Goal: Contribute content: Contribute content

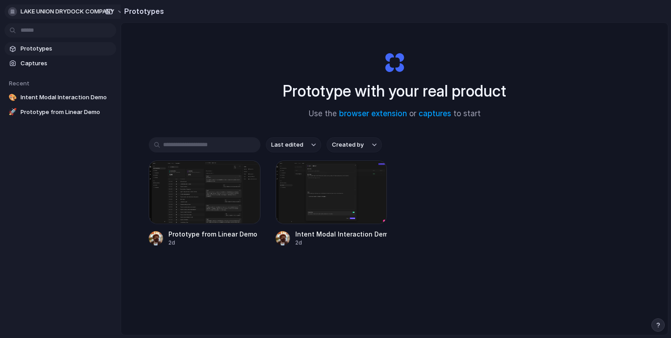
click at [80, 8] on span "LAKE UNION DRYDOCK COMPANY" at bounding box center [68, 11] width 94 height 9
click at [55, 29] on li "Settings" at bounding box center [43, 32] width 74 height 14
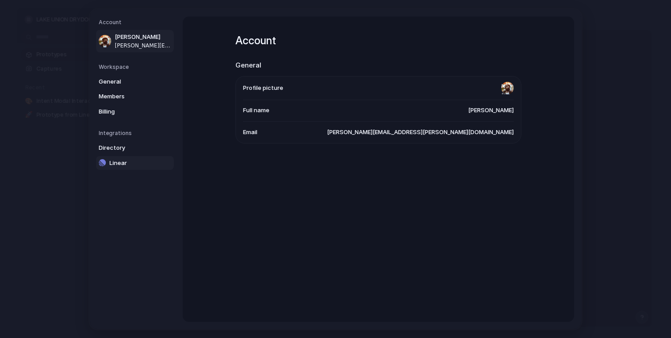
click at [129, 162] on span "Linear" at bounding box center [137, 162] width 57 height 9
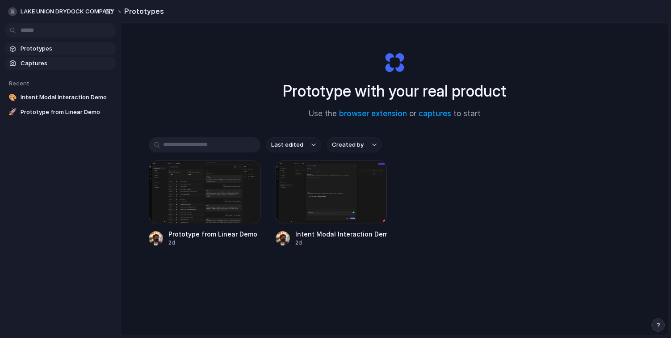
click at [92, 67] on span "Captures" at bounding box center [67, 63] width 92 height 9
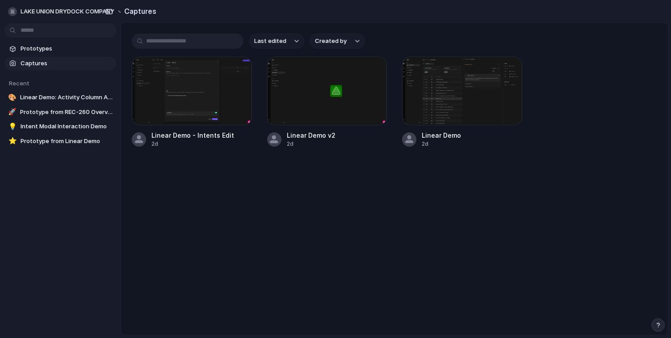
click at [656, 322] on div "button" at bounding box center [658, 325] width 6 height 6
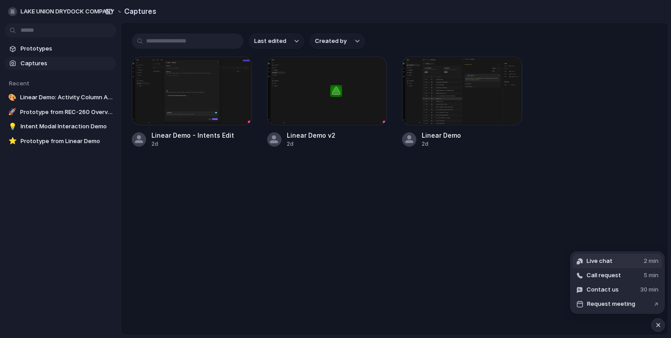
click at [602, 261] on span "Live chat" at bounding box center [600, 260] width 26 height 9
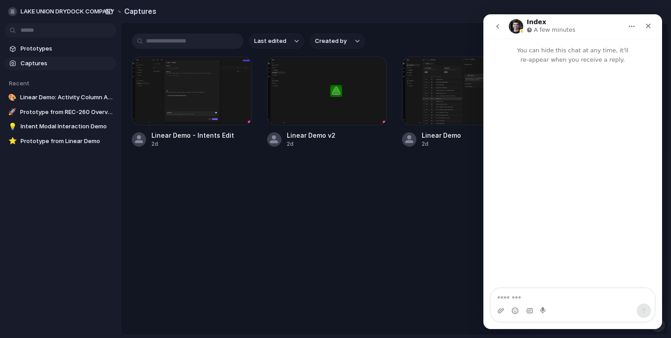
click at [534, 299] on textarea "Message…" at bounding box center [573, 295] width 164 height 15
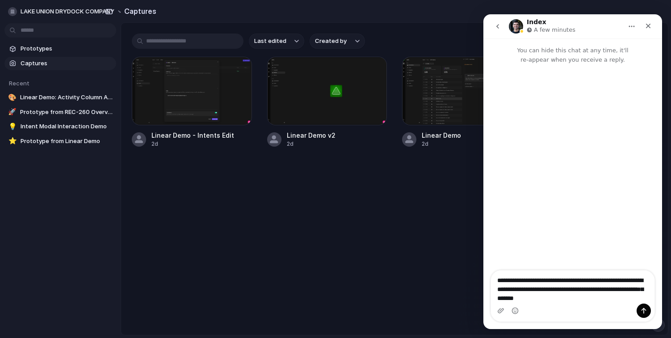
type textarea "**********"
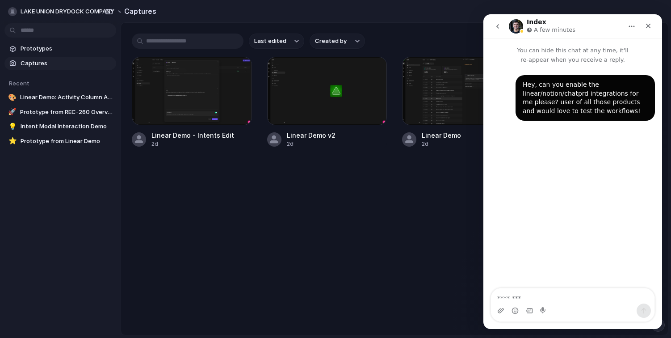
type textarea "*"
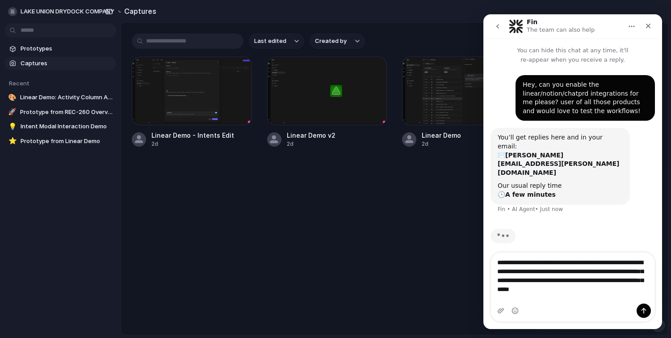
type textarea "**********"
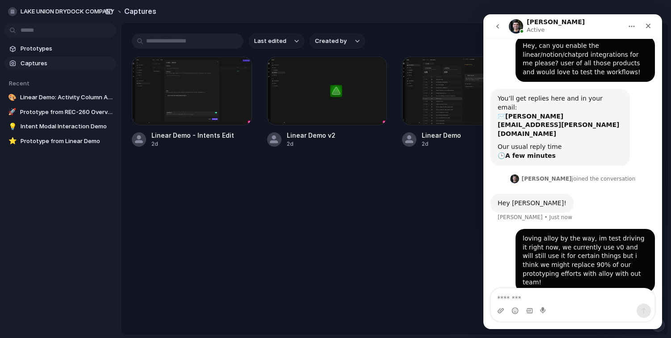
scroll to position [52, 0]
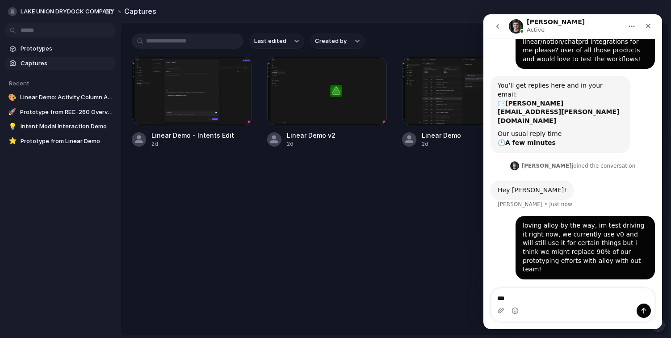
type textarea "****"
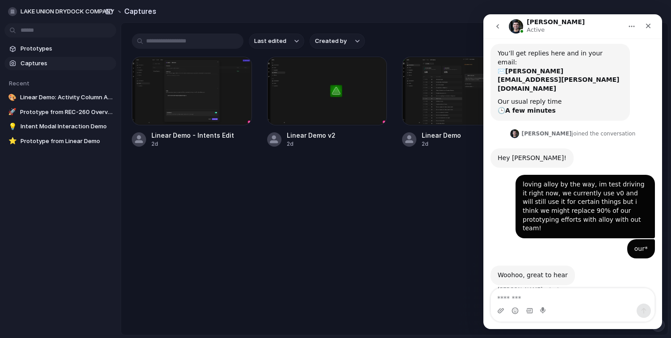
scroll to position [99, 0]
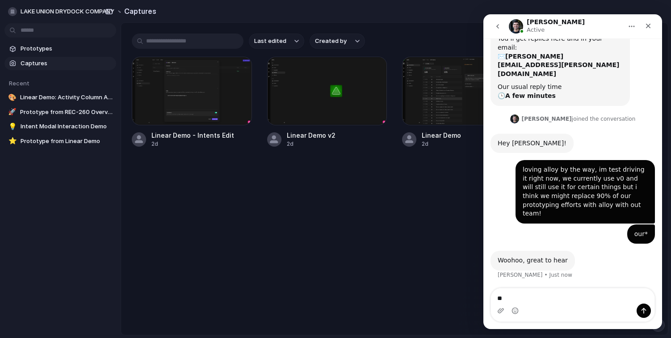
type textarea "*"
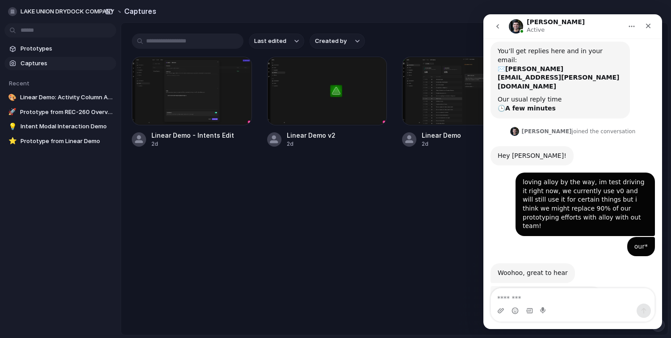
scroll to position [85, 0]
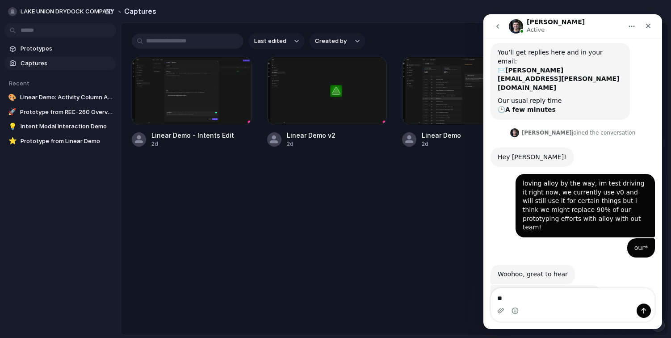
type textarea "*"
type textarea "********"
type textarea "*"
type textarea "********"
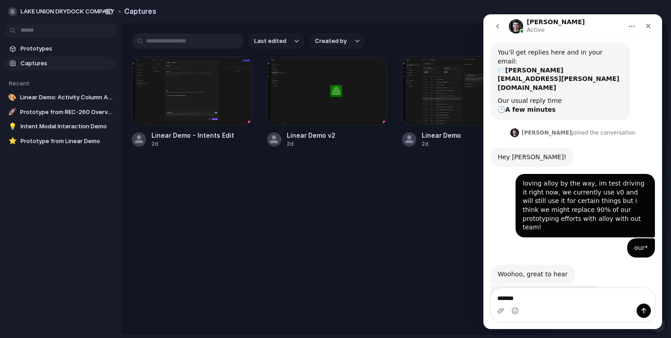
type textarea "******"
type textarea "*"
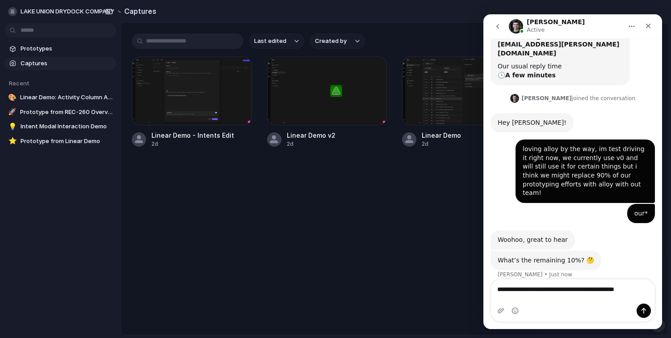
scroll to position [128, 0]
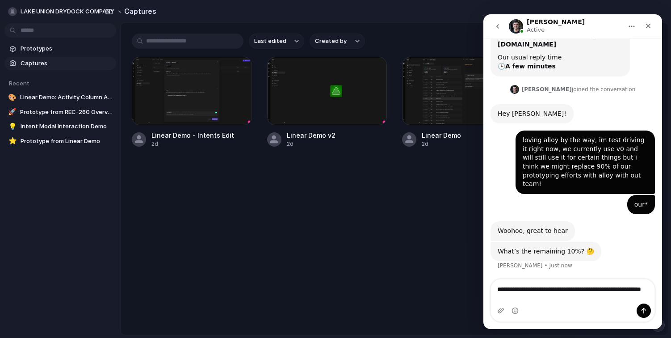
type textarea "**********"
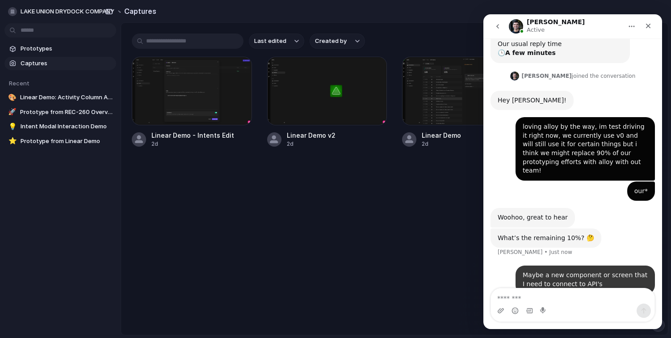
scroll to position [155, 0]
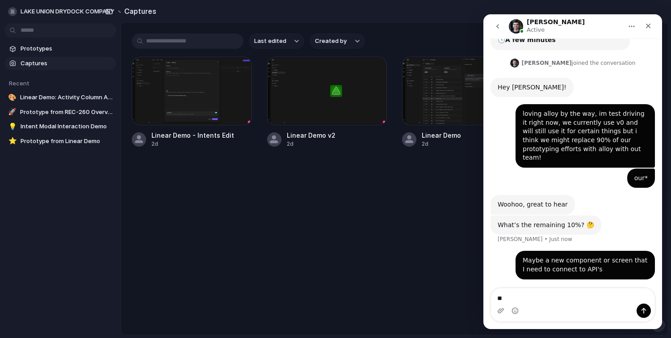
type textarea "*"
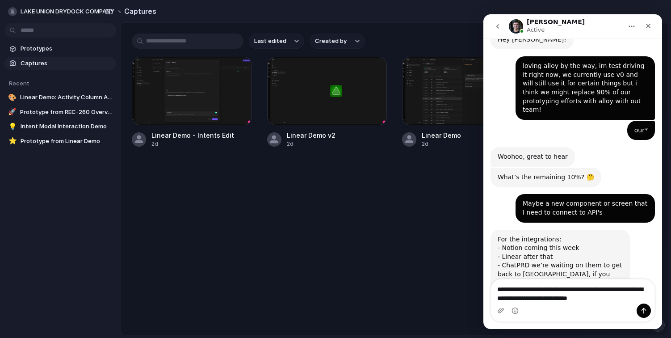
scroll to position [208, 0]
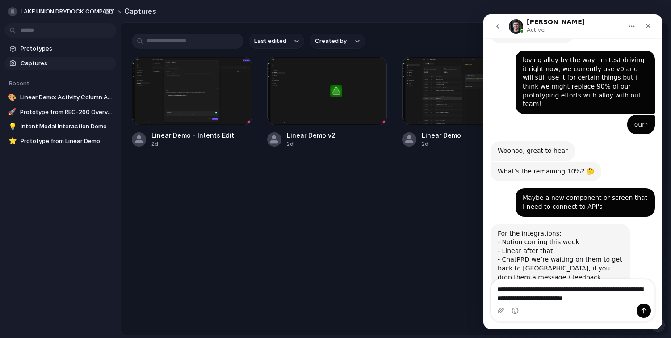
type textarea "**********"
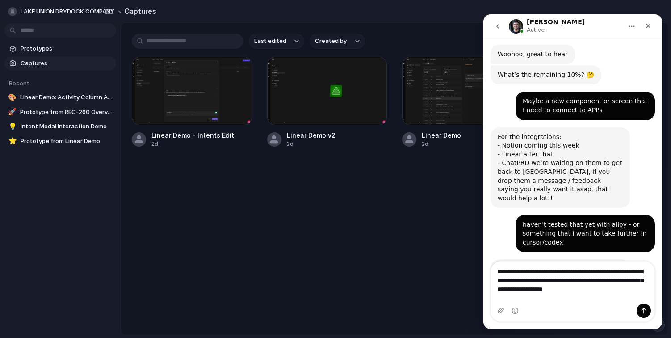
scroll to position [306, 0]
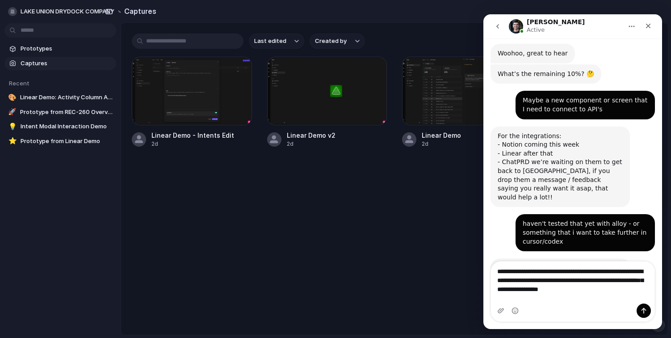
type textarea "**********"
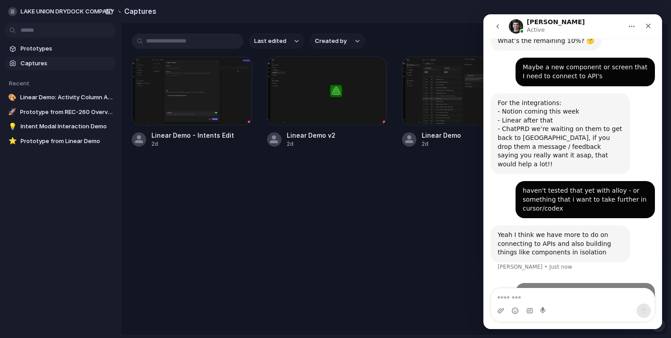
scroll to position [340, 0]
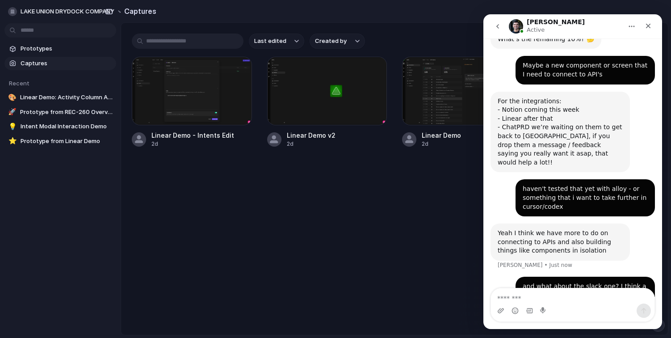
click at [512, 299] on textarea "Message…" at bounding box center [573, 295] width 164 height 15
type textarea "*"
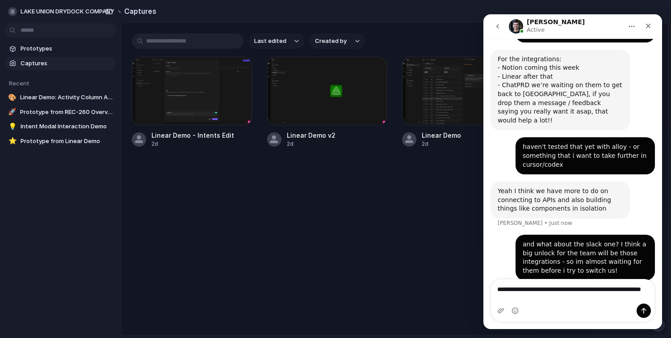
scroll to position [384, 0]
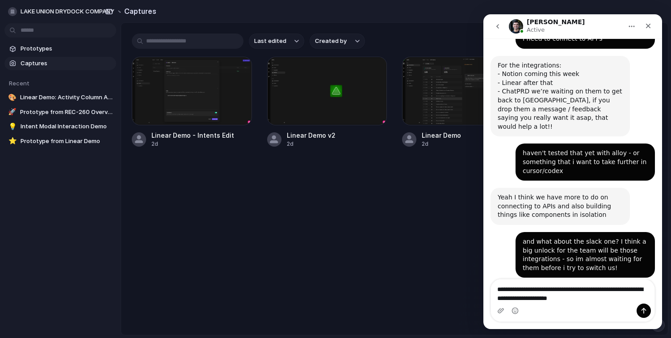
type textarea "**********"
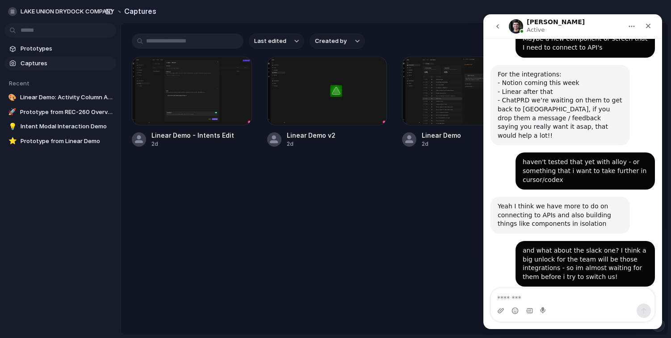
type textarea "*"
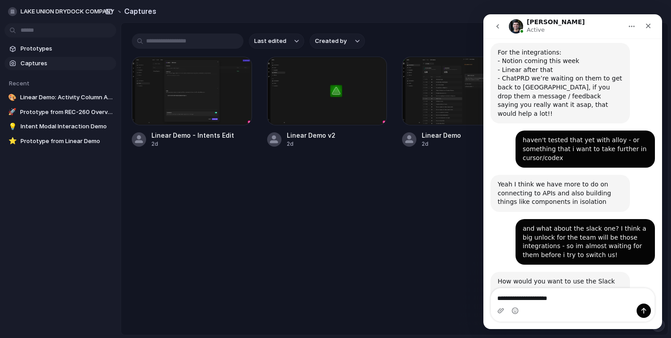
scroll to position [387, 0]
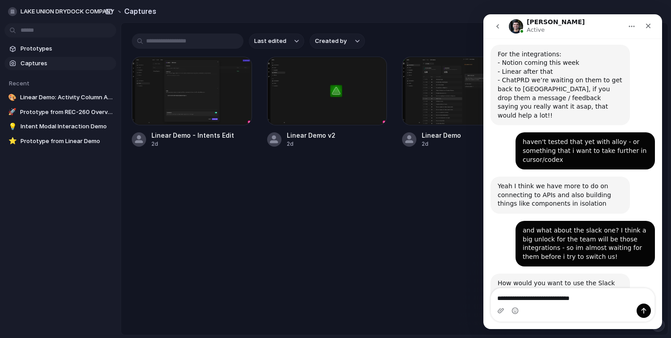
click at [547, 296] on textarea "**********" at bounding box center [573, 295] width 164 height 15
click at [550, 296] on textarea "**********" at bounding box center [573, 295] width 164 height 15
click at [623, 298] on textarea "**********" at bounding box center [573, 295] width 164 height 15
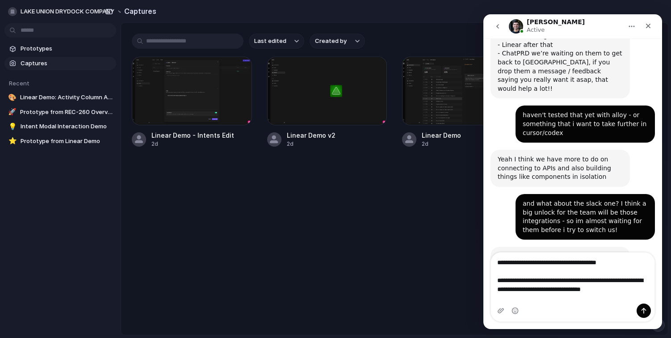
scroll to position [423, 0]
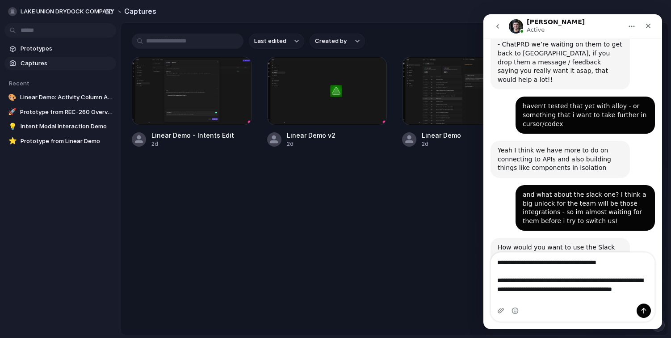
click at [629, 267] on textarea "**********" at bounding box center [573, 277] width 164 height 51
click at [626, 261] on textarea "**********" at bounding box center [573, 277] width 164 height 51
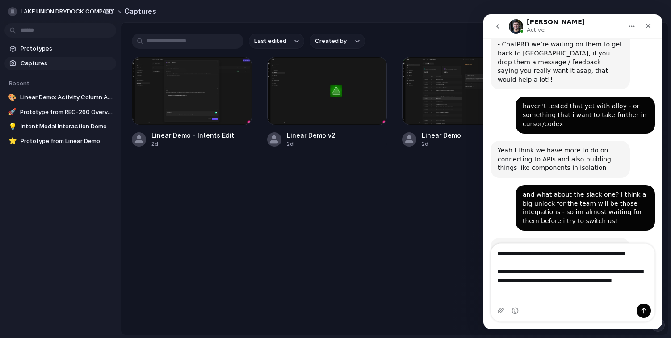
scroll to position [432, 0]
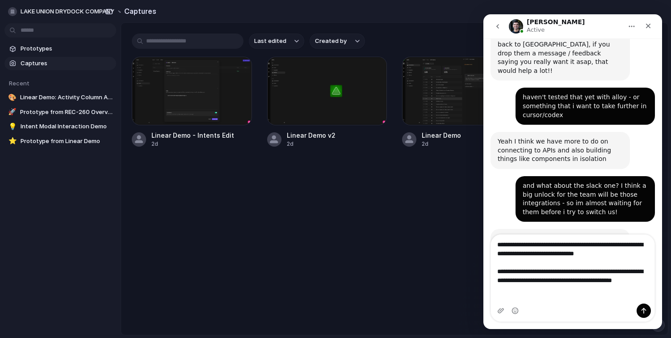
click at [606, 294] on textarea "**********" at bounding box center [573, 265] width 164 height 60
click at [623, 266] on textarea "**********" at bounding box center [573, 265] width 164 height 60
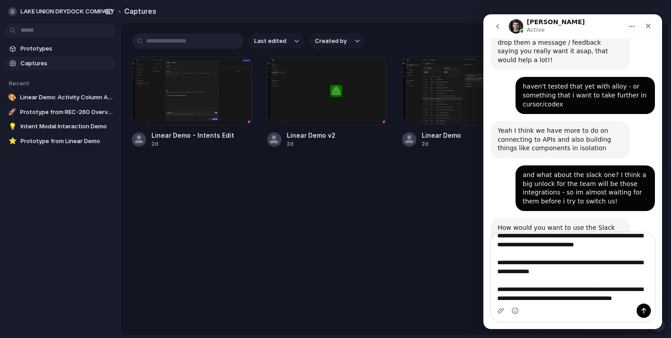
scroll to position [25, 0]
click at [618, 298] on textarea "**********" at bounding box center [573, 268] width 164 height 71
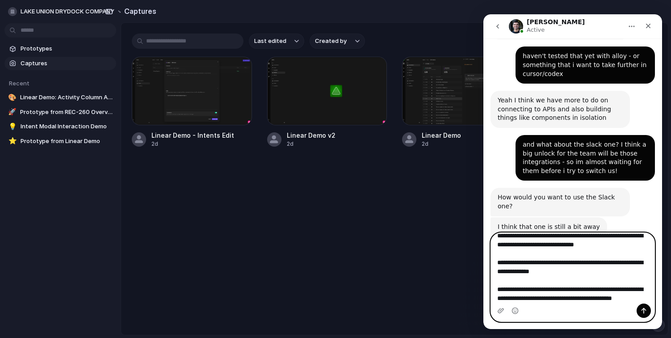
scroll to position [472, 0]
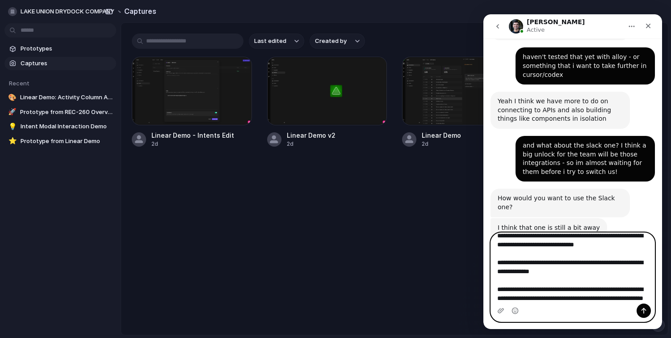
type textarea "**********"
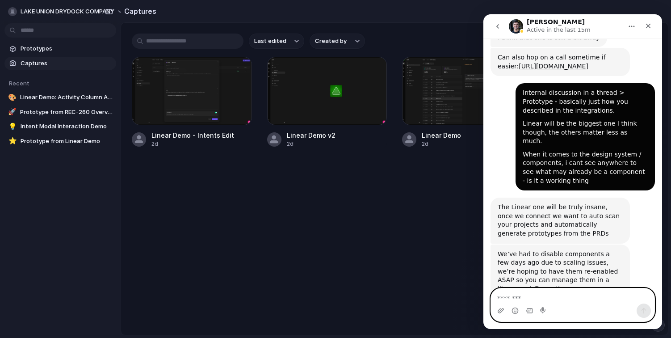
scroll to position [659, 0]
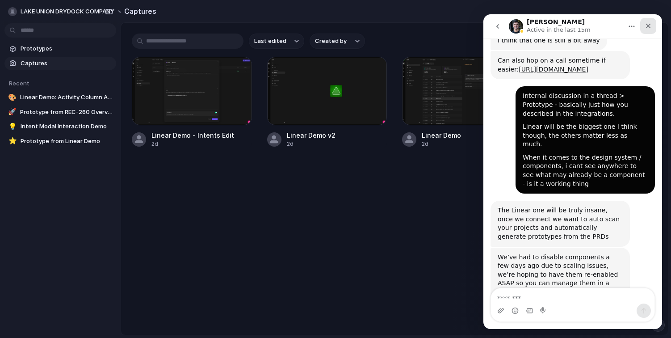
click at [646, 25] on icon "Close" at bounding box center [648, 26] width 5 height 5
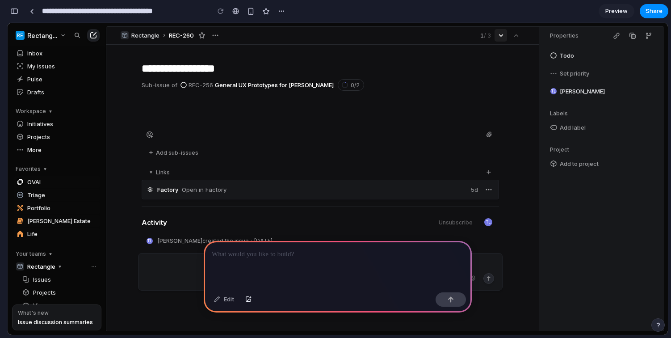
click at [500, 35] on icon "Go to next item" at bounding box center [500, 35] width 5 height 3
click at [85, 64] on span "My issues" at bounding box center [57, 66] width 86 height 13
click at [218, 197] on div "Factory Open in Factory 5d" at bounding box center [320, 190] width 357 height 20
click at [255, 268] on div at bounding box center [338, 265] width 268 height 48
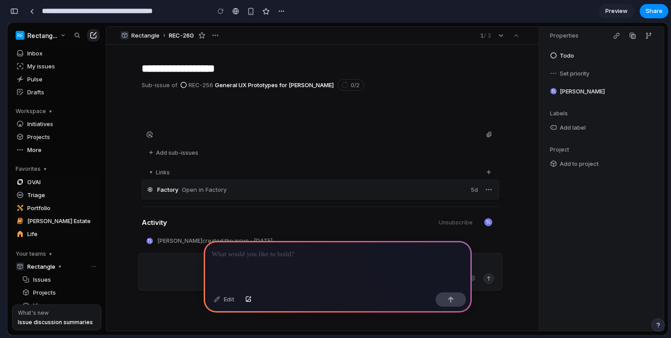
click at [13, 12] on div "button" at bounding box center [14, 11] width 8 height 6
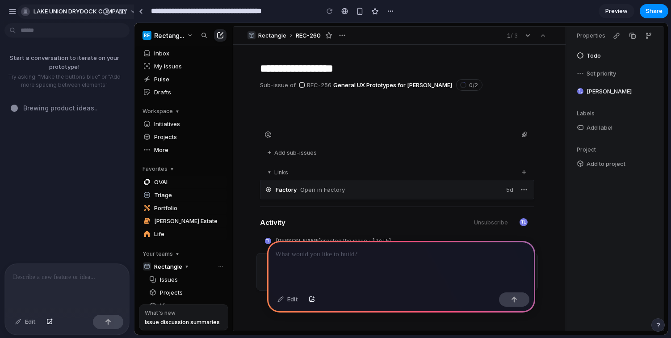
click at [38, 12] on span "LAKE UNION DRYDOCK COMPANY" at bounding box center [81, 11] width 94 height 9
click at [12, 13] on div "Settings Invite members Change theme Sign out" at bounding box center [335, 169] width 671 height 338
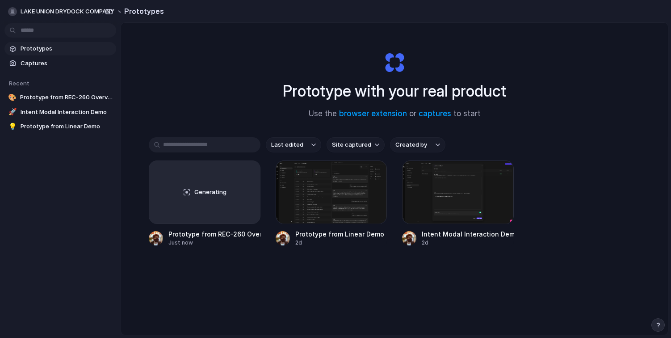
click at [349, 147] on span "Site captured" at bounding box center [351, 144] width 39 height 9
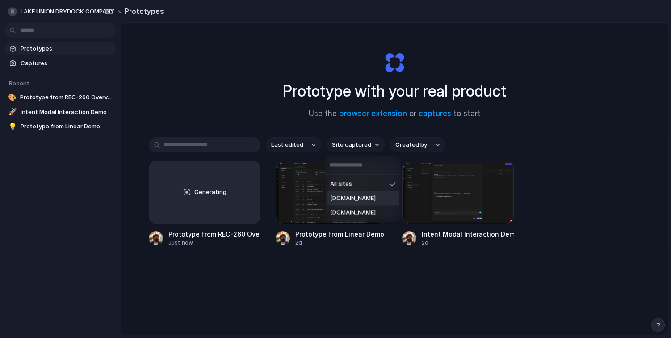
click at [357, 200] on span "outverse.com" at bounding box center [353, 198] width 46 height 9
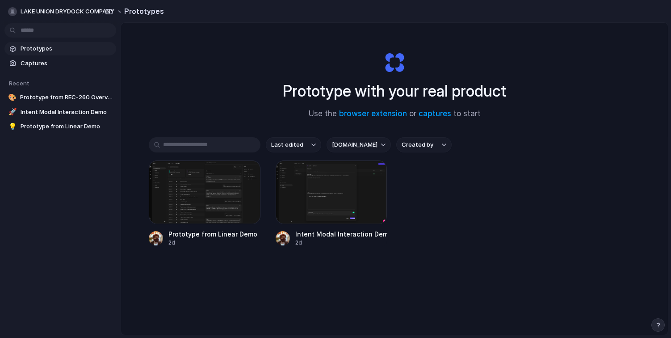
click at [425, 203] on div "Prototype from Linear Demo 2d Intent Modal Interaction Demo 2d" at bounding box center [394, 203] width 491 height 86
click at [219, 219] on div at bounding box center [205, 191] width 112 height 63
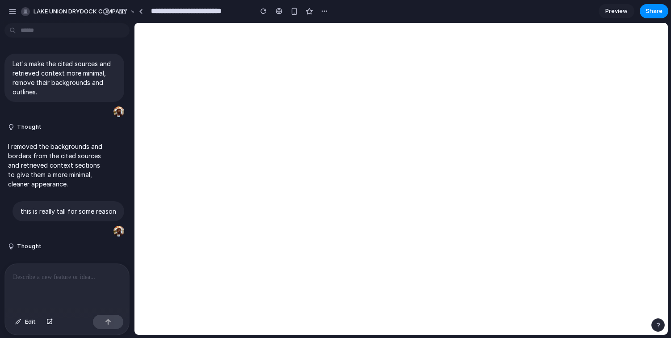
scroll to position [5244, 0]
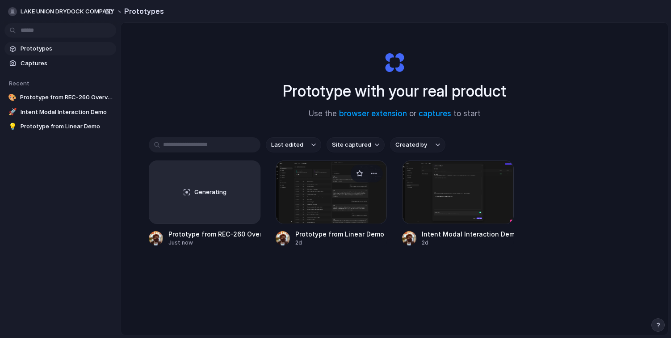
click at [347, 196] on div at bounding box center [332, 191] width 112 height 63
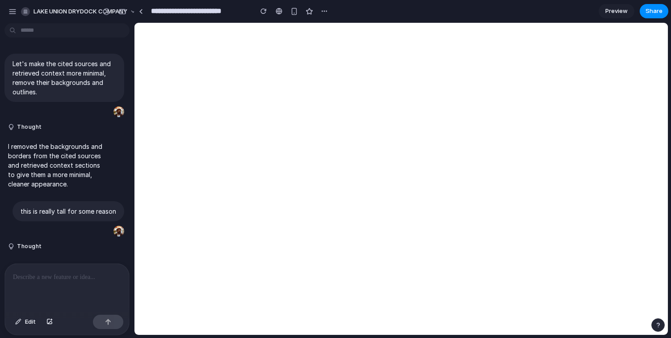
scroll to position [5244, 0]
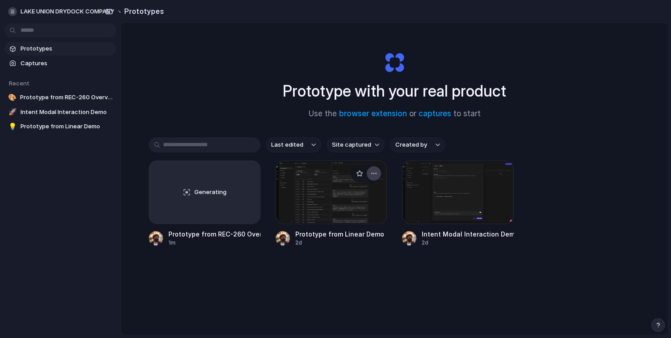
click at [371, 173] on div "button" at bounding box center [373, 173] width 7 height 7
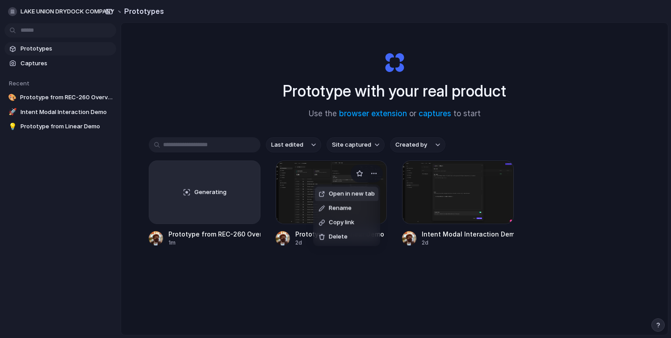
click at [278, 184] on div "Open in new tab Rename Copy link Delete" at bounding box center [335, 169] width 671 height 338
click at [307, 186] on div at bounding box center [332, 191] width 112 height 63
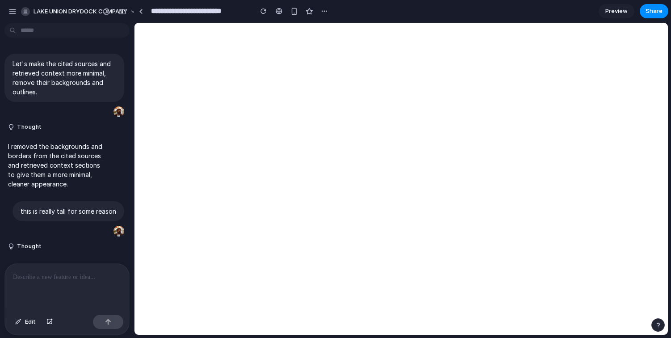
scroll to position [5244, 0]
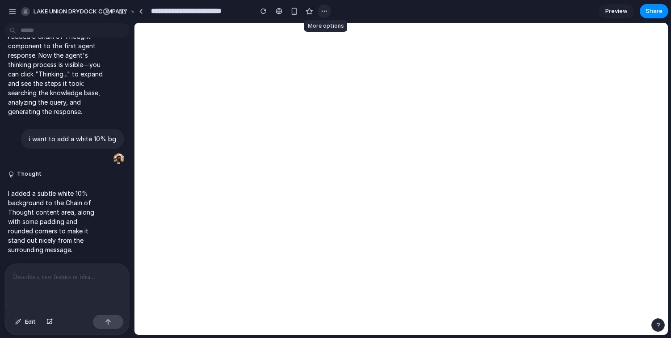
click at [319, 9] on button "button" at bounding box center [324, 10] width 13 height 13
click at [335, 30] on span "Duplicate" at bounding box center [347, 30] width 27 height 9
click at [88, 282] on div at bounding box center [67, 287] width 124 height 47
click at [29, 319] on span "Edit" at bounding box center [30, 321] width 11 height 9
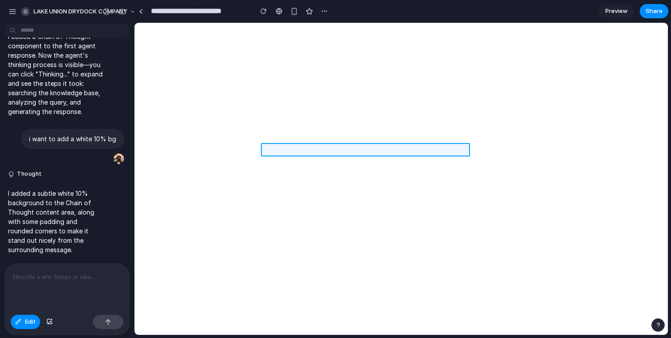
click at [413, 151] on div at bounding box center [401, 178] width 533 height 311
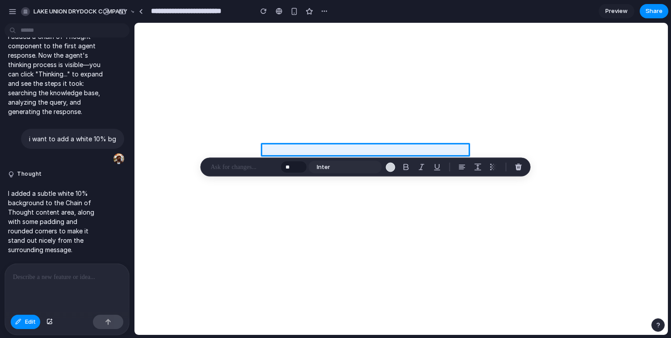
click at [229, 164] on p at bounding box center [244, 167] width 66 height 11
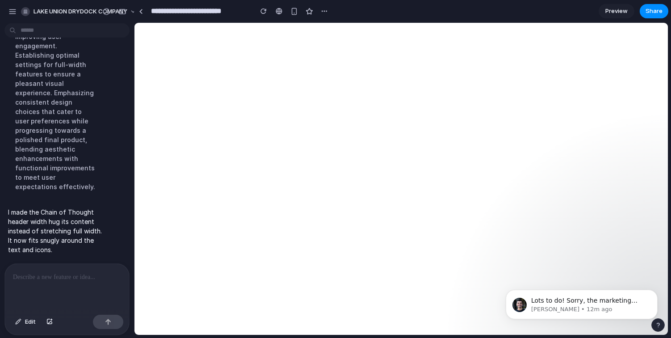
scroll to position [0, 0]
click at [29, 323] on span "Edit" at bounding box center [30, 321] width 11 height 9
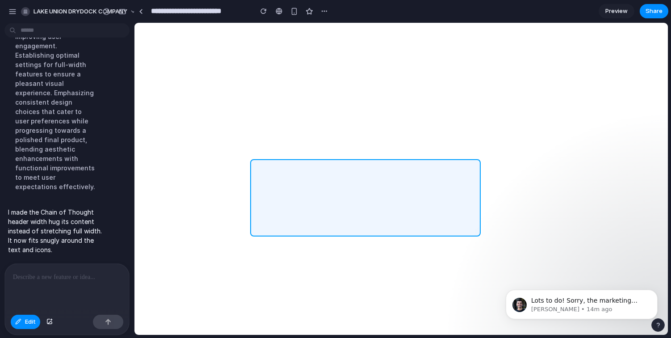
click at [254, 168] on div at bounding box center [401, 178] width 533 height 311
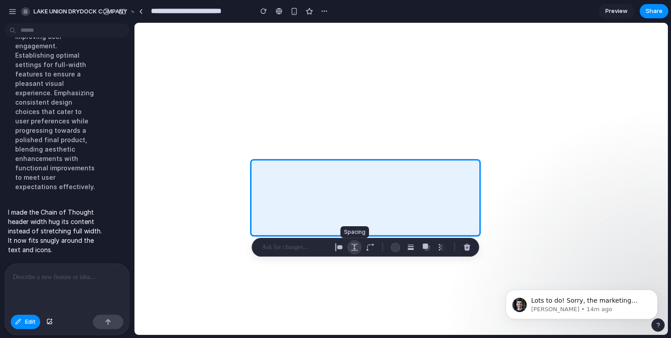
click at [351, 247] on div "button" at bounding box center [355, 247] width 8 height 8
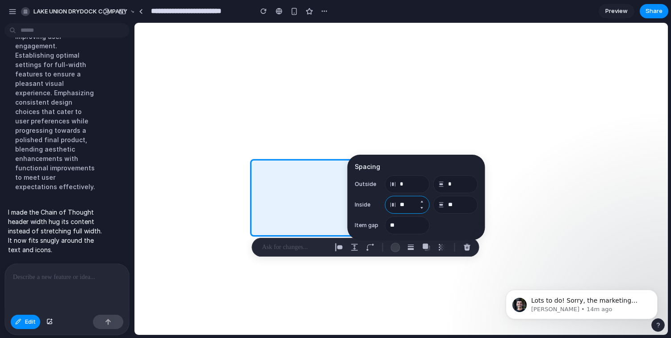
click at [406, 207] on input "**" at bounding box center [407, 205] width 45 height 18
type input "*"
click at [457, 209] on input "**" at bounding box center [455, 205] width 45 height 18
type input "*"
click at [394, 244] on div "button" at bounding box center [394, 247] width 9 height 9
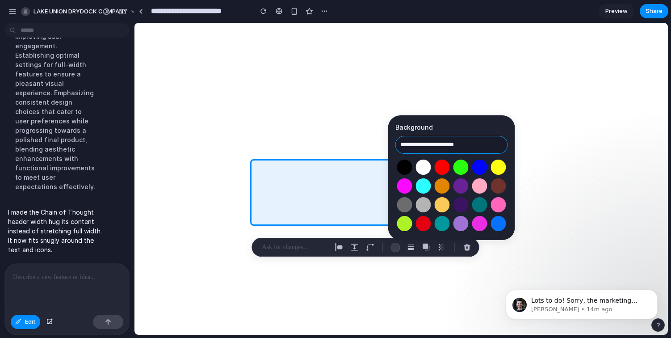
click at [429, 145] on input "**********" at bounding box center [451, 145] width 113 height 18
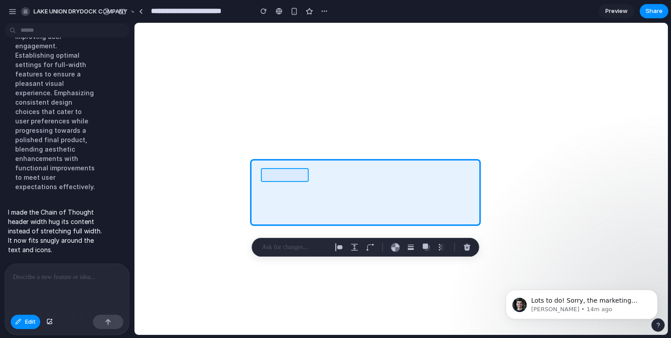
click at [295, 174] on div at bounding box center [401, 178] width 533 height 311
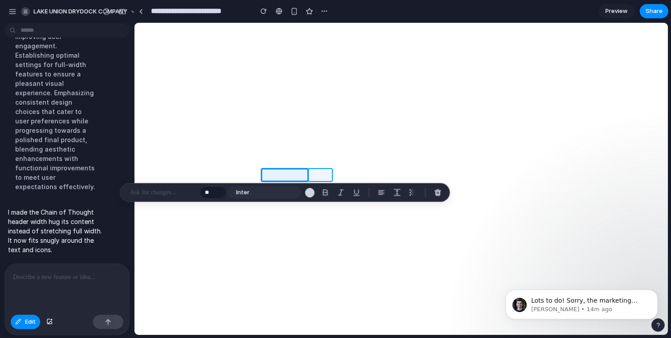
click at [318, 172] on div at bounding box center [401, 178] width 533 height 311
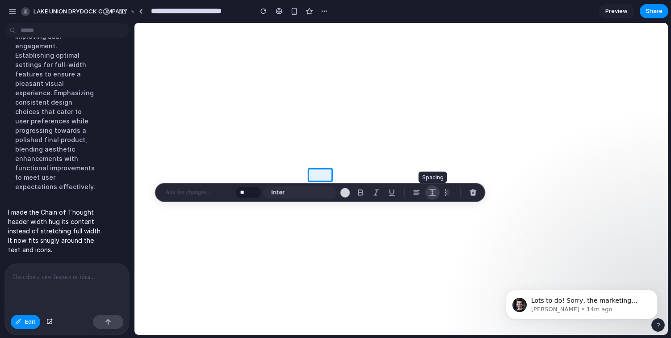
click at [431, 189] on div "button" at bounding box center [432, 193] width 8 height 8
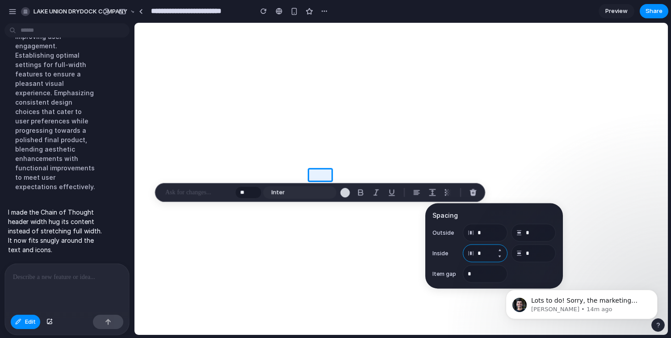
click at [488, 253] on input "*" at bounding box center [485, 253] width 45 height 18
type input "*"
click at [344, 174] on div at bounding box center [401, 178] width 533 height 311
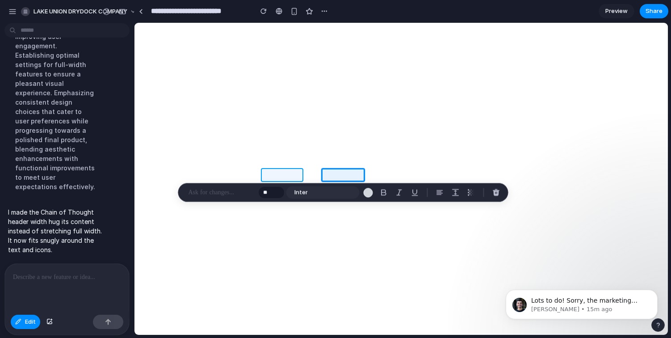
click at [277, 175] on div at bounding box center [401, 178] width 533 height 311
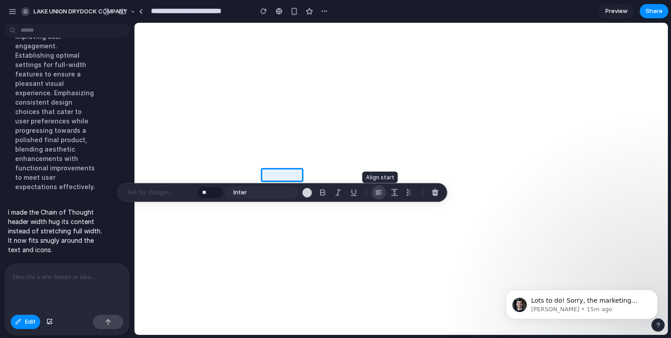
click at [380, 192] on div "button" at bounding box center [379, 193] width 8 height 8
click at [377, 191] on div "button" at bounding box center [379, 193] width 8 height 8
click at [378, 191] on div "button" at bounding box center [379, 193] width 8 height 8
click at [376, 190] on div "button" at bounding box center [379, 193] width 8 height 8
click at [395, 190] on div "button" at bounding box center [394, 193] width 8 height 8
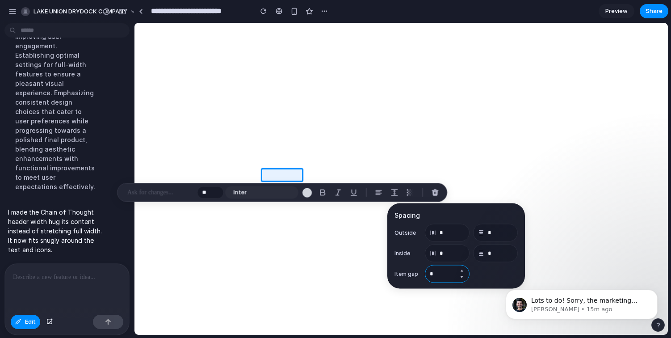
click at [444, 277] on input "*" at bounding box center [447, 274] width 45 height 18
type input "*"
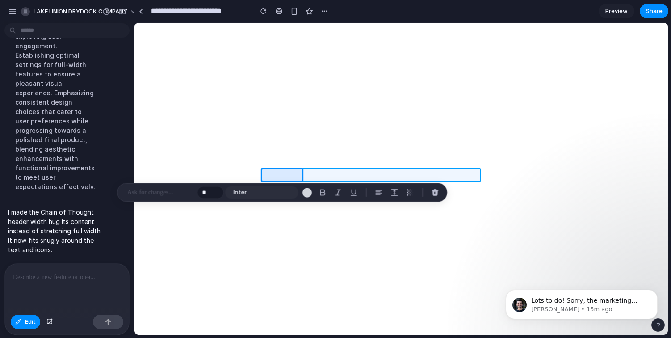
click at [365, 172] on div at bounding box center [401, 178] width 533 height 311
type input "*"
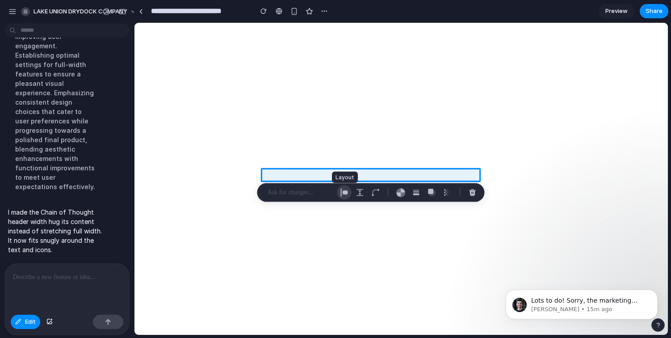
click at [343, 193] on div "button" at bounding box center [344, 193] width 8 height 8
select select "******"
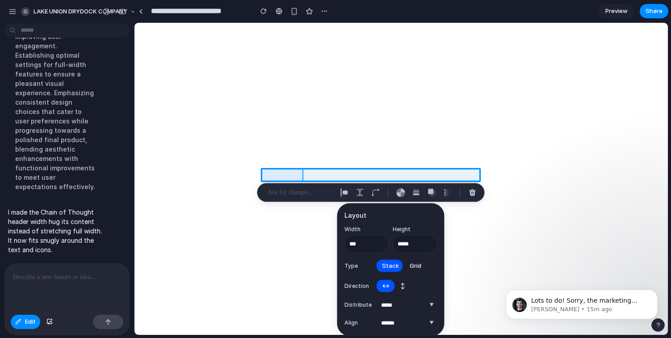
click at [294, 174] on div at bounding box center [401, 178] width 533 height 311
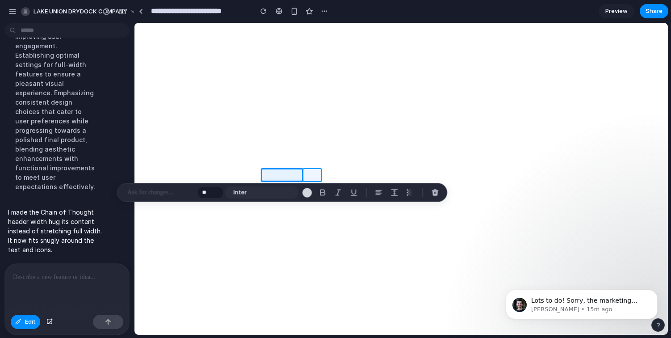
click at [305, 179] on div at bounding box center [401, 178] width 533 height 311
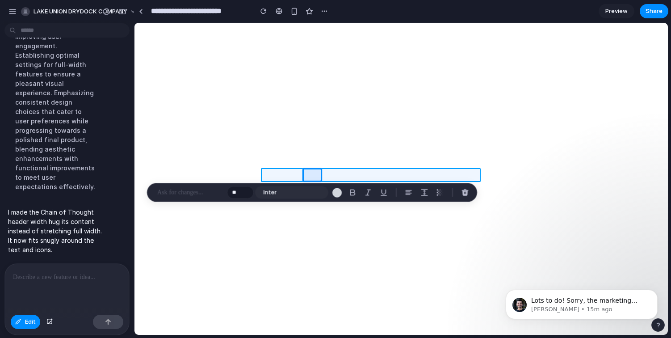
click at [376, 176] on div at bounding box center [401, 178] width 533 height 311
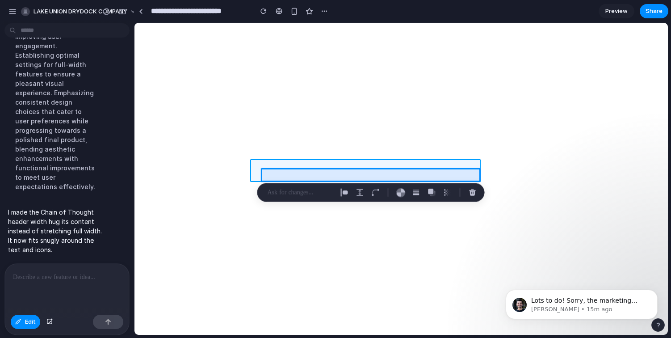
click at [261, 173] on div at bounding box center [401, 178] width 533 height 311
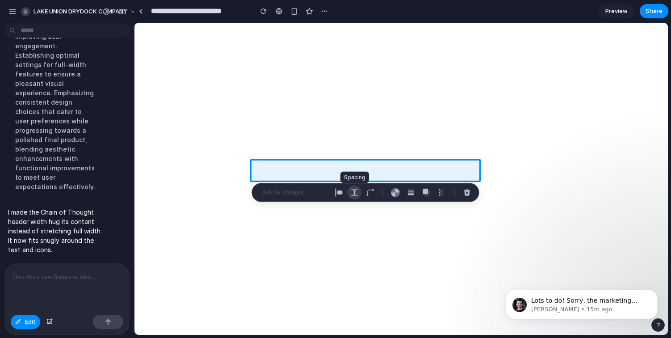
click at [353, 190] on div "button" at bounding box center [355, 193] width 8 height 8
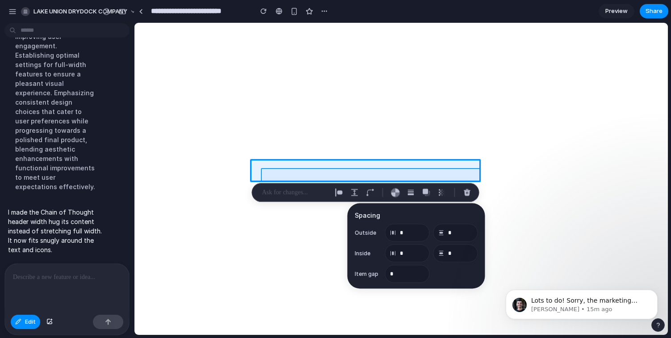
click at [400, 176] on div at bounding box center [401, 178] width 533 height 311
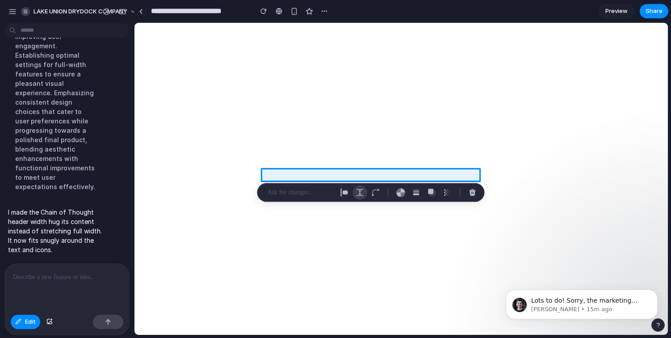
click at [357, 192] on div "button" at bounding box center [360, 193] width 8 height 8
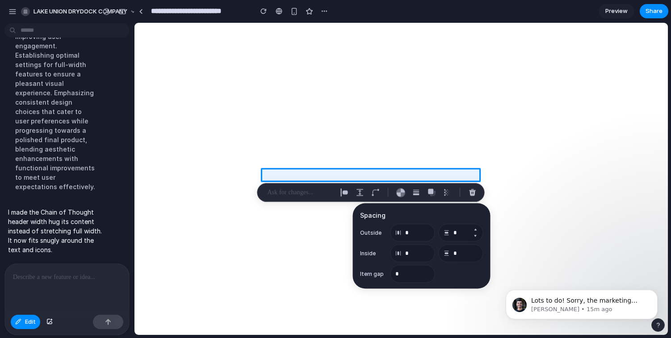
click at [472, 238] on button "Decrement" at bounding box center [475, 235] width 9 height 7
click at [474, 231] on button "Increment" at bounding box center [475, 229] width 9 height 7
click at [465, 231] on input "*" at bounding box center [461, 233] width 45 height 18
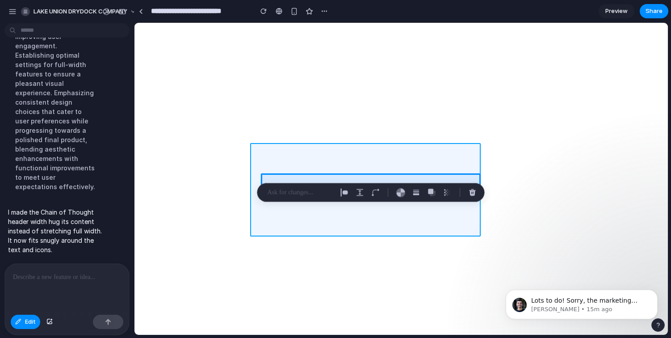
click at [407, 154] on div at bounding box center [401, 178] width 533 height 311
type input "*"
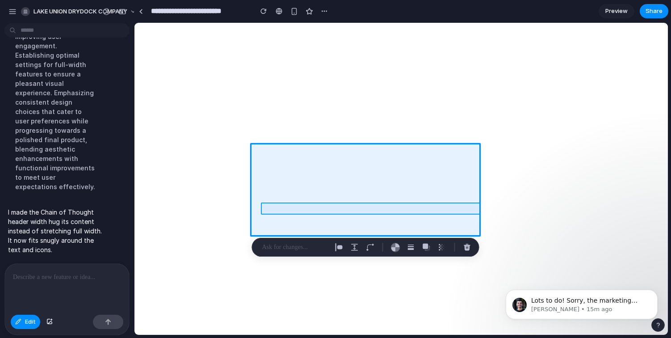
click at [277, 206] on div at bounding box center [401, 178] width 533 height 311
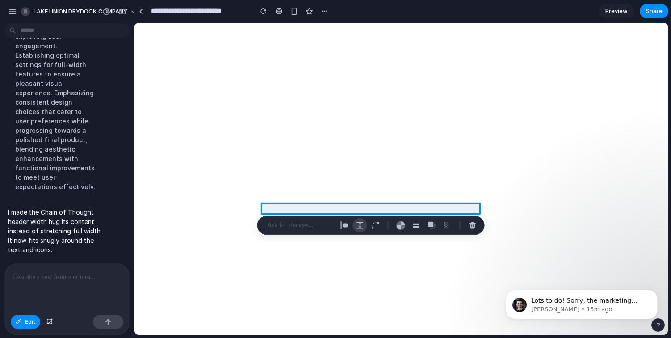
click at [364, 224] on button "button" at bounding box center [360, 225] width 14 height 14
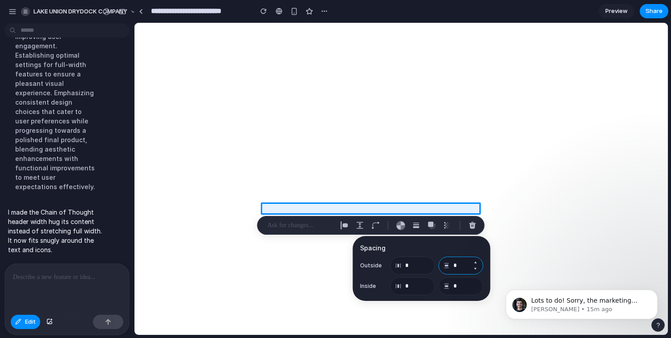
click at [463, 269] on input "*" at bounding box center [461, 265] width 45 height 18
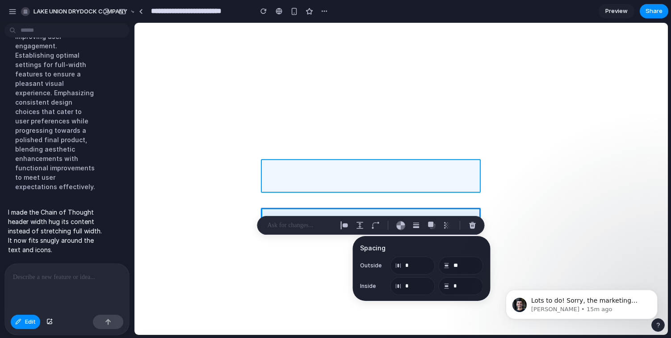
click at [391, 189] on div at bounding box center [401, 178] width 533 height 311
type input "*"
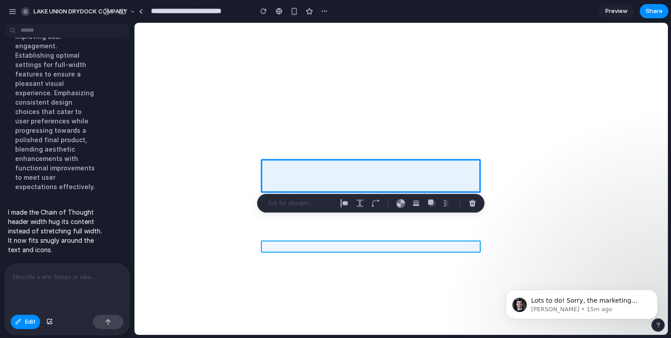
click at [376, 248] on div at bounding box center [401, 178] width 533 height 311
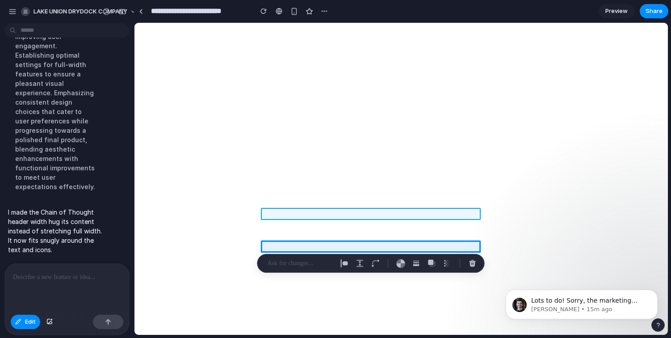
click at [378, 210] on div at bounding box center [401, 178] width 533 height 311
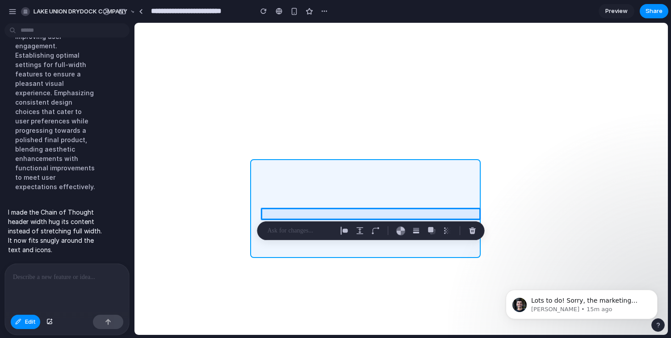
click at [381, 191] on div at bounding box center [401, 178] width 533 height 311
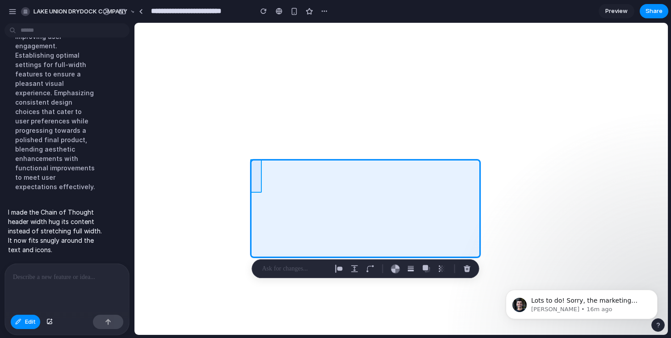
click at [255, 181] on div at bounding box center [401, 178] width 533 height 311
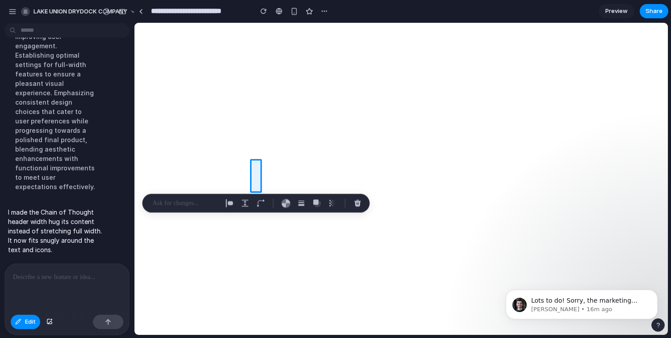
click at [210, 205] on p at bounding box center [186, 203] width 66 height 11
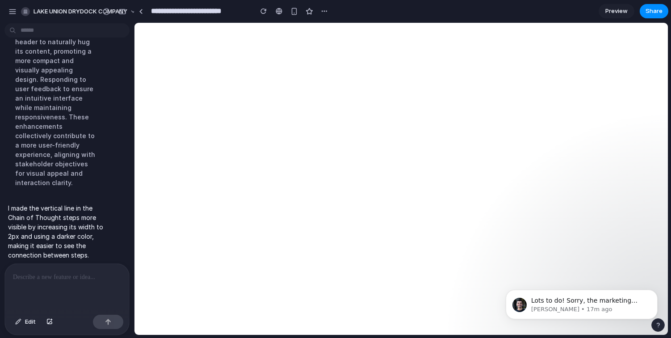
scroll to position [5741, 0]
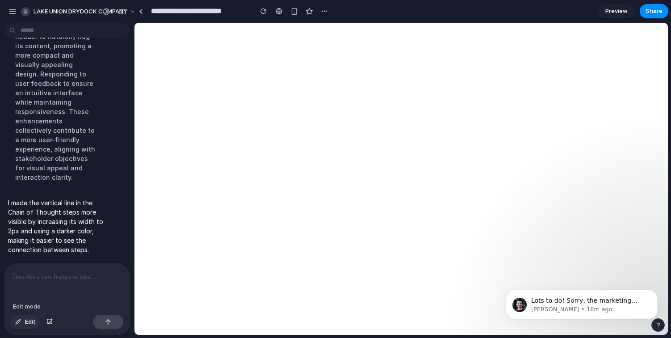
click at [32, 320] on span "Edit" at bounding box center [30, 321] width 11 height 9
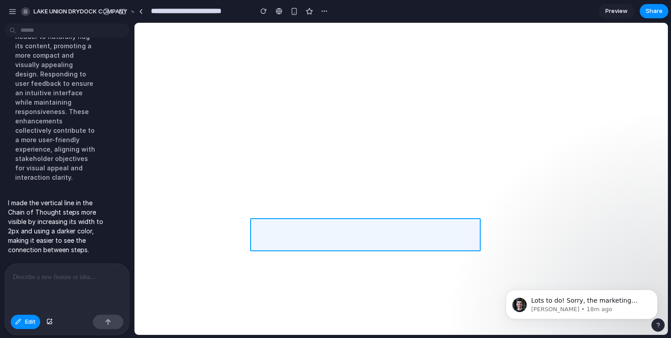
click at [261, 229] on div at bounding box center [401, 178] width 533 height 311
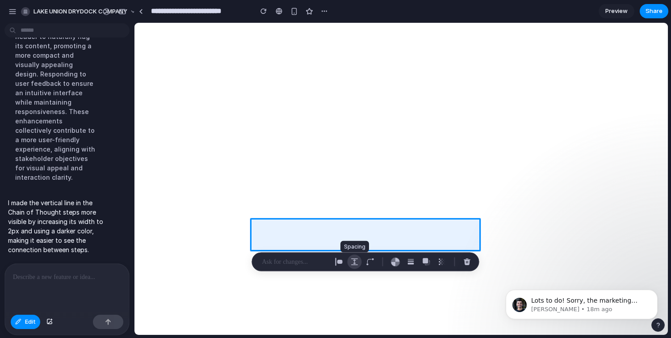
click at [358, 258] on div "button" at bounding box center [355, 262] width 8 height 8
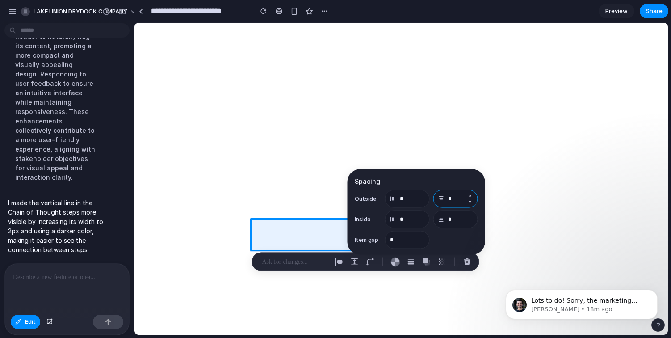
click at [457, 201] on input "*" at bounding box center [455, 199] width 45 height 18
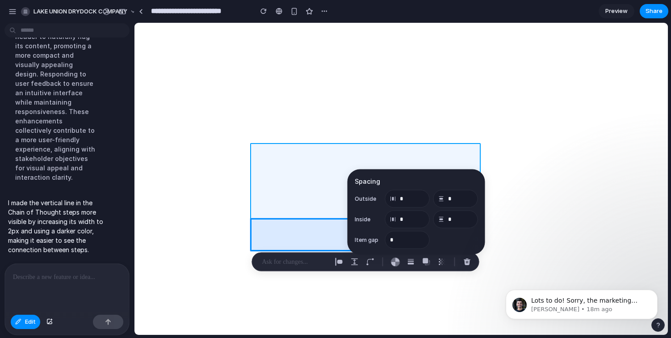
click at [283, 157] on div at bounding box center [401, 178] width 533 height 311
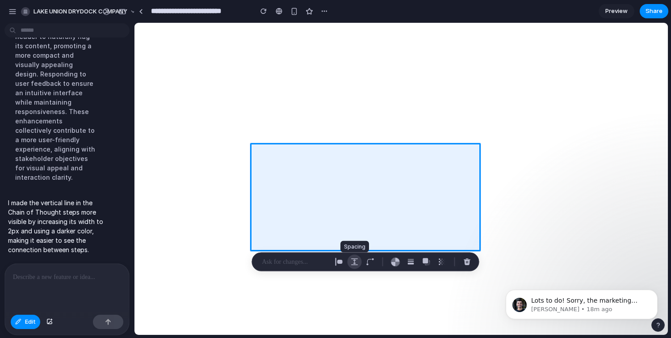
click at [357, 260] on div "button" at bounding box center [355, 262] width 8 height 8
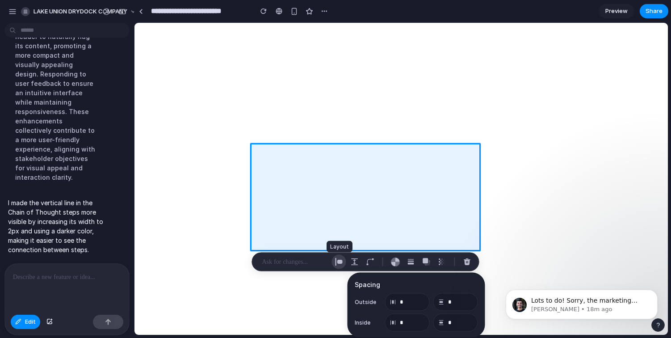
click at [337, 258] on div "button" at bounding box center [339, 262] width 8 height 8
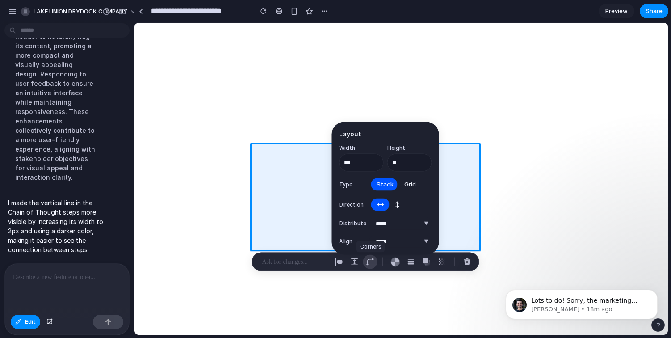
click at [373, 256] on button "button" at bounding box center [370, 262] width 14 height 14
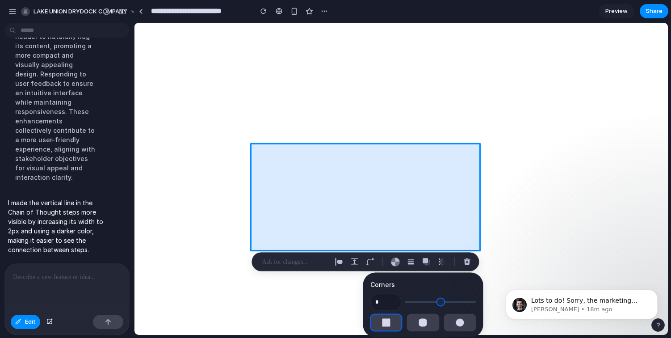
click at [265, 158] on div at bounding box center [401, 178] width 533 height 311
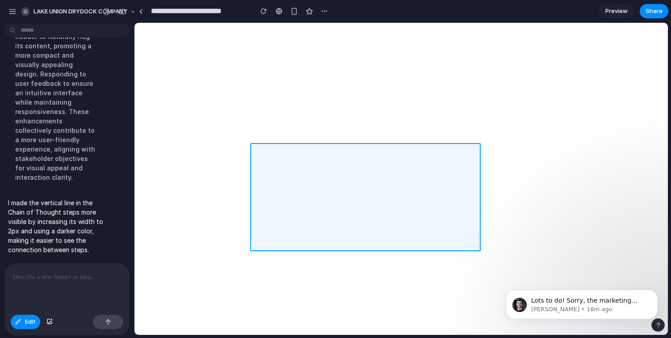
click at [265, 158] on div at bounding box center [401, 178] width 533 height 311
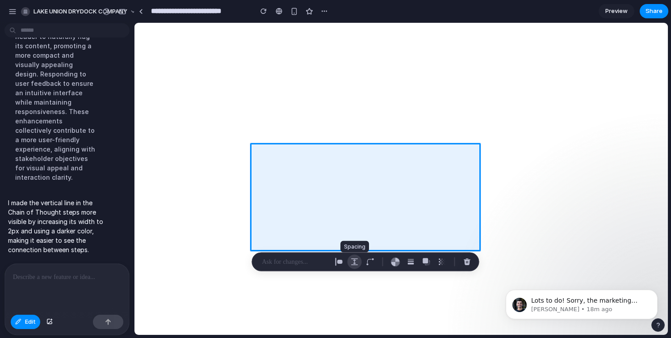
click at [354, 262] on div "button" at bounding box center [355, 262] width 8 height 8
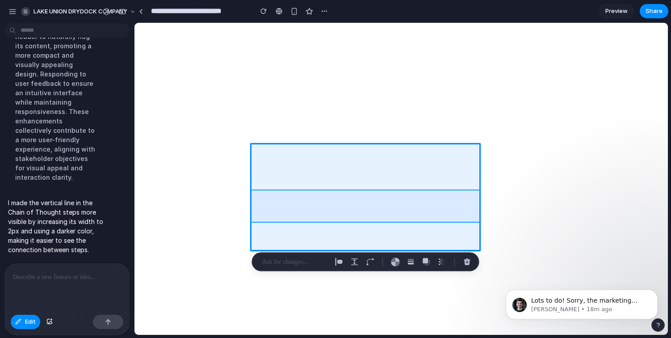
click at [262, 201] on div at bounding box center [401, 178] width 533 height 311
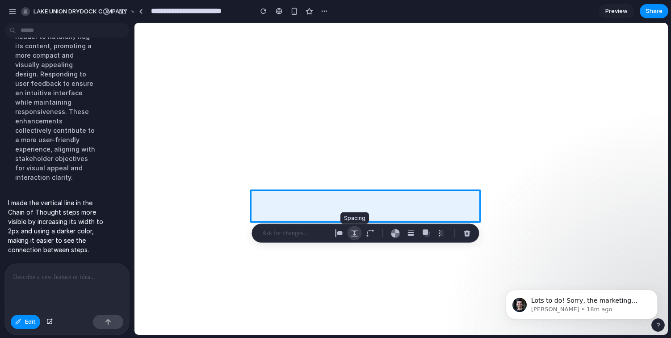
click at [353, 231] on div "button" at bounding box center [355, 233] width 8 height 8
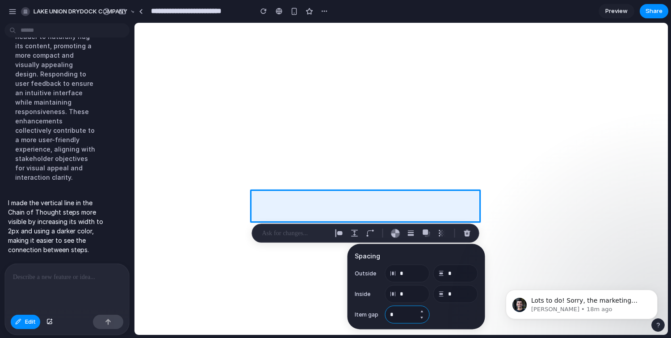
click at [396, 315] on input "*" at bounding box center [407, 315] width 45 height 18
type input "*"
click at [451, 275] on input "*" at bounding box center [455, 273] width 45 height 18
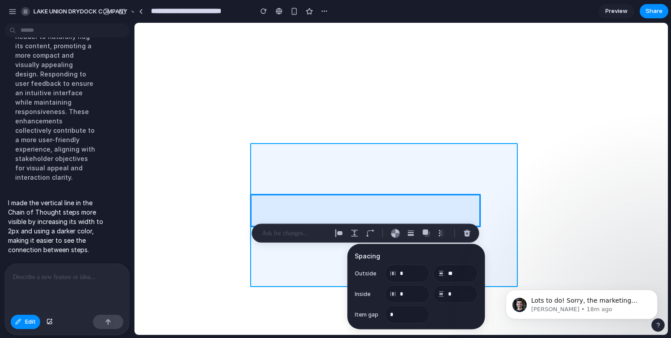
click at [480, 169] on div at bounding box center [401, 178] width 533 height 311
type input "*"
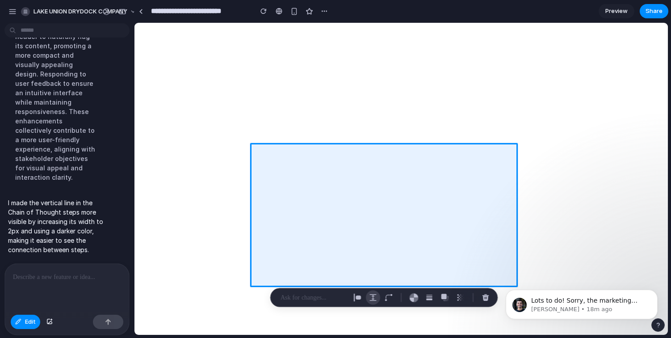
click at [372, 298] on div "button" at bounding box center [373, 298] width 8 height 8
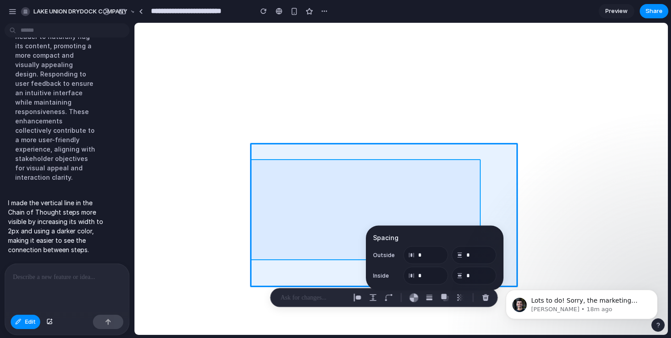
click at [292, 193] on div at bounding box center [401, 178] width 533 height 311
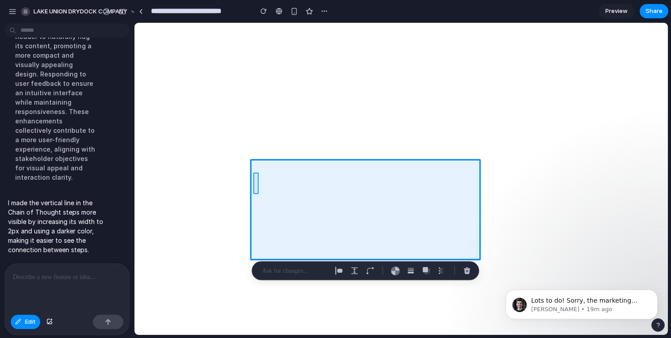
click at [256, 183] on div at bounding box center [401, 178] width 533 height 311
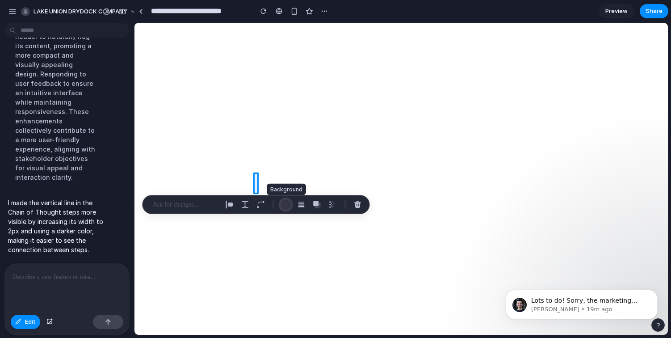
click at [284, 201] on div "button" at bounding box center [285, 204] width 9 height 9
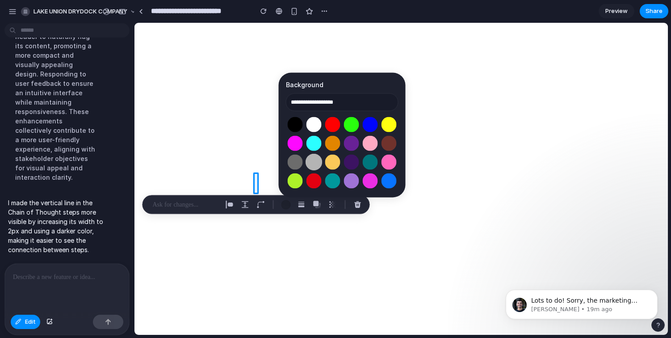
click at [313, 162] on button "Select color oklch(0.77 0 0)" at bounding box center [314, 162] width 17 height 17
type input "**********"
click at [332, 100] on input "**********" at bounding box center [342, 102] width 113 height 18
click at [311, 122] on button "Select color oklch(1 0 0)" at bounding box center [314, 124] width 17 height 17
type input "**********"
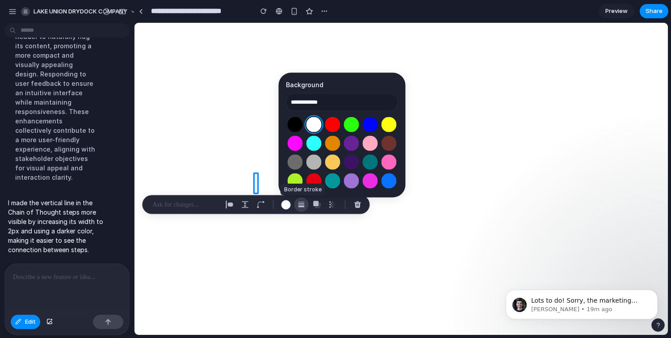
click at [300, 206] on div "button" at bounding box center [302, 205] width 8 height 8
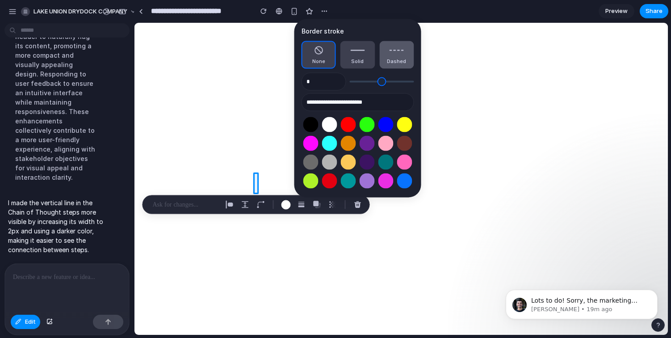
click at [388, 58] on span "Dashed" at bounding box center [396, 62] width 19 height 8
type input "*"
click at [364, 56] on button "Solid" at bounding box center [357, 55] width 34 height 28
click at [308, 86] on input "*" at bounding box center [324, 82] width 45 height 18
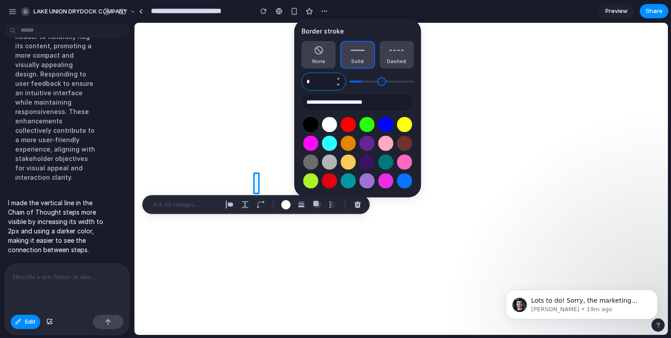
type input "*"
click at [366, 73] on div "**********" at bounding box center [358, 108] width 113 height 164
click at [324, 80] on input "***" at bounding box center [324, 82] width 45 height 18
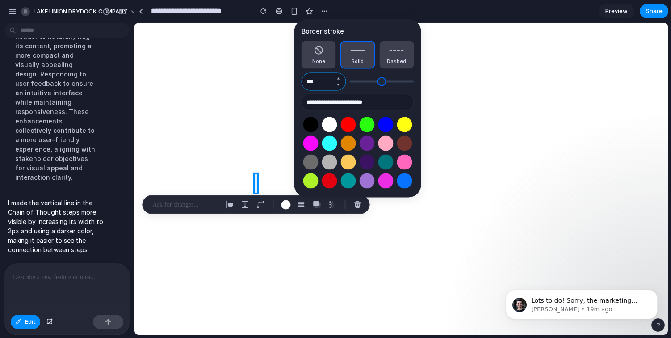
type input "*"
click at [318, 113] on div "**********" at bounding box center [358, 108] width 113 height 164
click at [323, 119] on button "Select color oklch(1 0 0)" at bounding box center [329, 124] width 17 height 17
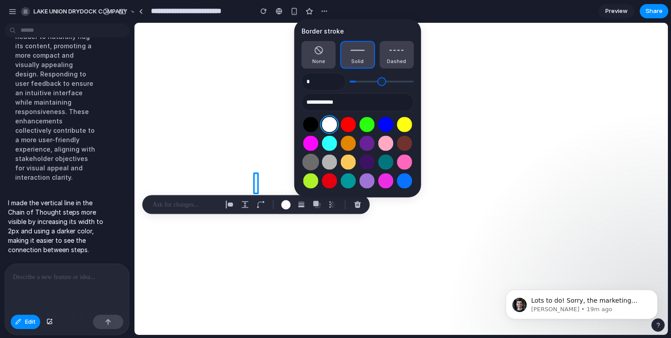
click at [312, 161] on button "Select color oklch(0.53 0 0)" at bounding box center [310, 162] width 17 height 17
type input "**********"
click at [407, 52] on button "Dashed" at bounding box center [396, 55] width 34 height 28
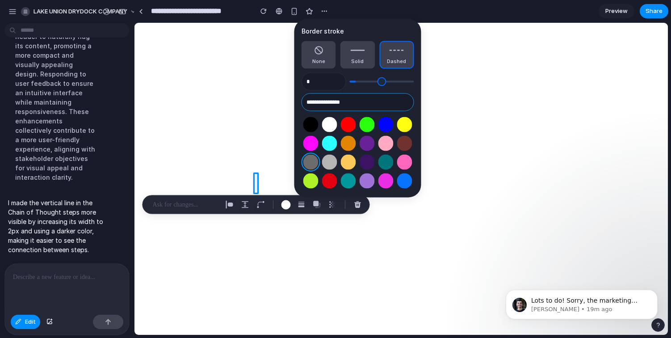
click at [328, 102] on input "**********" at bounding box center [358, 102] width 113 height 18
click at [329, 117] on button "Select color oklch(1 0 0)" at bounding box center [329, 124] width 17 height 17
click at [313, 126] on button "Select color oklch(0 0 0)" at bounding box center [310, 124] width 17 height 17
click at [325, 126] on button "Select color oklch(1 0 0)" at bounding box center [329, 124] width 17 height 17
type input "**********"
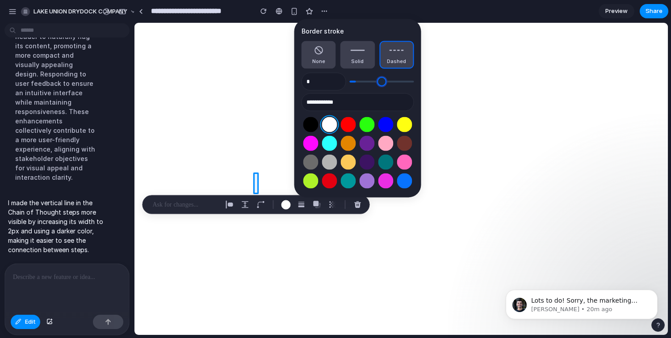
type input "*"
click at [360, 80] on input "range" at bounding box center [382, 81] width 64 height 9
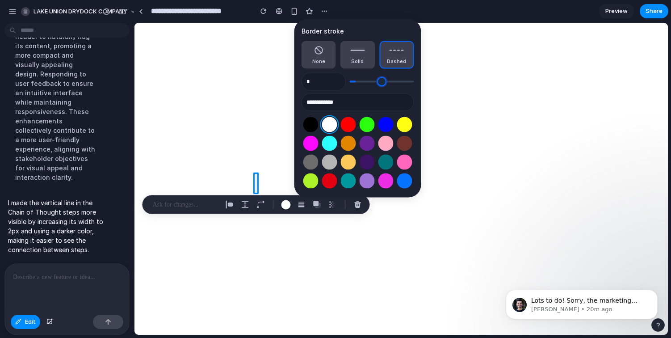
type input "*"
drag, startPoint x: 361, startPoint y: 80, endPoint x: 329, endPoint y: 82, distance: 31.8
type input "*"
click at [350, 82] on input "range" at bounding box center [382, 81] width 64 height 9
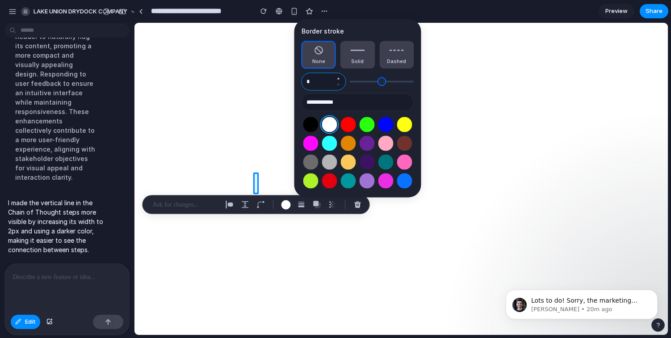
click at [329, 85] on input "*" at bounding box center [324, 82] width 45 height 18
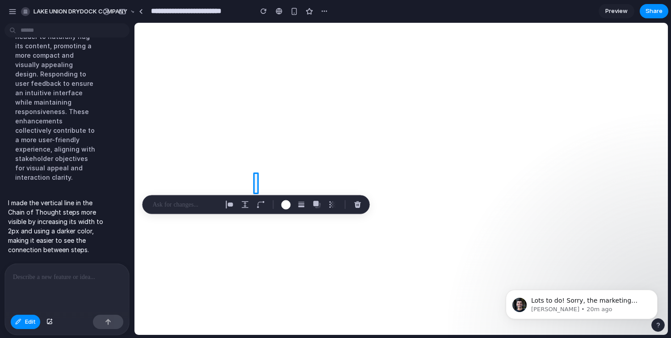
click at [181, 206] on p at bounding box center [186, 204] width 66 height 11
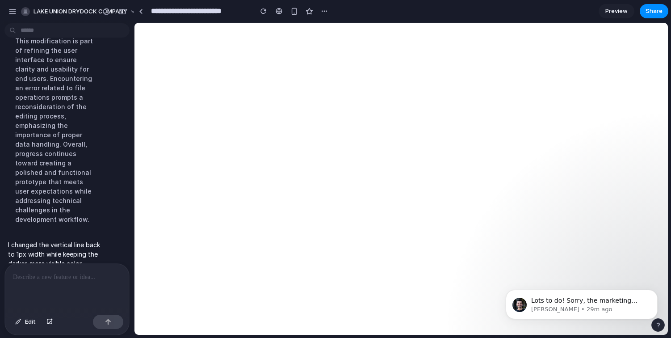
scroll to position [5860, 0]
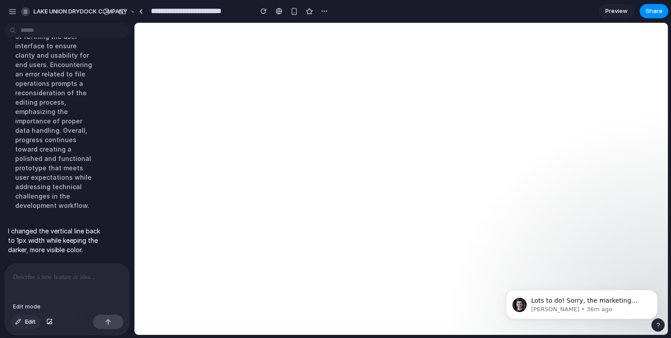
click at [32, 321] on span "Edit" at bounding box center [30, 321] width 11 height 9
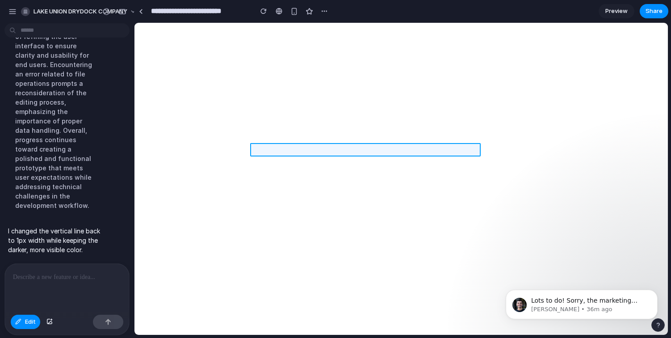
click at [472, 151] on div at bounding box center [401, 178] width 533 height 311
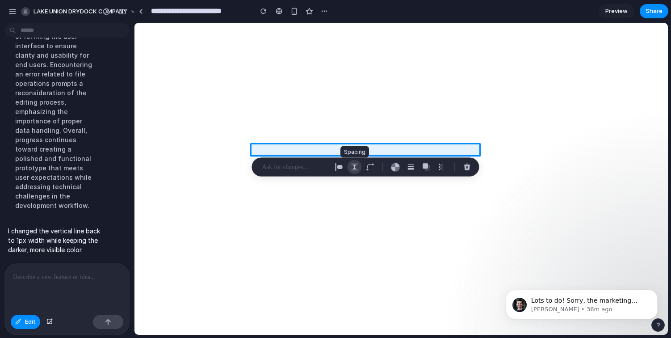
click at [358, 165] on div "button" at bounding box center [355, 167] width 8 height 8
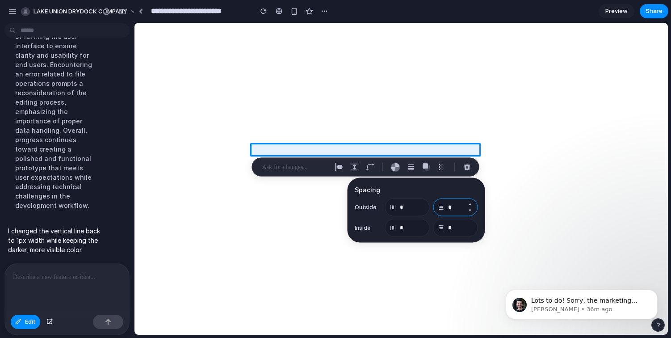
click at [456, 206] on input "*" at bounding box center [455, 207] width 45 height 18
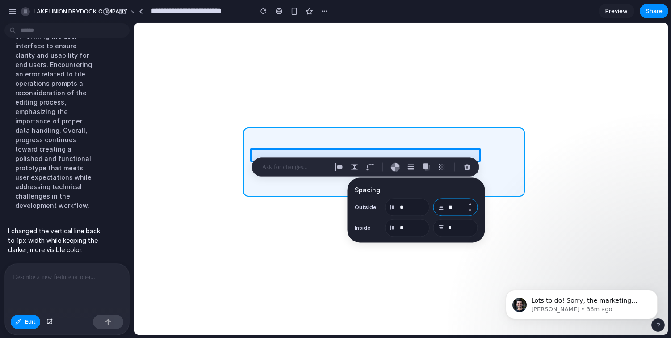
type input "**"
click at [420, 134] on div at bounding box center [401, 178] width 533 height 311
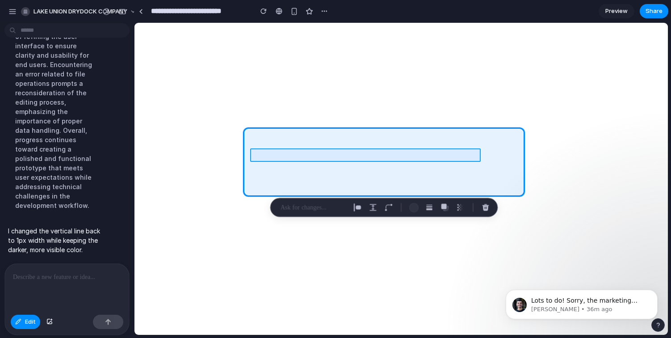
click at [418, 152] on div at bounding box center [401, 178] width 533 height 311
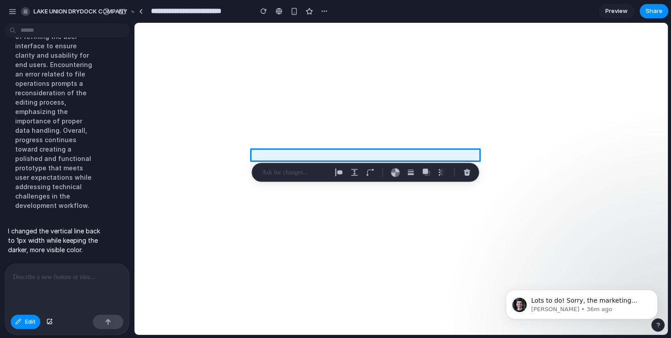
click at [295, 175] on p at bounding box center [295, 172] width 66 height 11
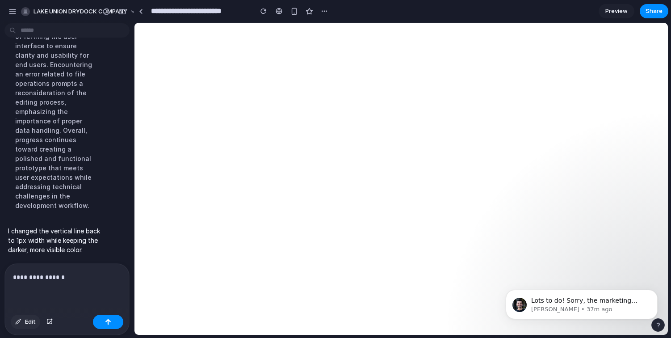
click at [29, 323] on span "Edit" at bounding box center [30, 321] width 11 height 9
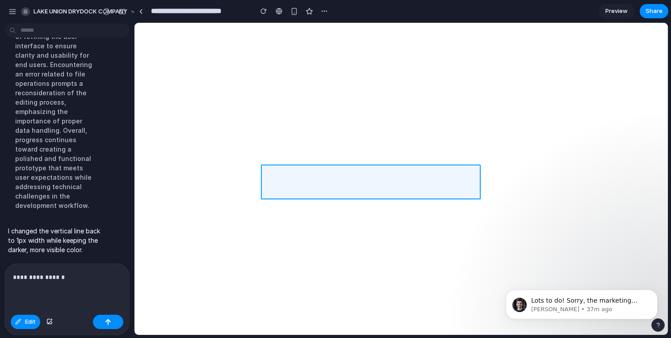
click at [445, 179] on div at bounding box center [401, 178] width 533 height 311
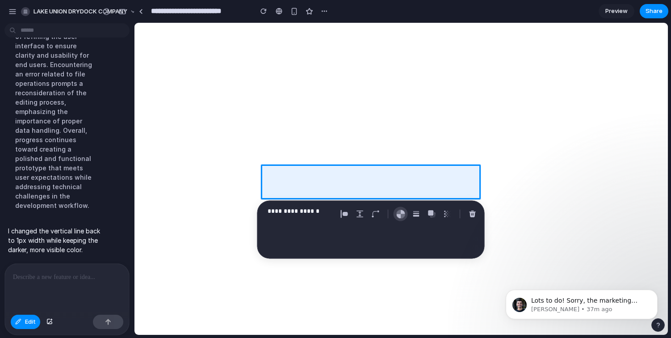
click at [398, 214] on div "button" at bounding box center [400, 213] width 9 height 9
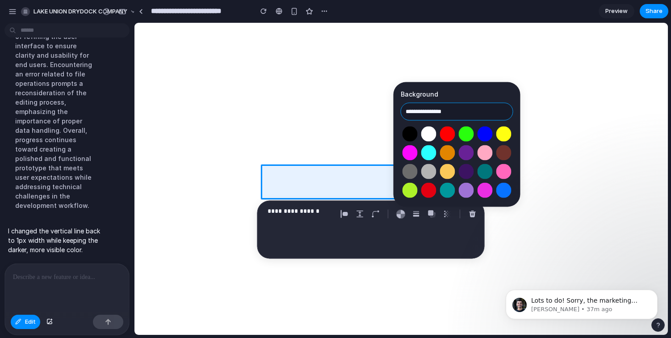
click at [436, 113] on input "**********" at bounding box center [457, 112] width 113 height 18
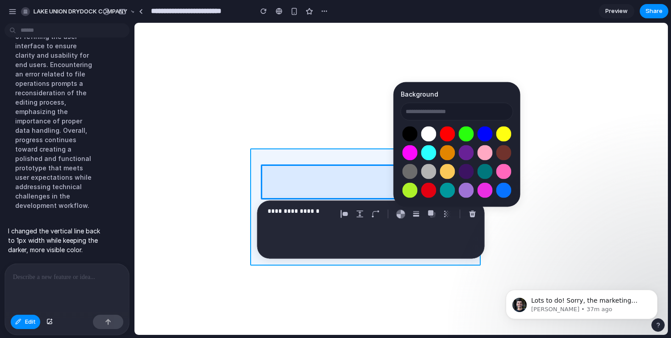
click at [374, 150] on div at bounding box center [401, 178] width 533 height 311
type input "**********"
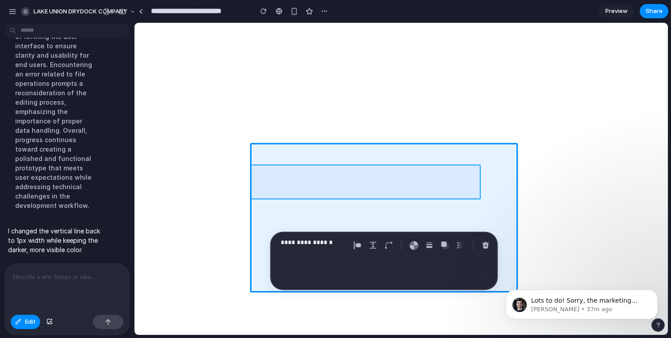
click at [260, 180] on div at bounding box center [401, 178] width 533 height 311
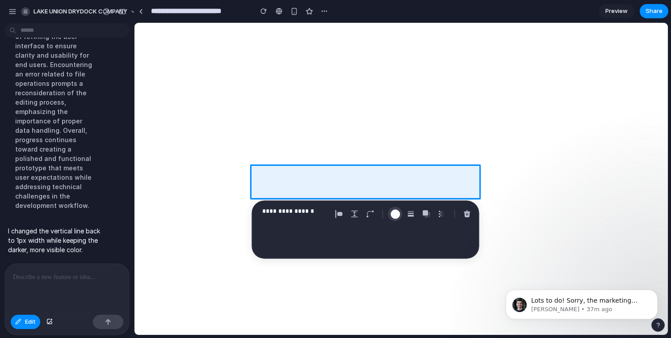
click at [391, 214] on div "button" at bounding box center [394, 213] width 9 height 9
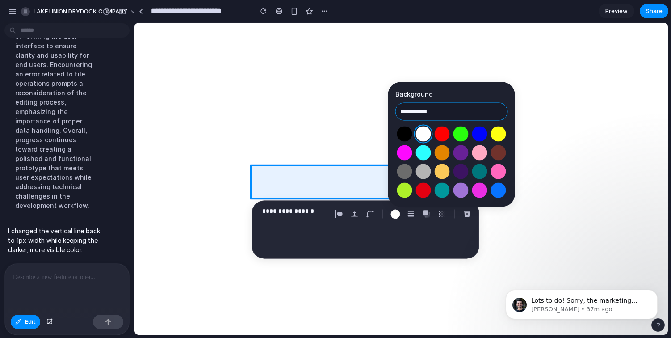
click at [420, 119] on input "**********" at bounding box center [451, 112] width 113 height 18
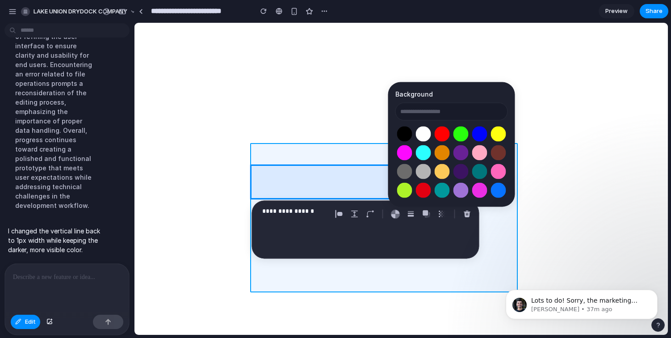
click at [345, 148] on div at bounding box center [401, 178] width 533 height 311
type input "**********"
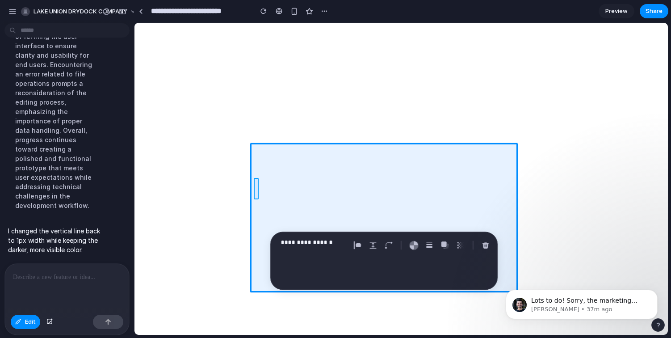
click at [256, 182] on div at bounding box center [401, 178] width 533 height 311
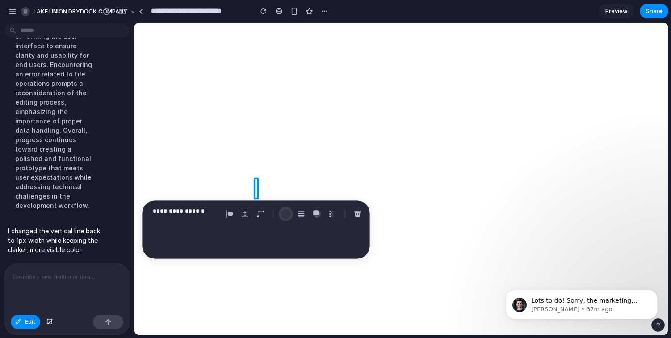
click at [281, 214] on div "button" at bounding box center [285, 213] width 9 height 9
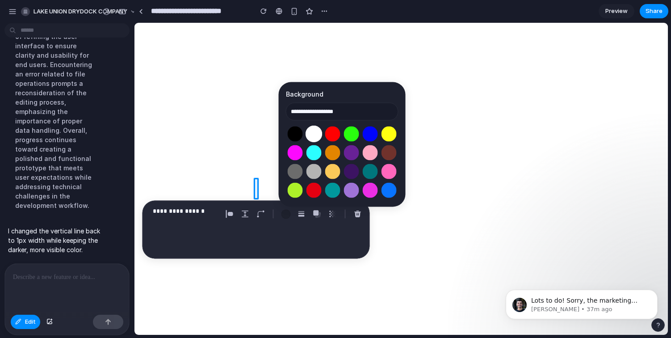
click at [310, 131] on button "Select color oklch(1 0 0)" at bounding box center [314, 134] width 17 height 17
click at [295, 168] on button "Select color oklch(0.53 0 0)" at bounding box center [295, 171] width 17 height 17
type input "**********"
click at [97, 290] on div at bounding box center [67, 287] width 124 height 47
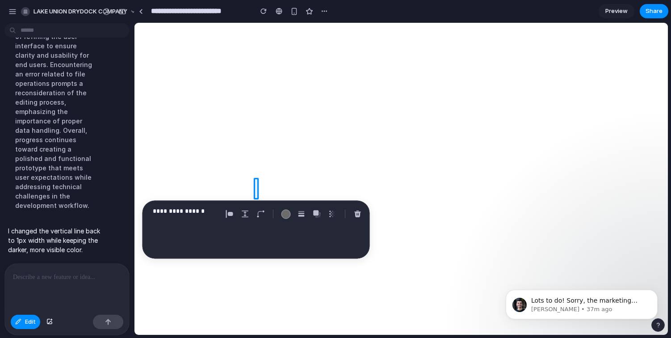
click at [97, 290] on div at bounding box center [67, 287] width 124 height 47
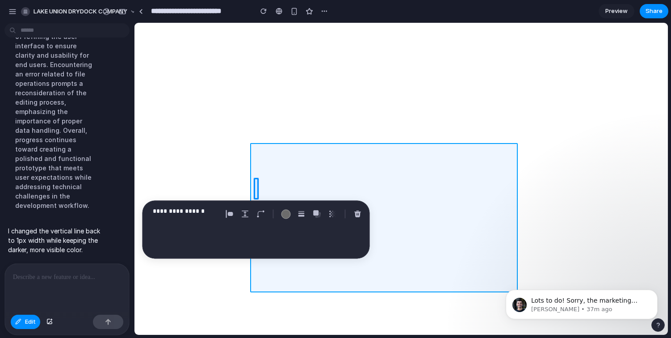
click at [355, 149] on div at bounding box center [401, 178] width 533 height 311
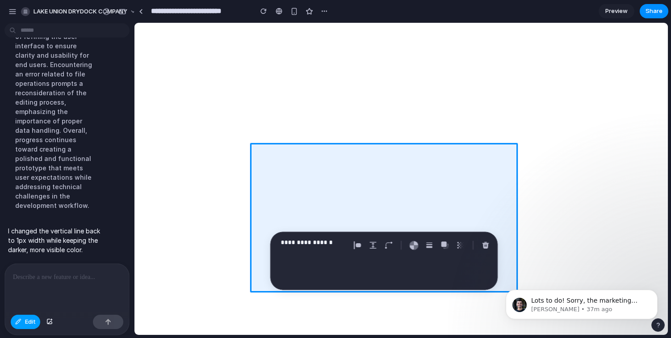
click at [28, 322] on span "Edit" at bounding box center [30, 321] width 11 height 9
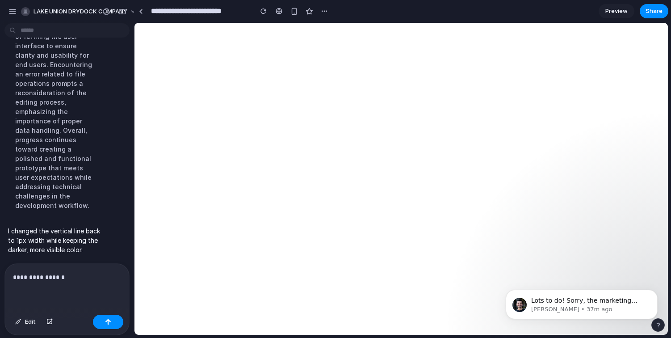
click at [99, 283] on div "**********" at bounding box center [67, 287] width 124 height 47
click at [21, 320] on div "button" at bounding box center [18, 321] width 6 height 5
click at [283, 187] on div at bounding box center [401, 178] width 533 height 311
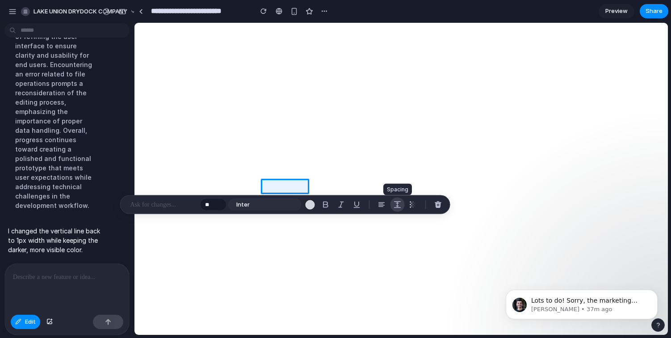
click at [392, 203] on button "button" at bounding box center [397, 204] width 14 height 14
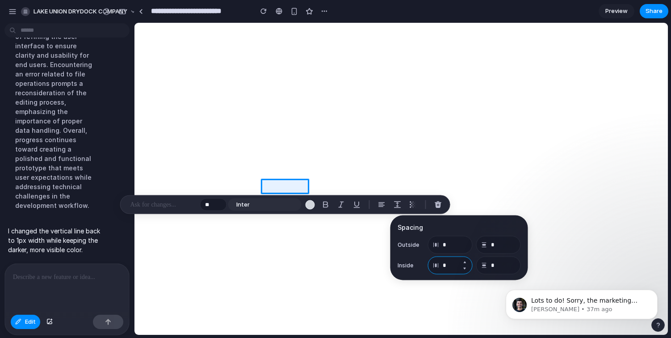
click at [456, 271] on input "*" at bounding box center [450, 265] width 45 height 18
click at [446, 267] on input "*" at bounding box center [450, 265] width 45 height 18
type input "*"
click at [492, 266] on input "*" at bounding box center [498, 265] width 45 height 18
type input "*"
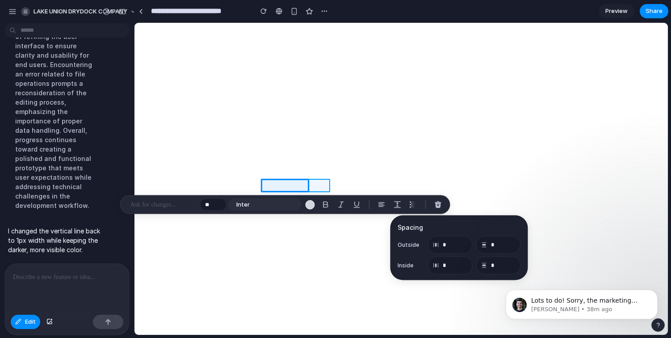
click at [328, 183] on div at bounding box center [401, 178] width 533 height 311
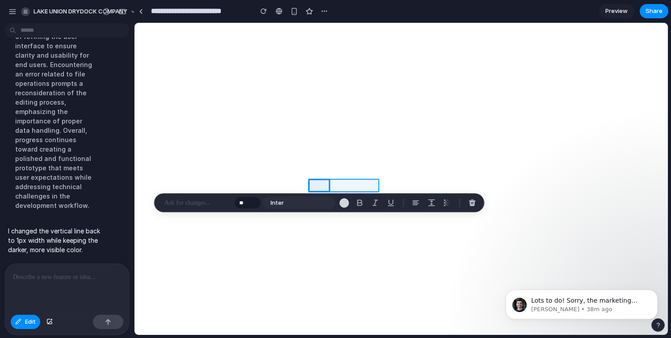
click at [356, 184] on div at bounding box center [401, 178] width 533 height 311
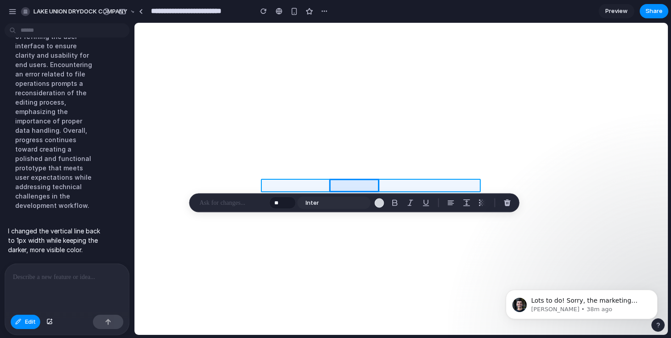
click at [403, 182] on div at bounding box center [401, 178] width 533 height 311
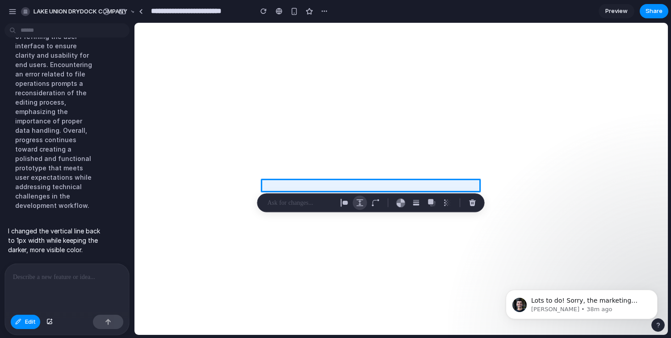
click at [361, 200] on div "button" at bounding box center [360, 203] width 8 height 8
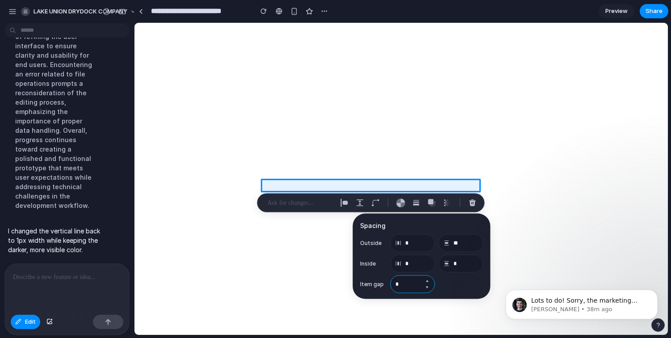
click at [403, 284] on input "*" at bounding box center [412, 284] width 45 height 18
type input "**"
click at [319, 184] on div at bounding box center [401, 178] width 533 height 311
type input "*"
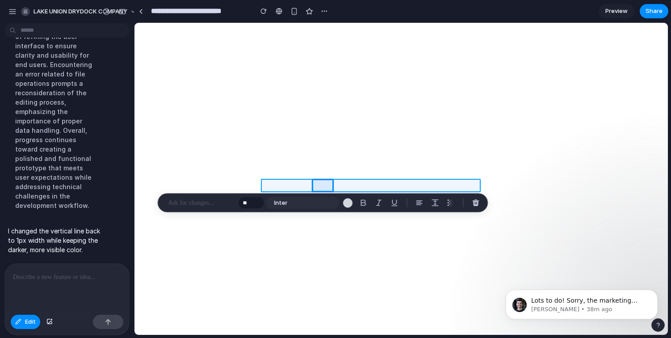
click at [403, 185] on div at bounding box center [401, 178] width 533 height 311
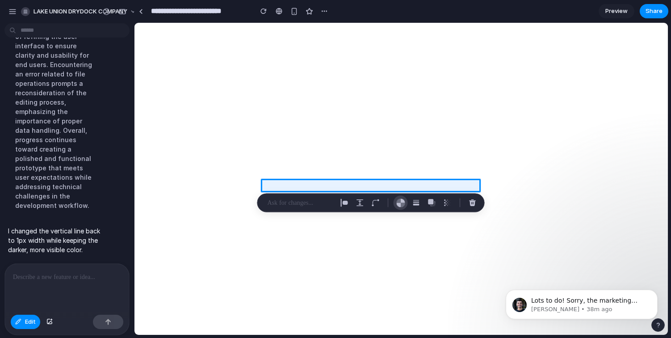
click at [404, 203] on div "button" at bounding box center [400, 202] width 9 height 9
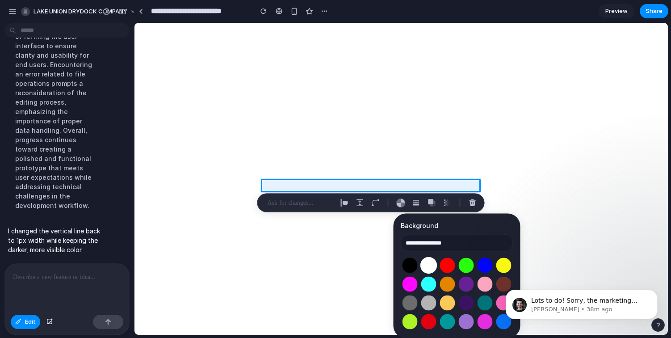
click at [426, 263] on button "Select color oklch(1 0 0)" at bounding box center [428, 265] width 17 height 17
type input "**********"
click at [436, 244] on input "**********" at bounding box center [457, 243] width 113 height 18
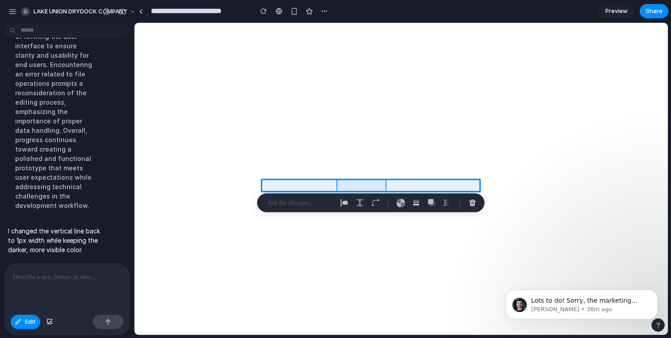
click at [380, 182] on div at bounding box center [401, 178] width 533 height 311
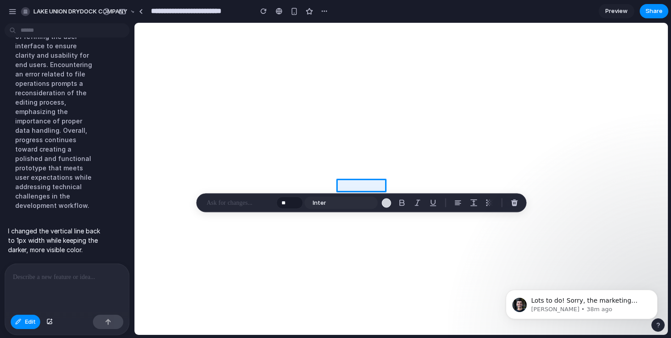
click at [247, 204] on p at bounding box center [240, 202] width 66 height 11
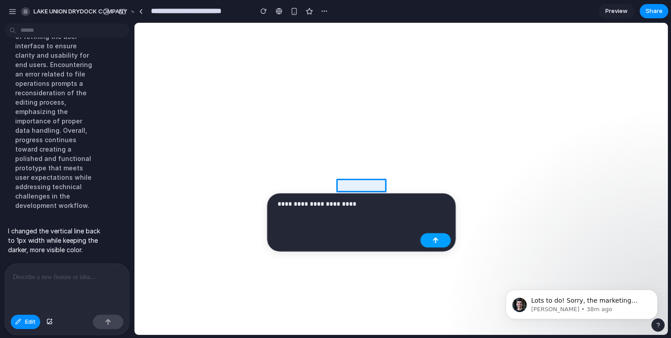
click at [428, 236] on button "button" at bounding box center [435, 240] width 30 height 14
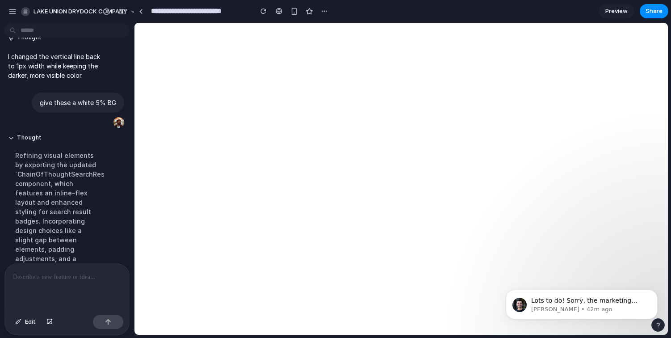
scroll to position [5980, 0]
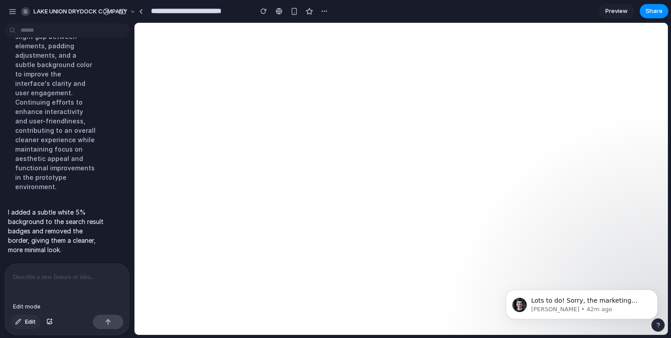
click at [28, 321] on span "Edit" at bounding box center [30, 321] width 11 height 9
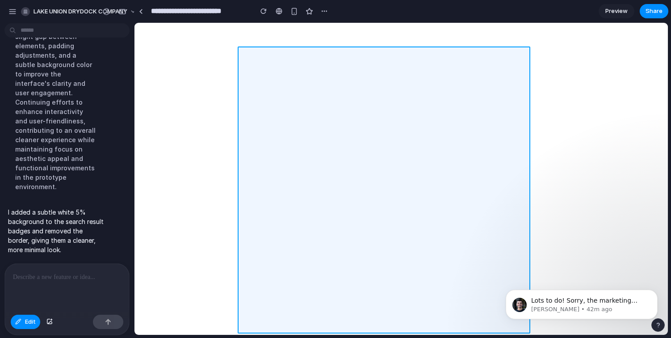
click at [396, 60] on div at bounding box center [401, 178] width 533 height 311
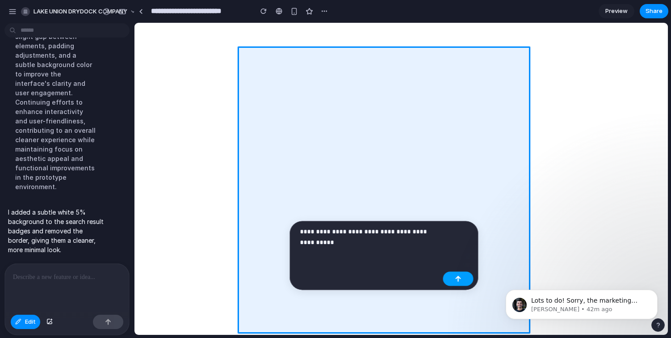
click at [458, 277] on div "button" at bounding box center [458, 279] width 6 height 6
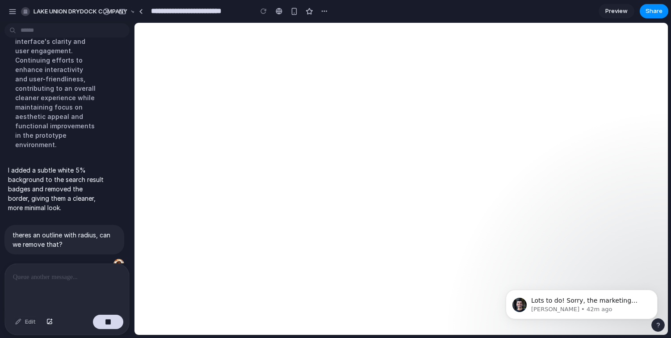
scroll to position [6052, 0]
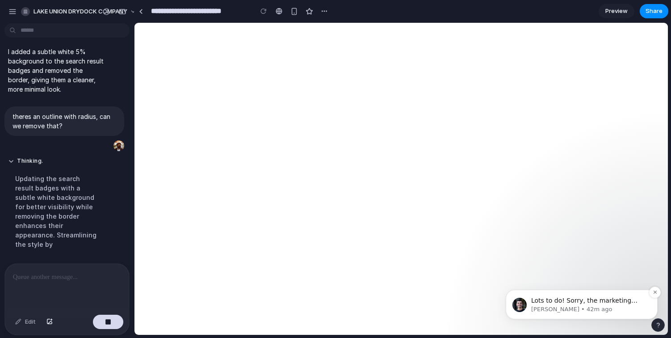
click at [617, 305] on p "Simon • 42m ago" at bounding box center [588, 309] width 115 height 8
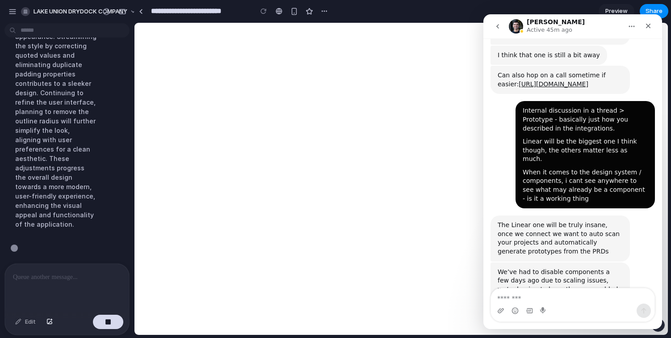
scroll to position [674, 0]
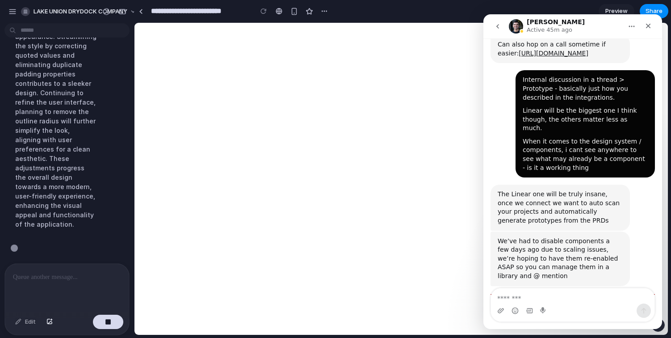
click at [593, 297] on textarea "Message…" at bounding box center [573, 295] width 164 height 15
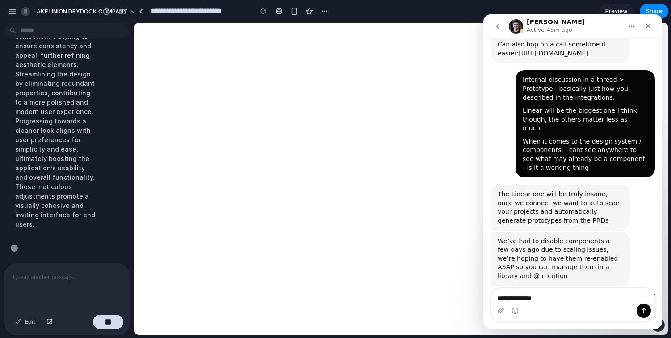
scroll to position [6089, 0]
type textarea "**********"
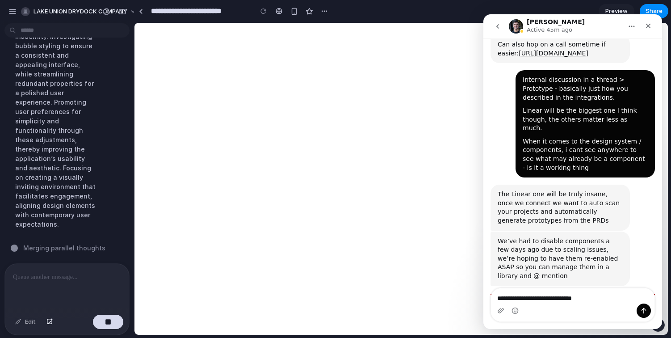
type textarea "**********"
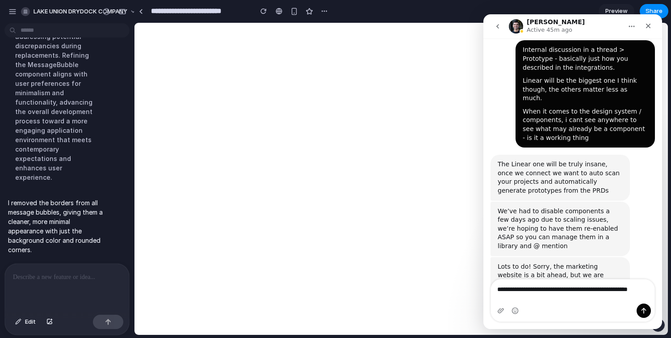
scroll to position [713, 0]
type textarea "**********"
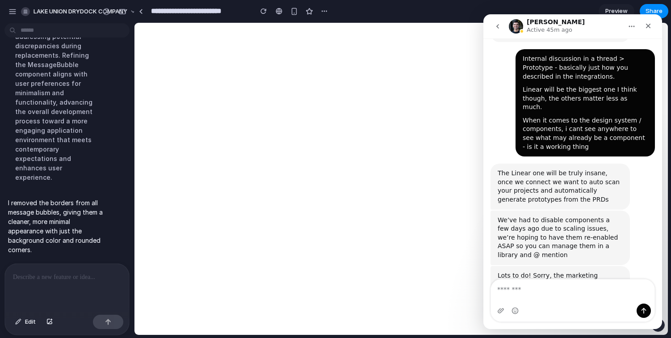
scroll to position [715, 0]
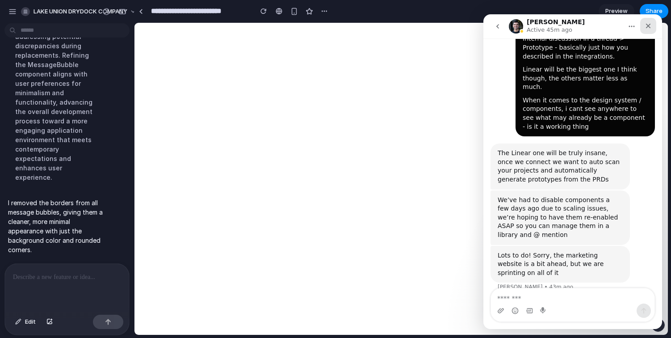
click at [651, 27] on icon "Close" at bounding box center [648, 25] width 7 height 7
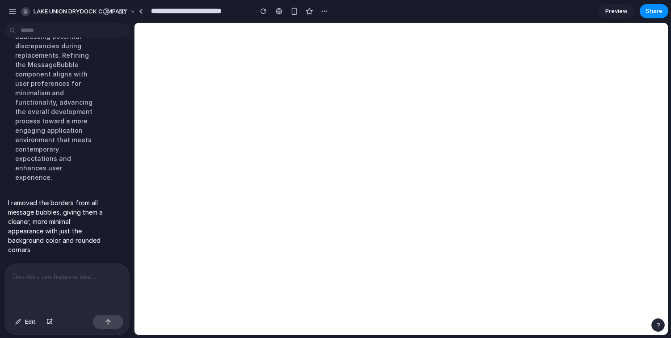
click at [85, 298] on div at bounding box center [67, 287] width 124 height 47
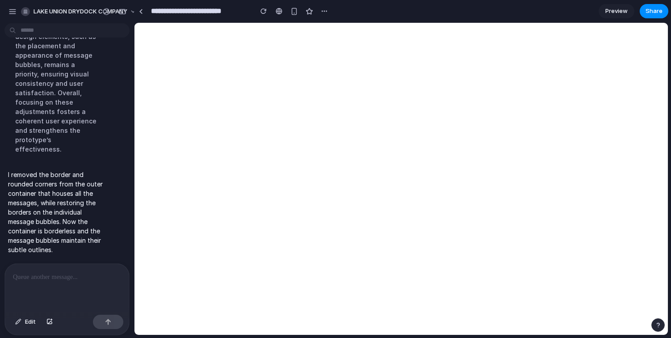
scroll to position [6268, 0]
click at [40, 273] on p at bounding box center [65, 277] width 105 height 11
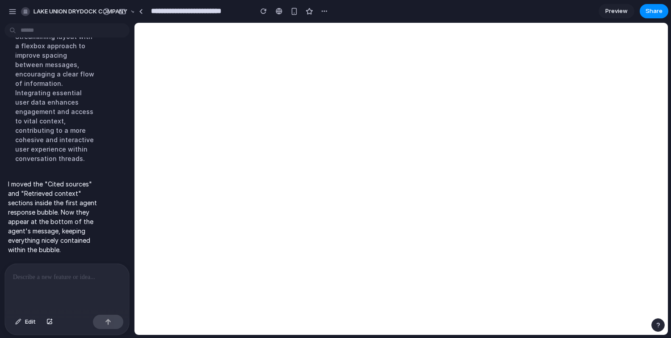
scroll to position [6278, 0]
click at [29, 323] on span "Edit" at bounding box center [30, 321] width 11 height 9
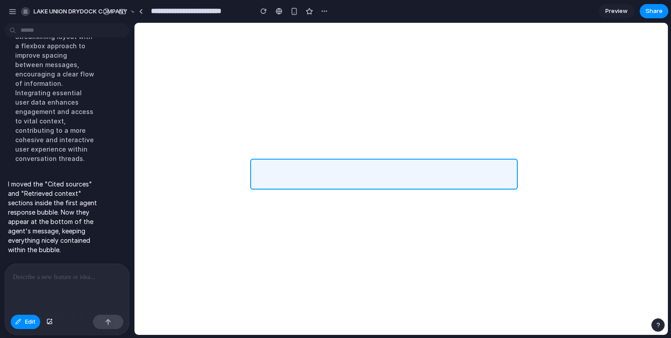
click at [320, 166] on div at bounding box center [401, 178] width 533 height 311
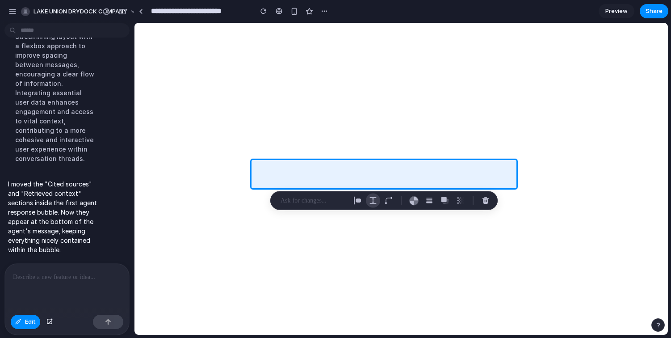
click at [374, 201] on div "button" at bounding box center [373, 201] width 8 height 8
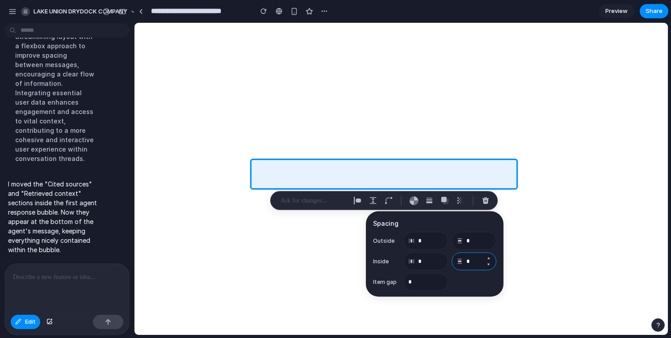
click at [470, 261] on input "*" at bounding box center [474, 261] width 45 height 18
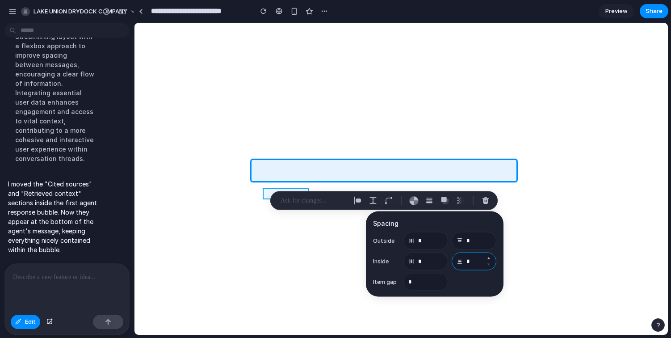
type input "*"
click at [265, 193] on div at bounding box center [401, 178] width 533 height 311
type input "*******"
type input "*"
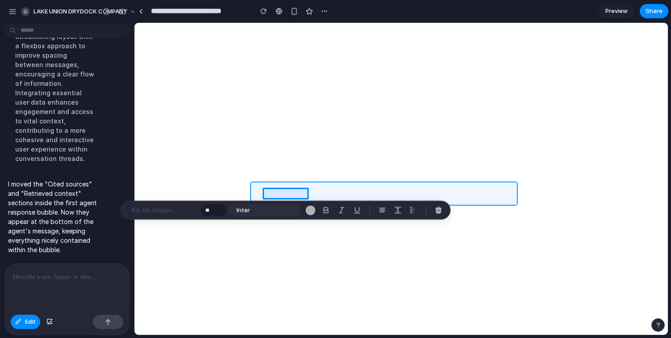
click at [342, 186] on div at bounding box center [401, 178] width 533 height 311
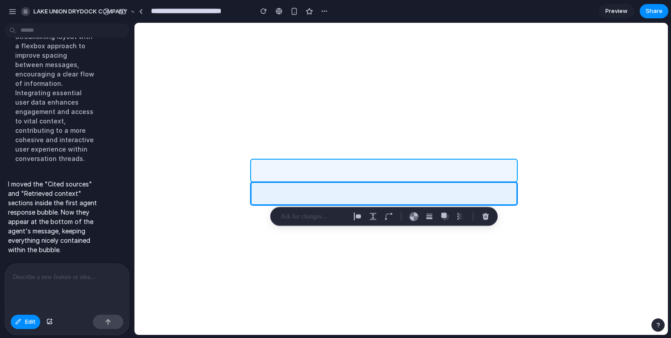
click at [312, 172] on div at bounding box center [401, 178] width 533 height 311
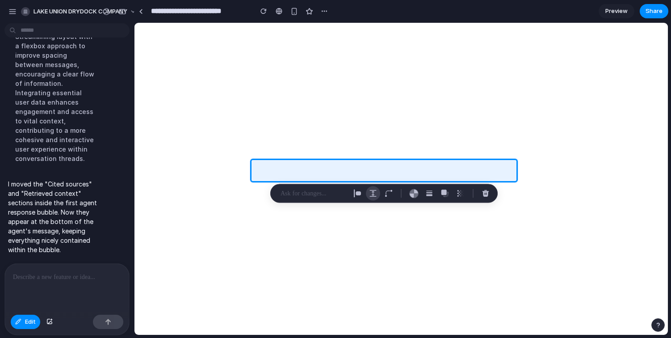
click at [377, 190] on div "button" at bounding box center [373, 193] width 8 height 8
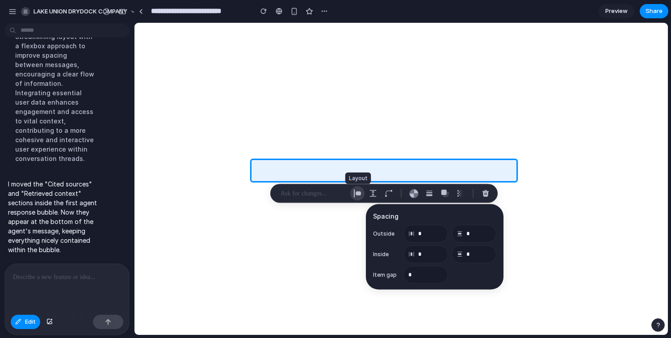
click at [354, 193] on div "button" at bounding box center [357, 193] width 8 height 8
select select "**********"
select select "******"
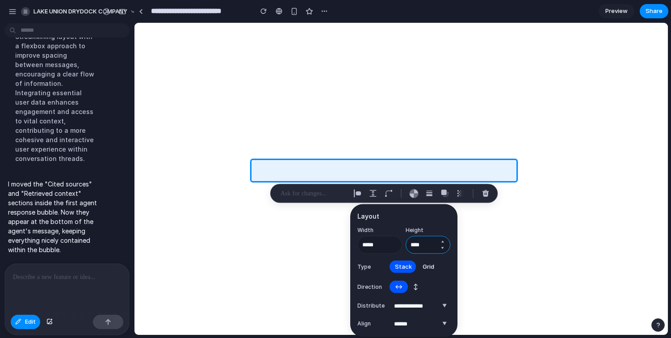
click at [428, 243] on input "****" at bounding box center [428, 245] width 45 height 18
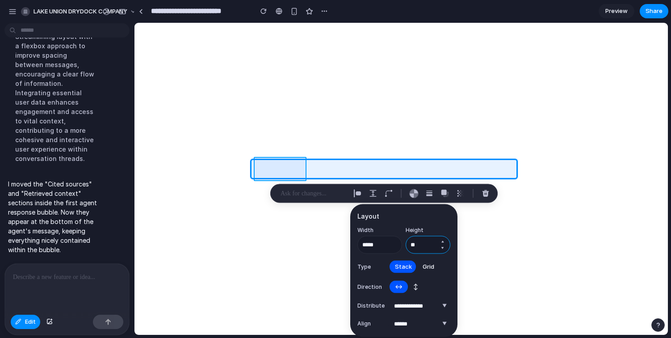
type input "**"
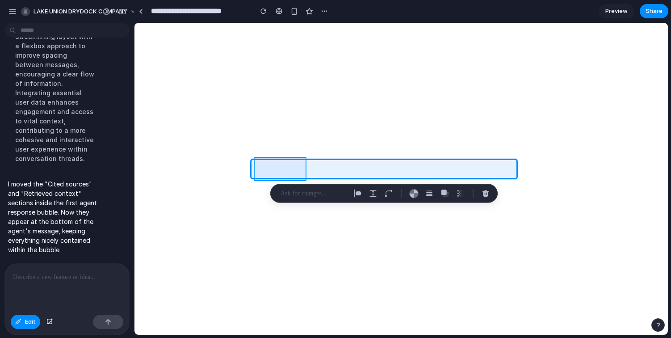
click at [273, 162] on div at bounding box center [401, 178] width 533 height 311
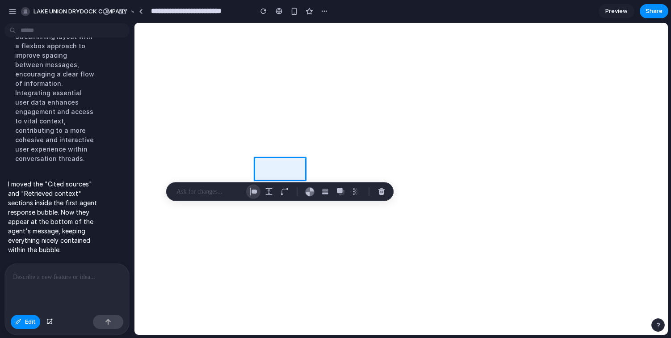
click at [255, 191] on div "button" at bounding box center [253, 192] width 8 height 8
select select "******"
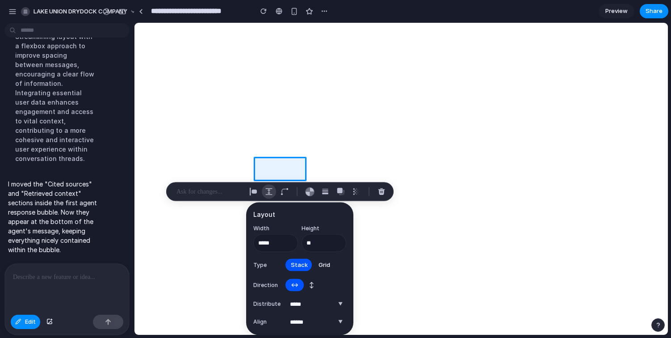
click at [271, 188] on div "button" at bounding box center [269, 192] width 8 height 8
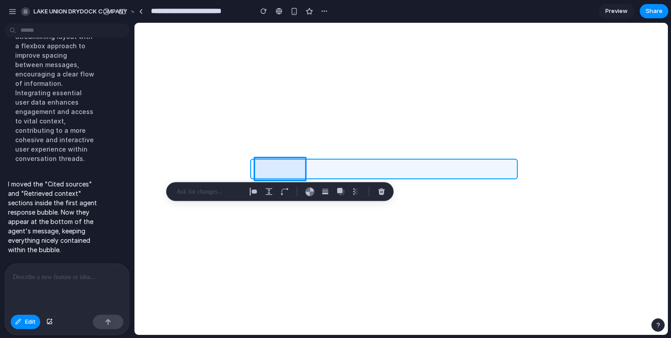
click at [334, 164] on div at bounding box center [401, 178] width 533 height 311
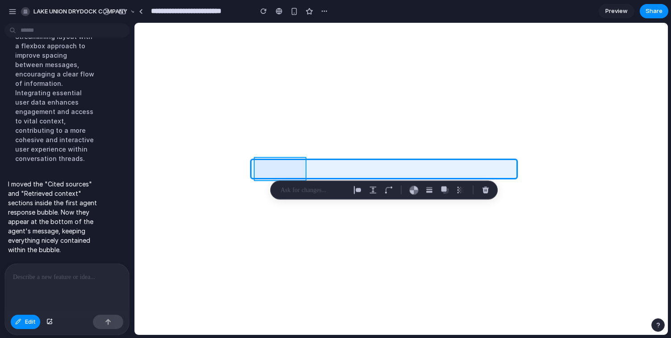
click at [296, 161] on div at bounding box center [401, 178] width 533 height 311
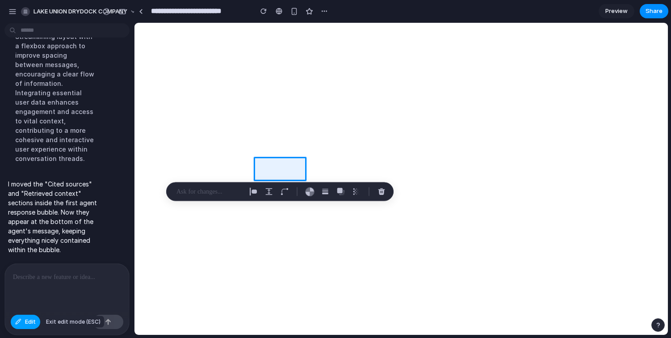
click at [23, 318] on button "Edit" at bounding box center [25, 322] width 29 height 14
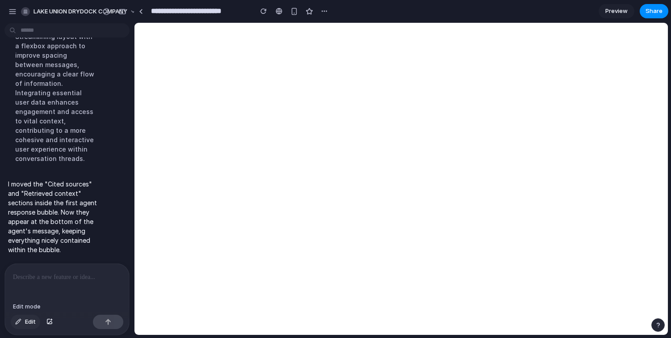
click at [26, 325] on span "Edit" at bounding box center [30, 321] width 11 height 9
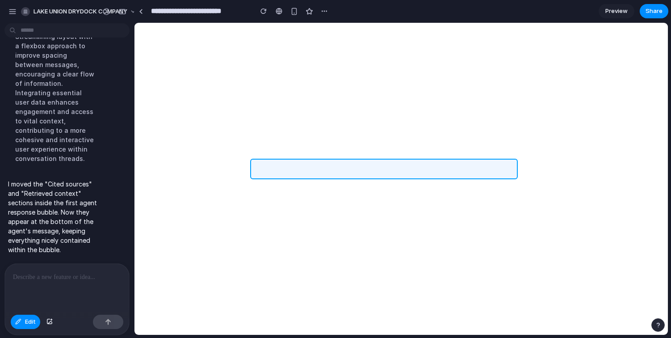
click at [312, 162] on div at bounding box center [401, 178] width 533 height 311
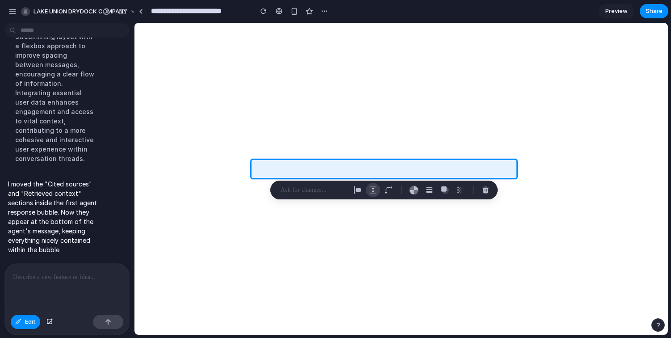
click at [375, 189] on div "button" at bounding box center [373, 190] width 8 height 8
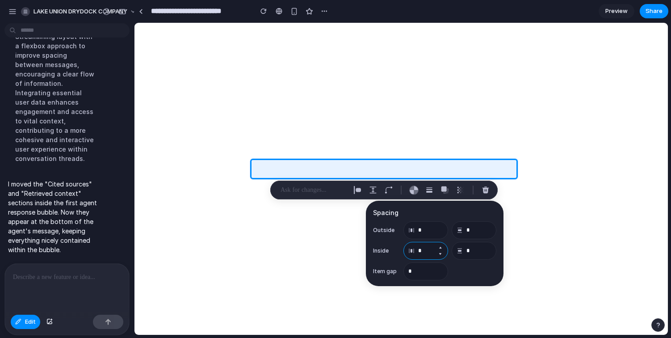
click at [426, 251] on input "*" at bounding box center [425, 251] width 45 height 18
type input "*"
click at [84, 281] on div at bounding box center [67, 287] width 124 height 47
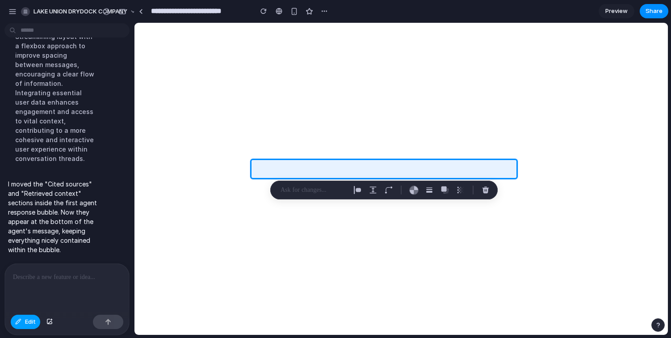
click at [28, 317] on span "Edit" at bounding box center [30, 321] width 11 height 9
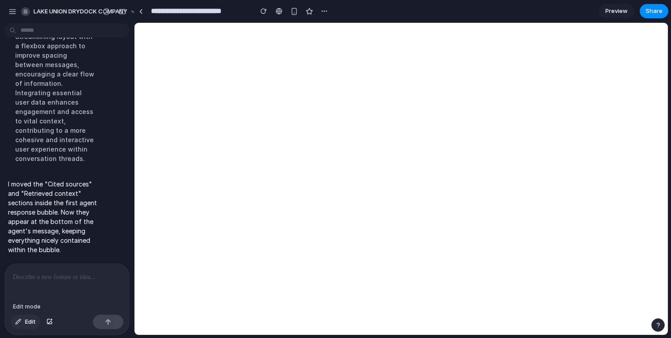
click at [21, 323] on div "button" at bounding box center [18, 321] width 6 height 5
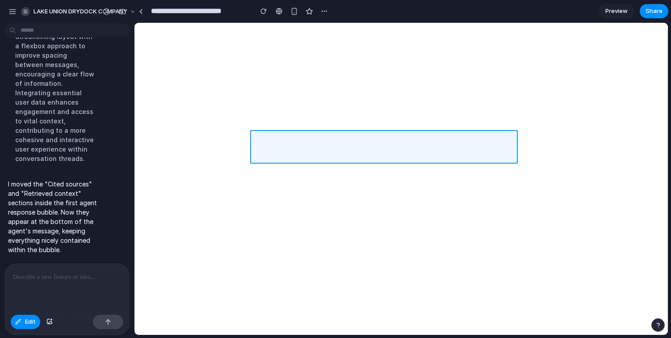
click at [260, 151] on div at bounding box center [401, 178] width 533 height 311
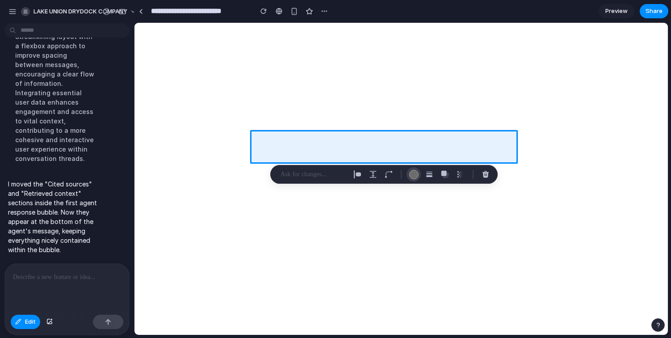
click at [413, 174] on div "button" at bounding box center [413, 174] width 9 height 9
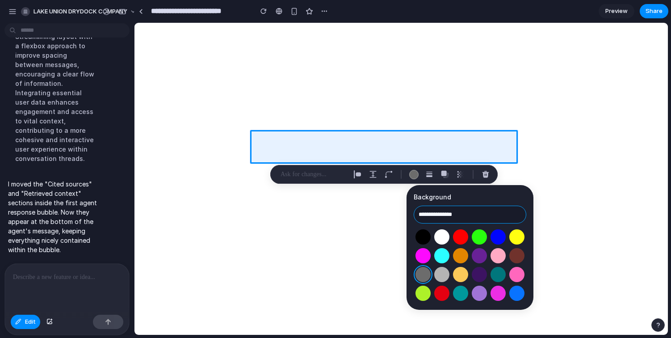
click at [443, 209] on input "**********" at bounding box center [470, 215] width 113 height 18
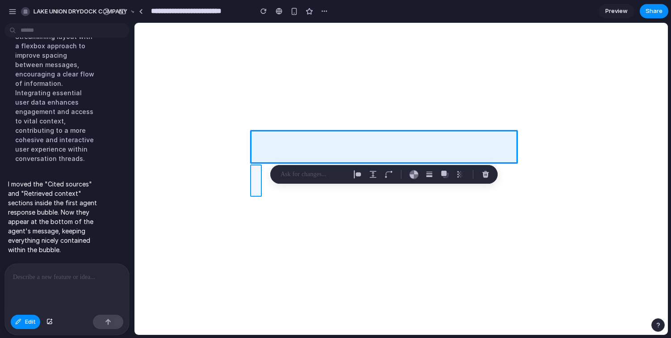
click at [256, 185] on div at bounding box center [401, 178] width 533 height 311
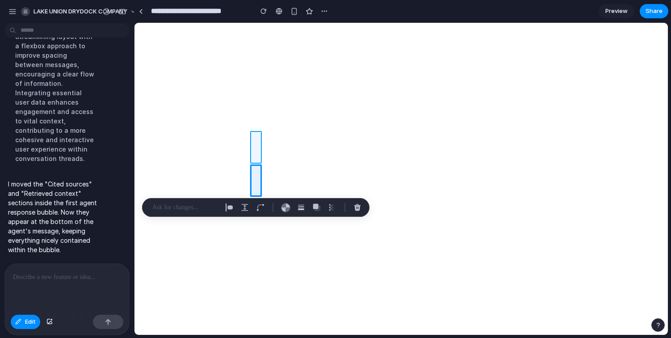
click at [256, 151] on div at bounding box center [401, 178] width 533 height 311
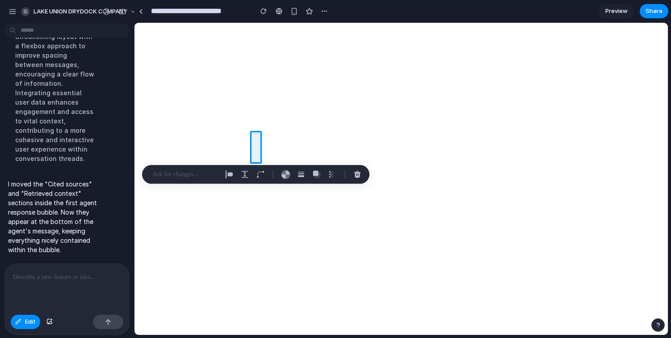
click at [114, 276] on p at bounding box center [65, 277] width 105 height 11
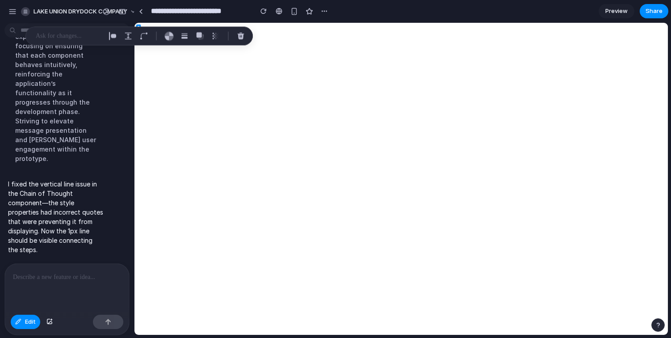
scroll to position [6296, 0]
click at [23, 327] on button "Edit" at bounding box center [25, 322] width 29 height 14
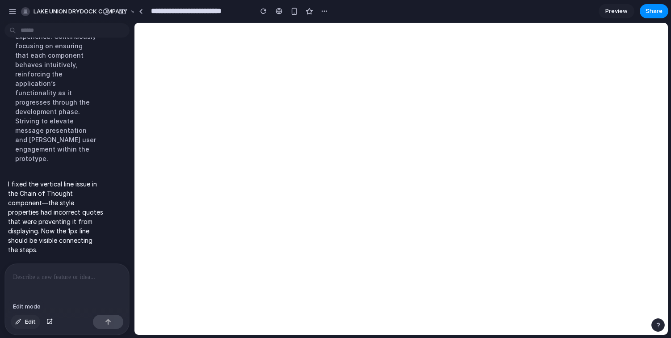
click at [31, 323] on span "Edit" at bounding box center [30, 321] width 11 height 9
click at [256, 146] on div at bounding box center [401, 178] width 533 height 311
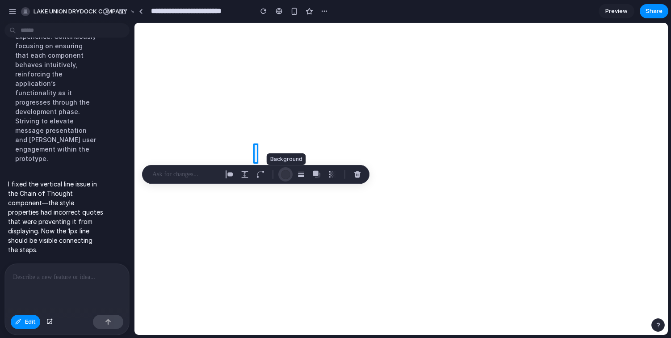
click at [286, 174] on div "button" at bounding box center [285, 174] width 9 height 9
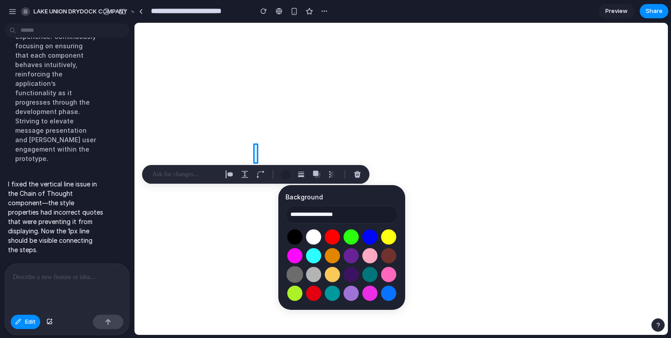
click at [294, 274] on button "Select color oklch(0.53 0 0)" at bounding box center [294, 274] width 17 height 17
type input "**********"
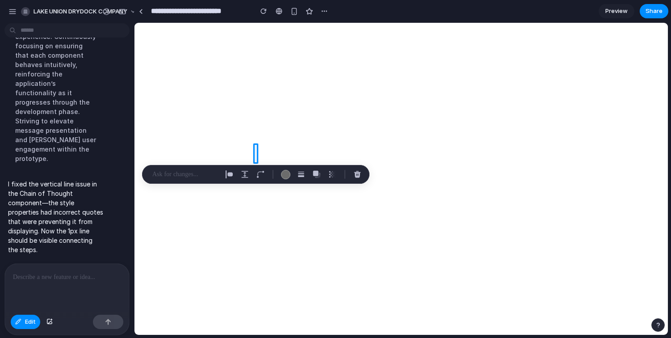
click at [72, 290] on div at bounding box center [67, 287] width 124 height 47
click at [287, 173] on div "button" at bounding box center [285, 174] width 9 height 9
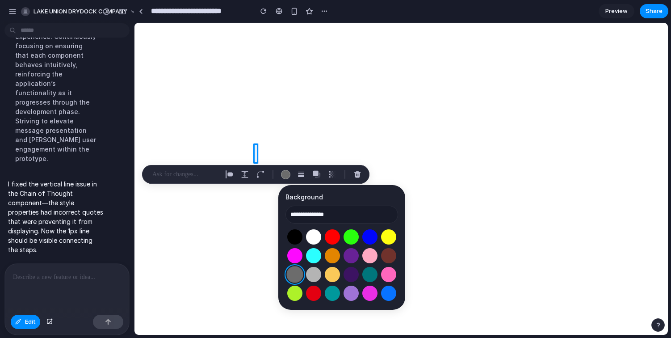
click at [295, 277] on button "Select color oklch(0.53 0 0)" at bounding box center [294, 274] width 17 height 17
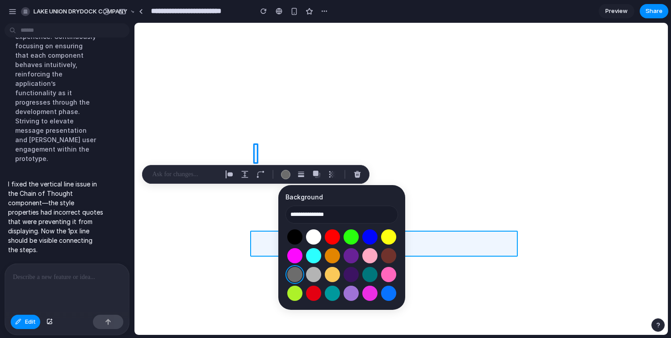
click at [255, 240] on div at bounding box center [401, 178] width 533 height 311
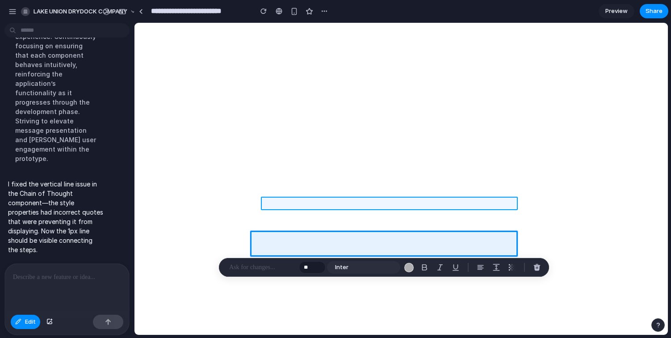
click at [293, 202] on div at bounding box center [401, 178] width 533 height 311
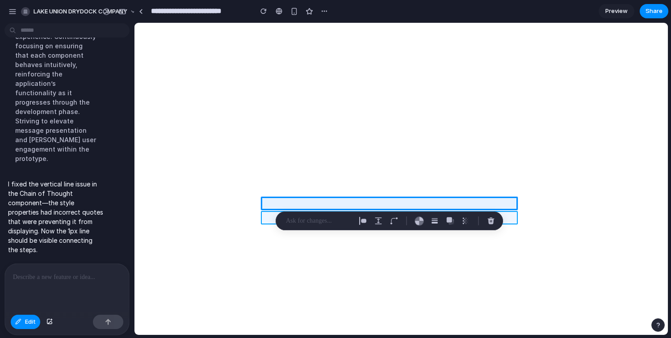
click at [264, 215] on div at bounding box center [401, 178] width 533 height 311
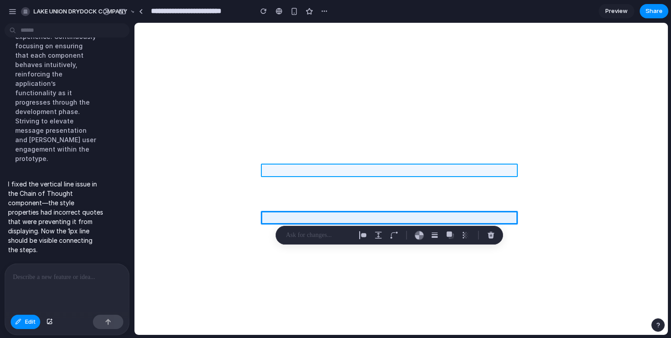
click at [274, 172] on div at bounding box center [401, 178] width 533 height 311
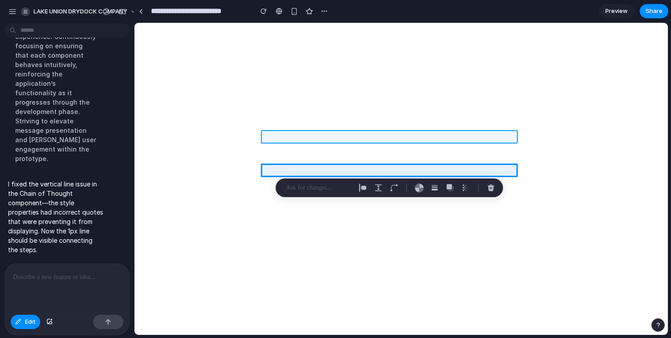
click at [287, 138] on div at bounding box center [401, 178] width 533 height 311
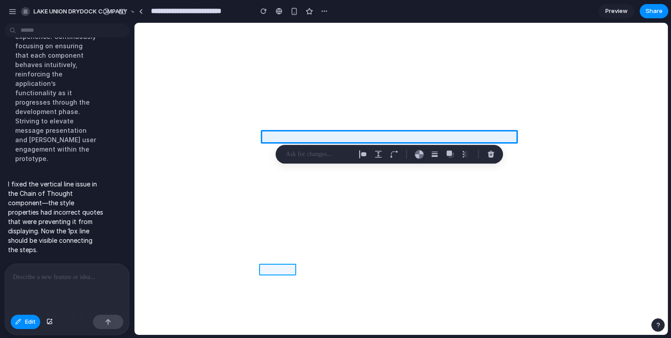
click at [278, 266] on div at bounding box center [401, 178] width 533 height 311
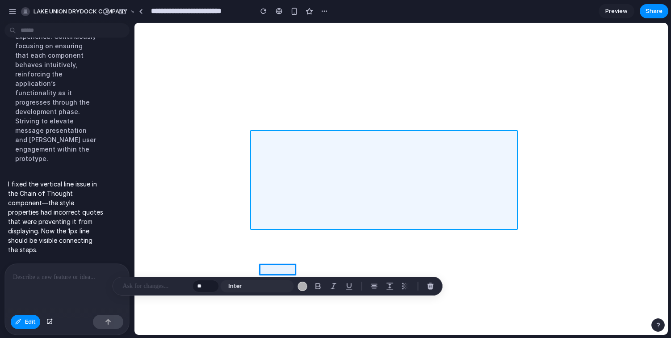
click at [262, 165] on div at bounding box center [401, 178] width 533 height 311
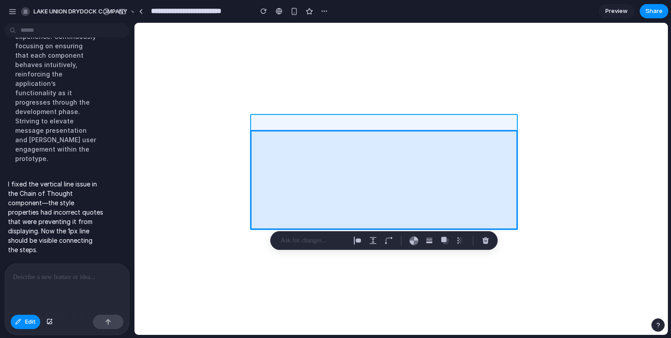
click at [254, 127] on div at bounding box center [401, 178] width 533 height 311
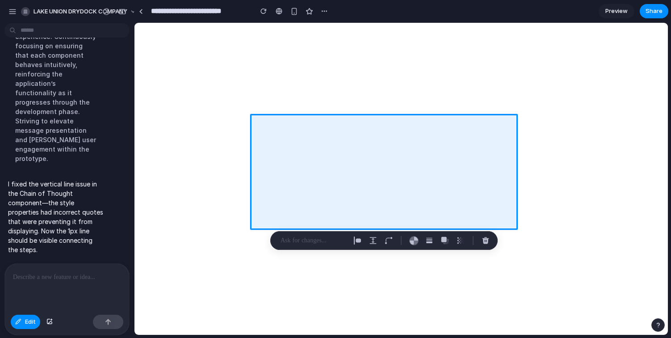
click at [84, 298] on div at bounding box center [67, 287] width 124 height 47
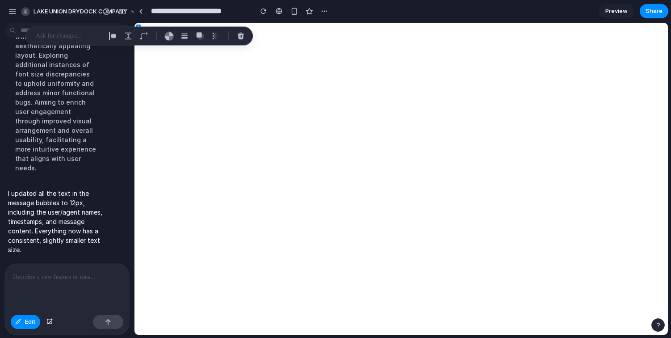
scroll to position [715, 0]
click at [96, 279] on div at bounding box center [67, 287] width 124 height 47
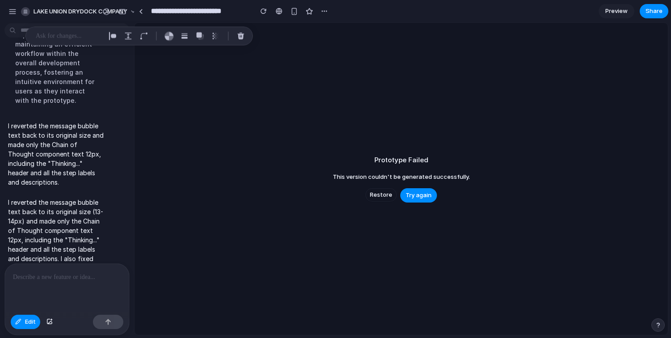
scroll to position [6345, 0]
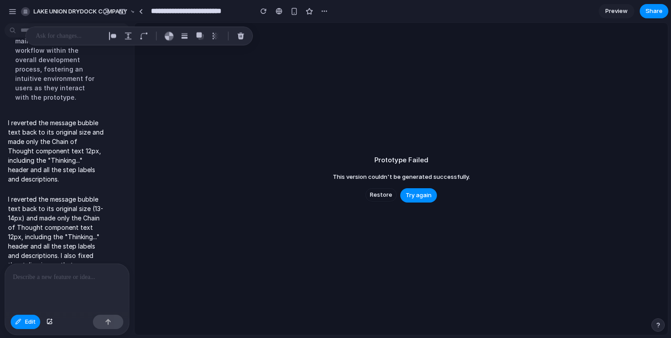
click at [381, 196] on div at bounding box center [401, 178] width 533 height 311
click at [298, 136] on div at bounding box center [401, 178] width 533 height 311
click at [59, 40] on p at bounding box center [69, 36] width 66 height 11
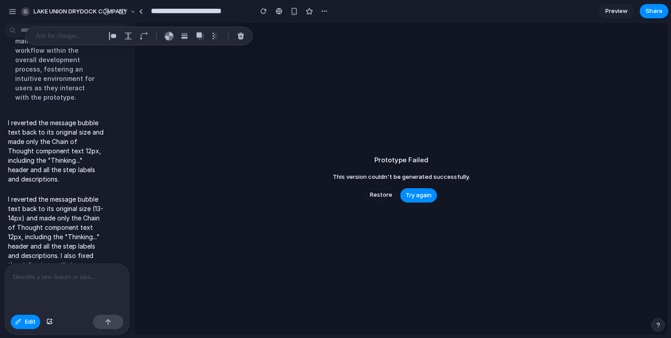
click at [264, 99] on div at bounding box center [401, 178] width 533 height 311
click at [377, 183] on div at bounding box center [401, 178] width 533 height 311
click at [380, 196] on div at bounding box center [401, 178] width 533 height 311
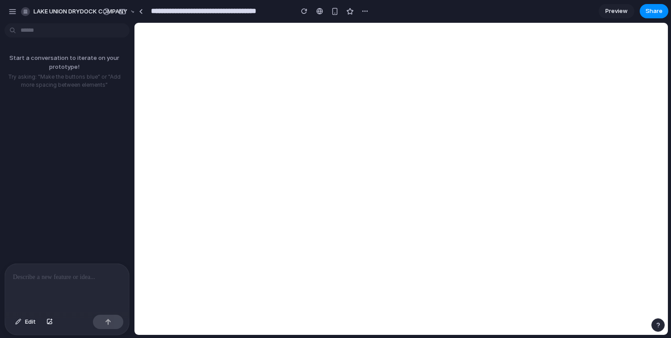
click at [59, 282] on div at bounding box center [67, 287] width 124 height 47
click at [28, 322] on span "Edit" at bounding box center [30, 321] width 11 height 9
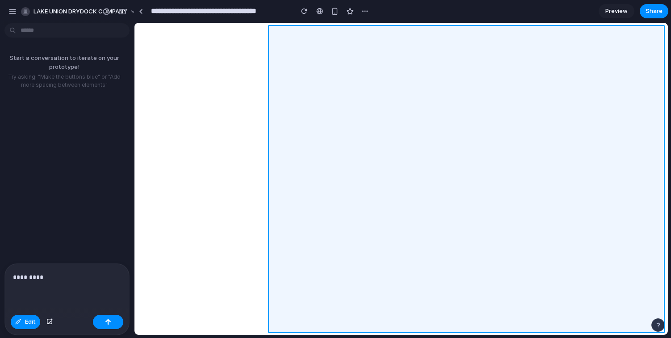
click at [277, 206] on div at bounding box center [401, 178] width 533 height 311
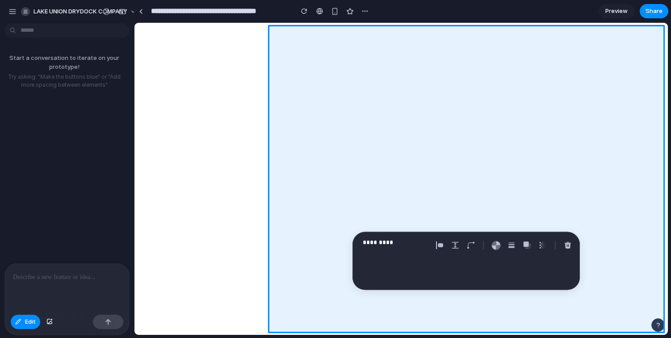
click at [106, 286] on div at bounding box center [67, 287] width 124 height 47
click at [405, 243] on p "*********" at bounding box center [396, 242] width 66 height 11
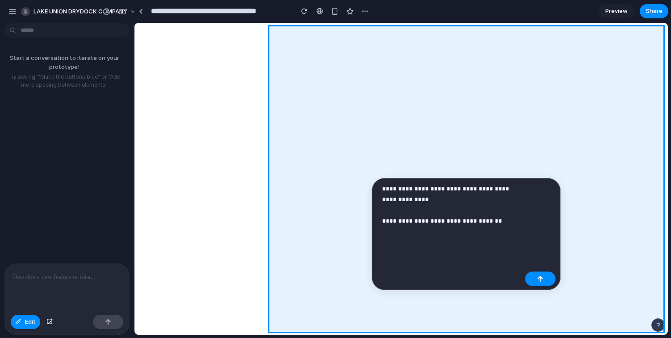
click at [419, 199] on p "**********" at bounding box center [451, 215] width 139 height 64
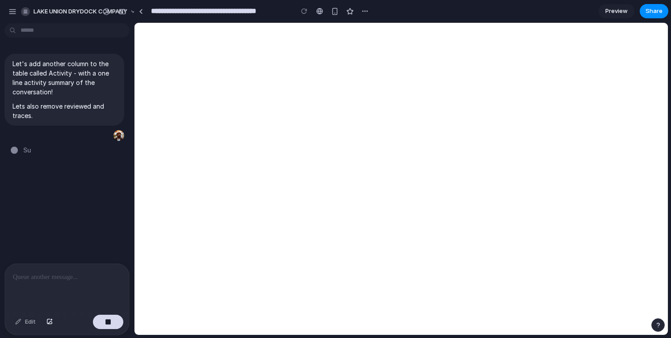
type input "**********"
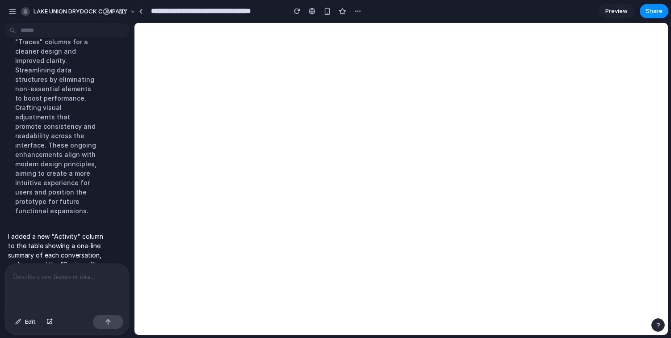
scroll to position [230, 0]
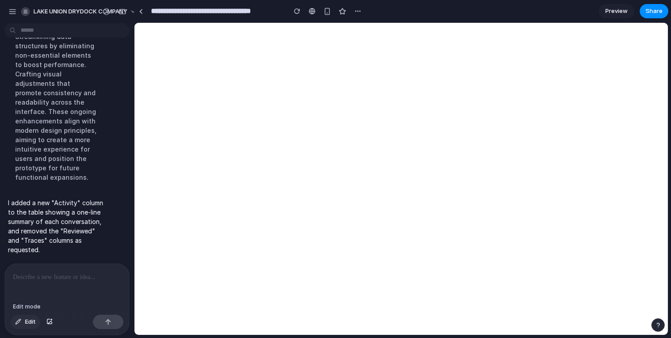
click at [27, 320] on span "Edit" at bounding box center [30, 321] width 11 height 9
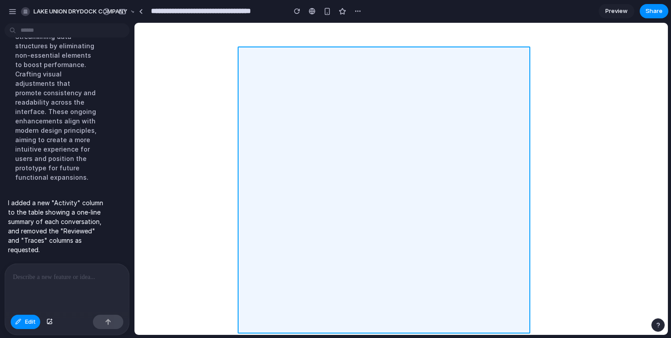
click at [405, 60] on div at bounding box center [401, 178] width 533 height 311
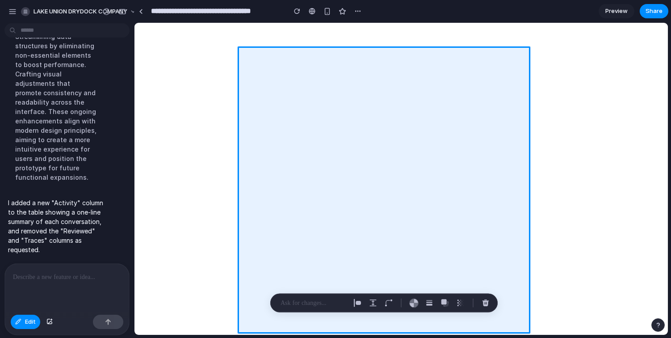
click at [113, 276] on p at bounding box center [65, 277] width 105 height 11
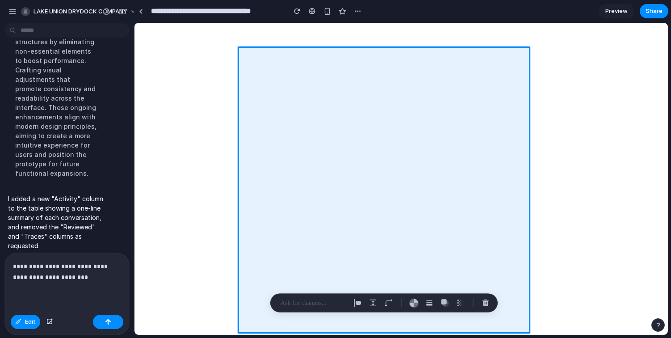
scroll to position [302, 0]
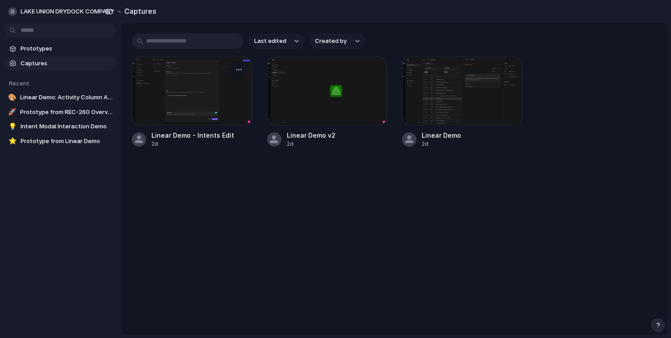
scroll to position [715, 0]
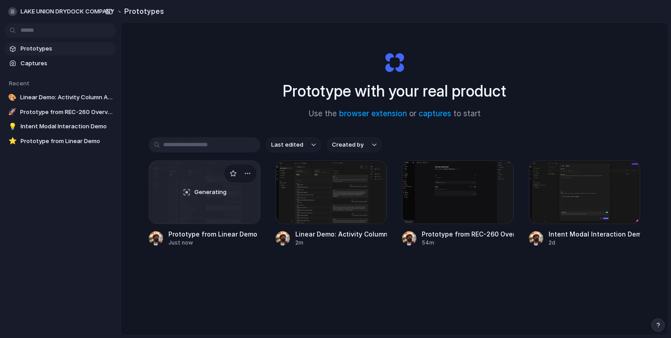
click at [231, 206] on div "Generating" at bounding box center [204, 192] width 111 height 63
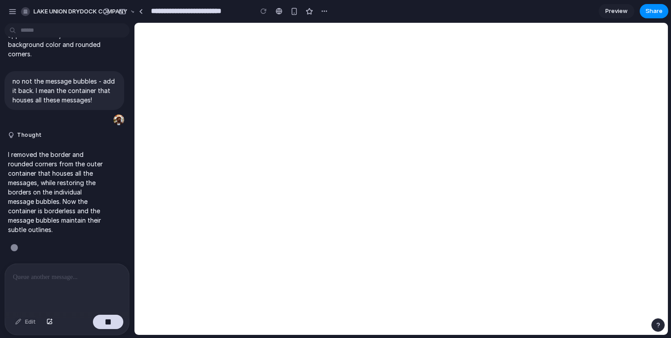
scroll to position [5963, 0]
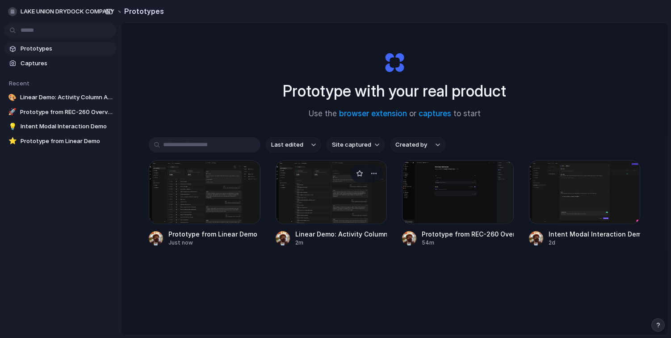
click at [329, 188] on div at bounding box center [332, 191] width 112 height 63
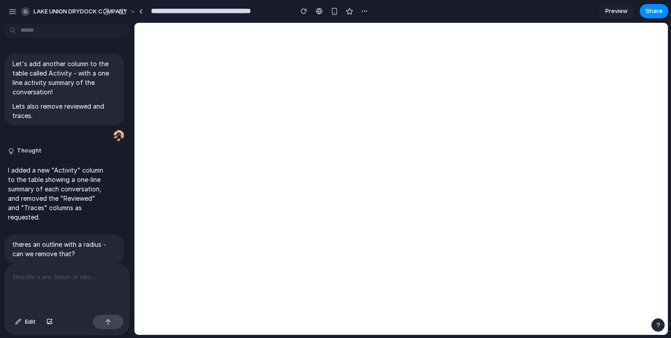
scroll to position [91, 0]
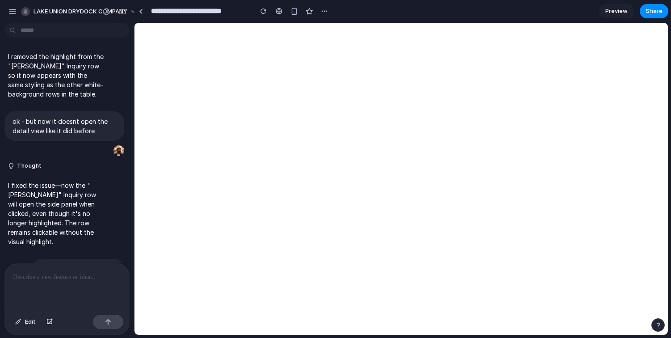
scroll to position [6153, 0]
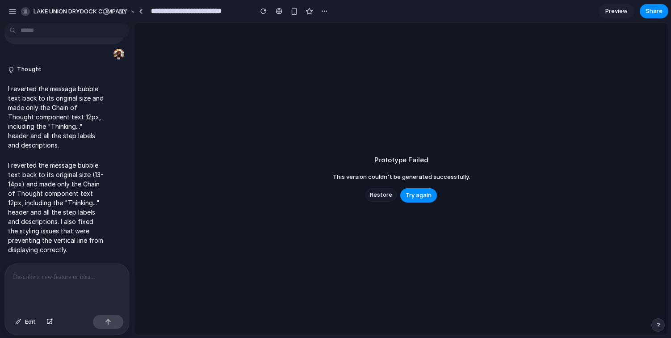
click at [378, 194] on span "Restore" at bounding box center [381, 194] width 22 height 9
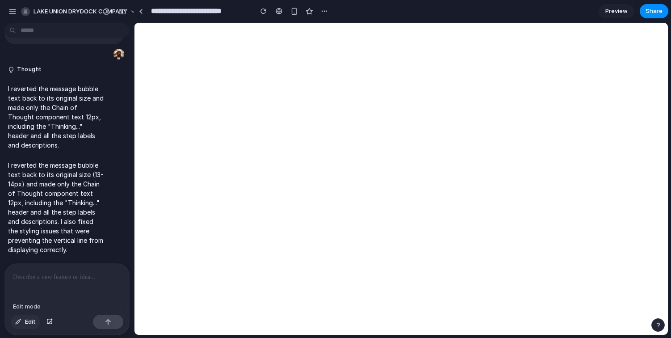
click at [28, 323] on span "Edit" at bounding box center [30, 321] width 11 height 9
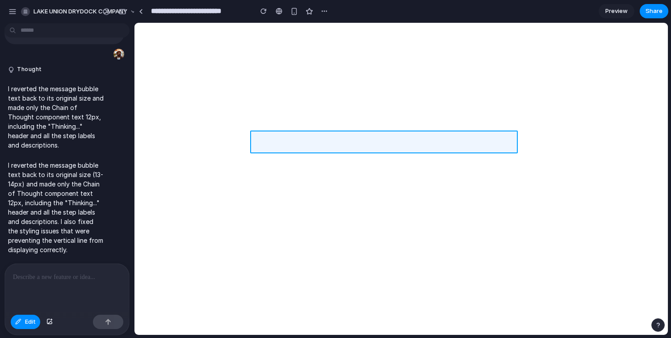
click at [262, 139] on div at bounding box center [401, 178] width 533 height 311
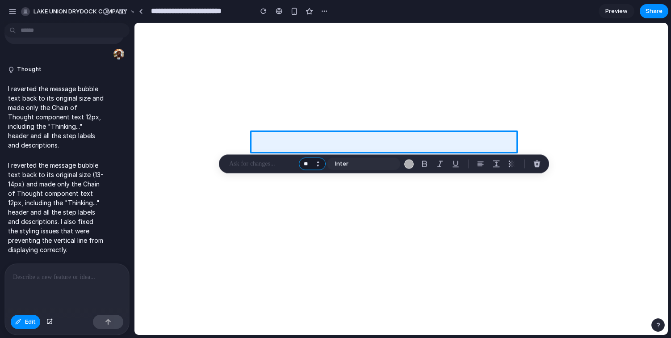
click at [311, 164] on input "**" at bounding box center [312, 164] width 27 height 13
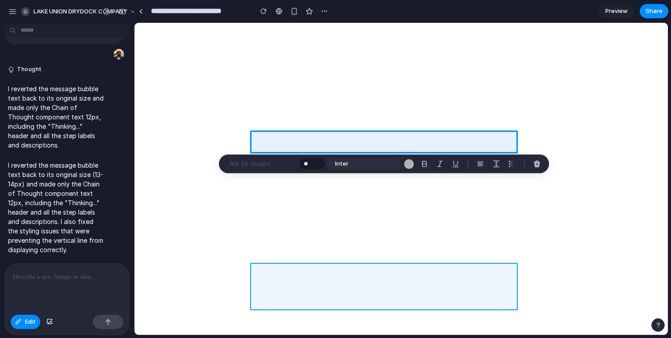
click at [326, 275] on div at bounding box center [401, 178] width 533 height 311
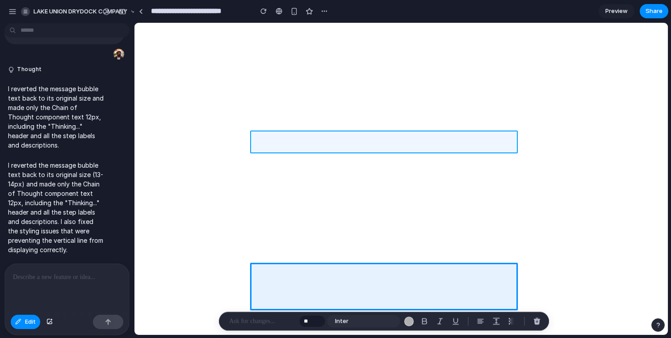
click at [286, 141] on div at bounding box center [401, 178] width 533 height 311
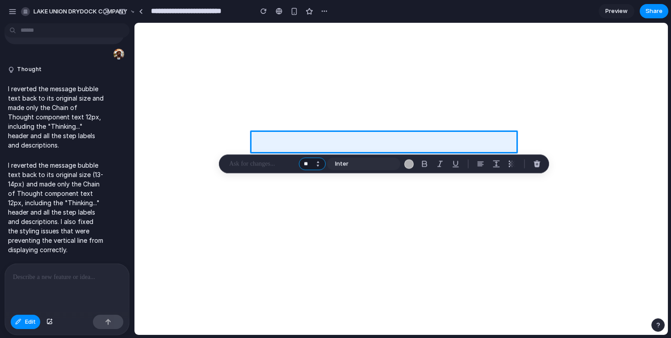
click at [311, 161] on input "**" at bounding box center [312, 164] width 27 height 13
type input "**"
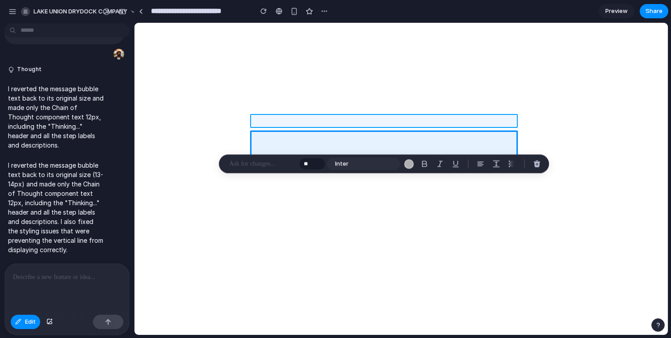
click at [321, 120] on div at bounding box center [401, 178] width 533 height 311
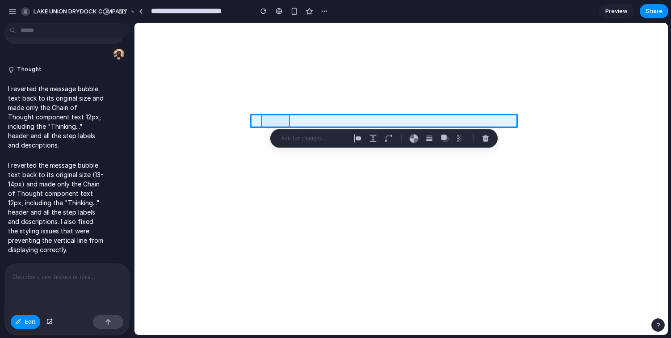
click at [277, 118] on div at bounding box center [401, 178] width 533 height 311
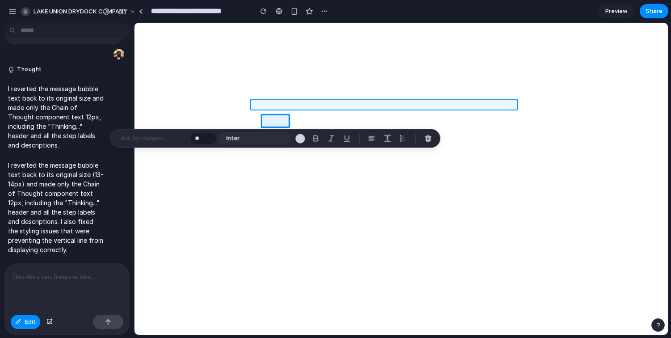
click at [272, 106] on div at bounding box center [401, 178] width 533 height 311
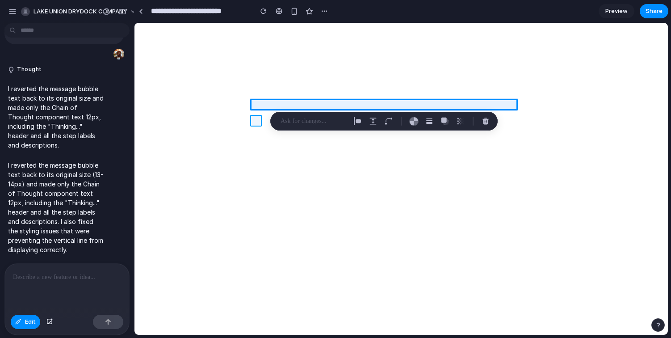
click at [256, 120] on div at bounding box center [401, 178] width 533 height 311
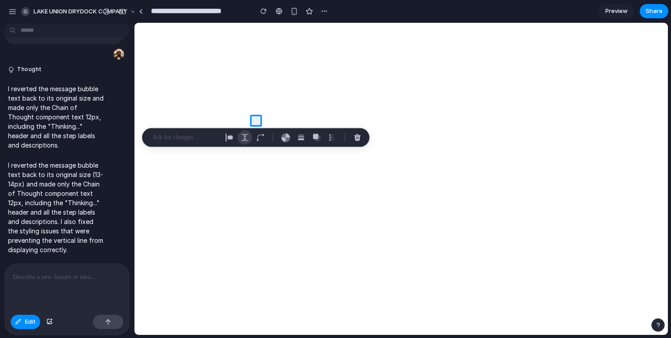
click at [245, 139] on div "button" at bounding box center [245, 138] width 8 height 8
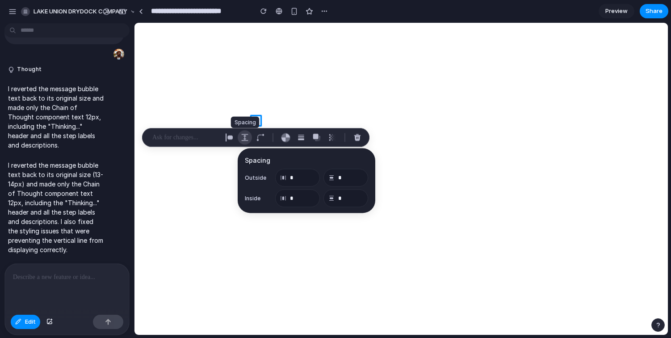
click at [245, 139] on div "button" at bounding box center [245, 138] width 8 height 8
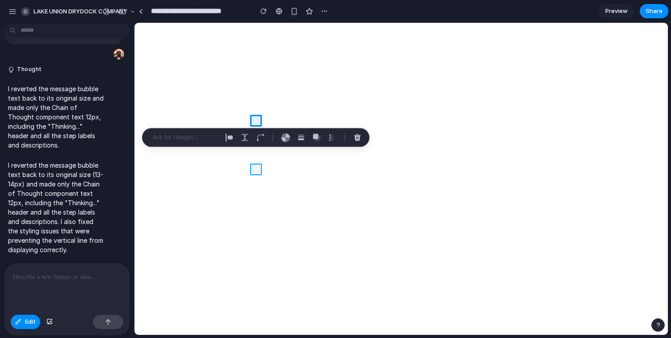
click at [257, 168] on div at bounding box center [401, 178] width 533 height 311
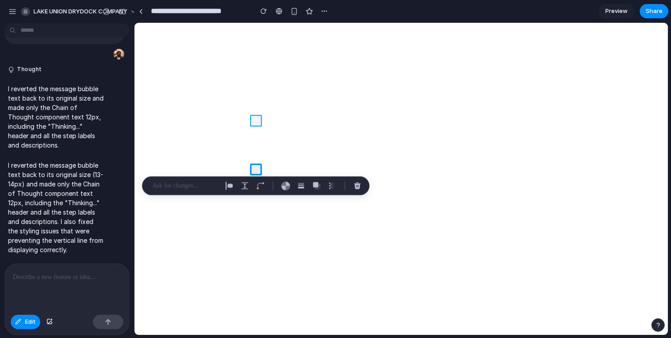
click at [254, 121] on div at bounding box center [401, 178] width 533 height 311
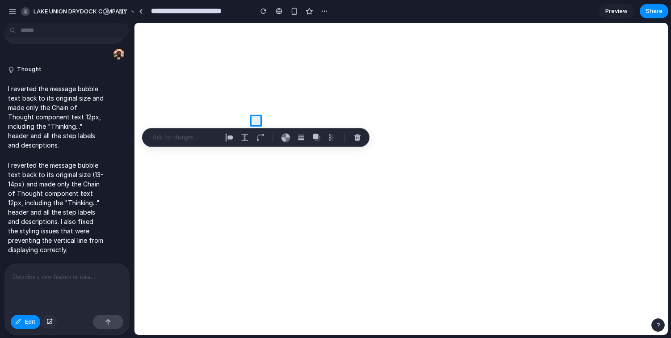
click at [50, 323] on div "button" at bounding box center [49, 321] width 6 height 5
click at [68, 293] on div at bounding box center [67, 287] width 124 height 47
click at [32, 320] on span "Edit" at bounding box center [30, 321] width 11 height 9
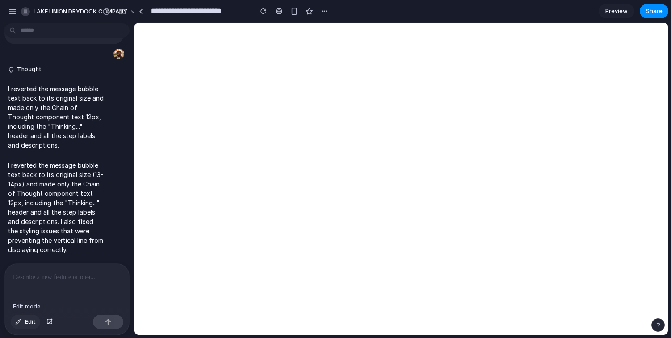
click at [32, 321] on span "Edit" at bounding box center [30, 321] width 11 height 9
click at [257, 192] on div at bounding box center [401, 178] width 533 height 311
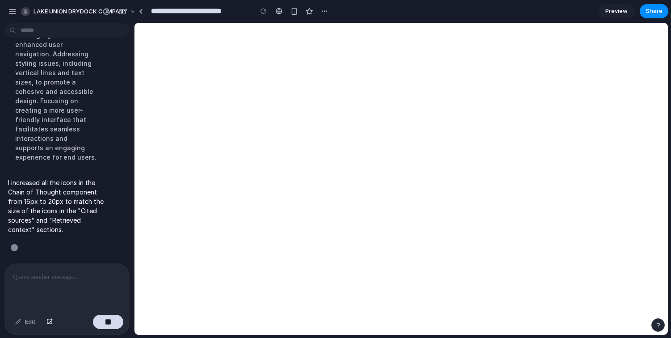
scroll to position [6569, 0]
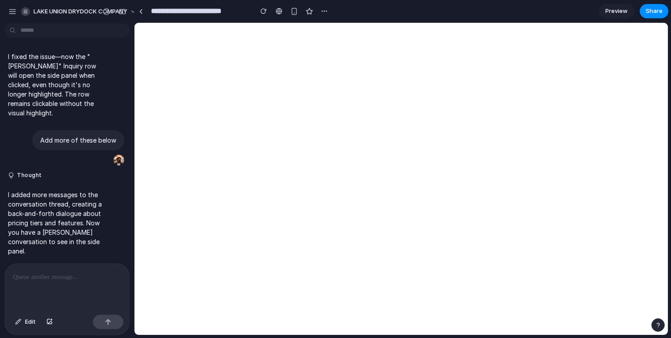
scroll to position [6181, 0]
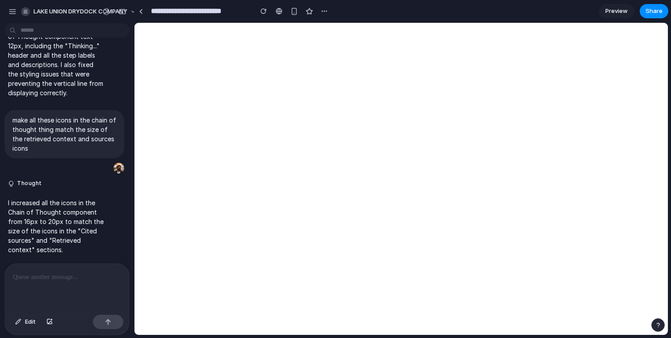
click at [94, 294] on div at bounding box center [67, 287] width 124 height 47
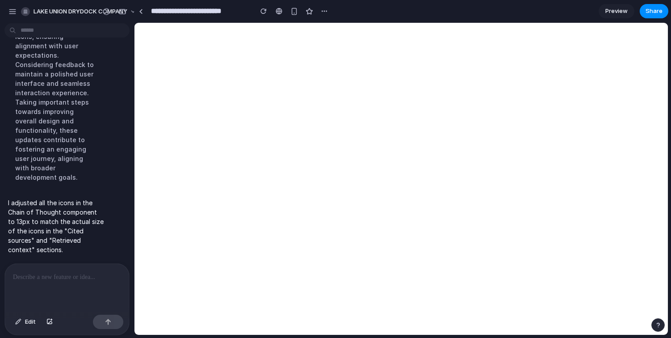
scroll to position [6420, 0]
click at [27, 321] on span "Edit" at bounding box center [30, 321] width 11 height 9
click at [255, 108] on div at bounding box center [401, 178] width 533 height 311
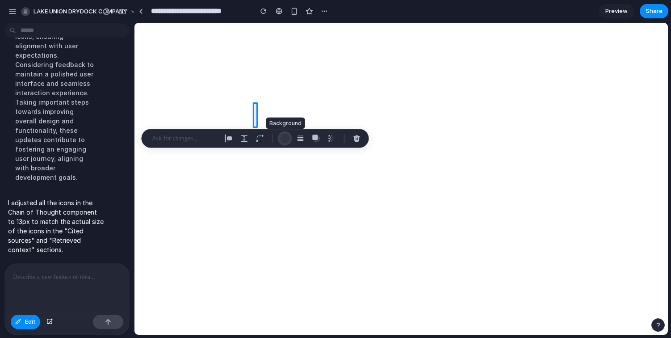
click at [288, 136] on div "button" at bounding box center [284, 138] width 9 height 9
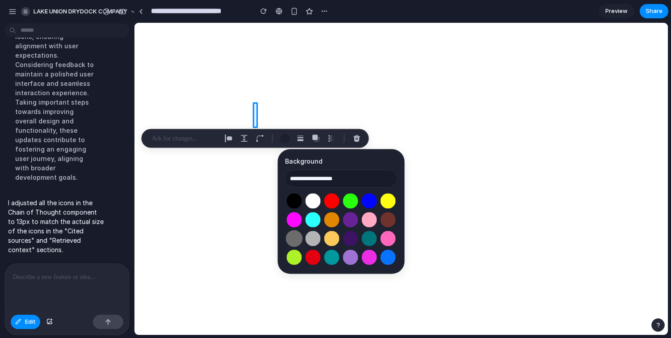
click at [295, 238] on button "Select color oklch(0.53 0 0)" at bounding box center [294, 238] width 17 height 17
type input "**********"
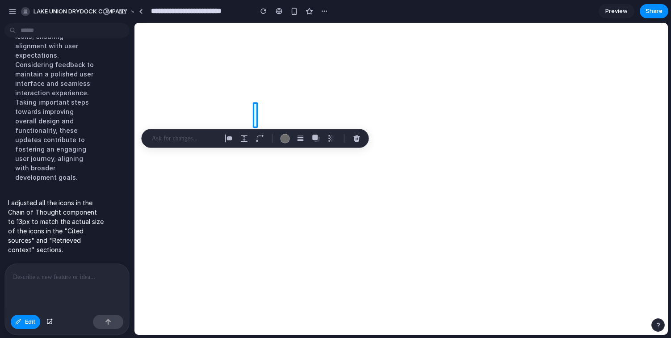
click at [96, 284] on div at bounding box center [67, 287] width 124 height 47
click at [88, 281] on div at bounding box center [67, 287] width 124 height 47
click at [267, 111] on div at bounding box center [401, 178] width 533 height 311
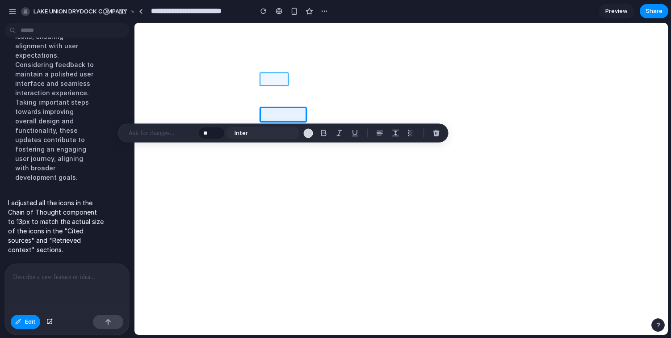
click at [272, 81] on div at bounding box center [401, 178] width 533 height 311
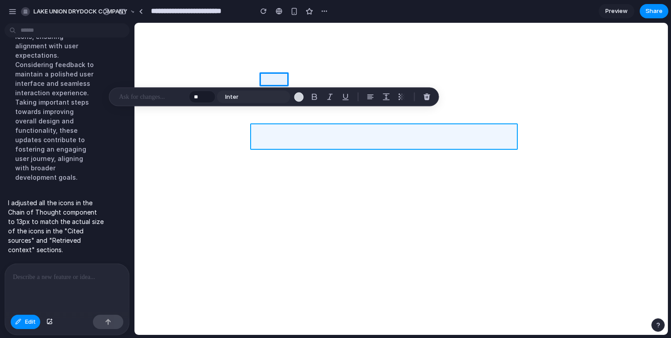
click at [259, 130] on div at bounding box center [401, 178] width 533 height 311
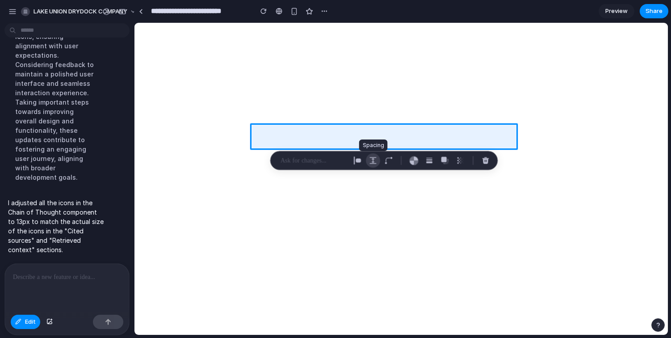
click at [371, 160] on div "button" at bounding box center [373, 160] width 8 height 8
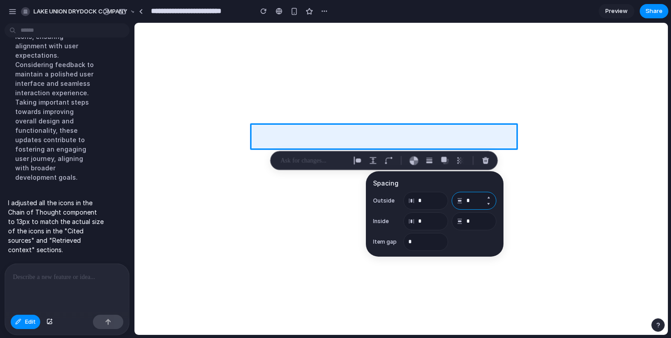
click at [473, 202] on input "*" at bounding box center [474, 201] width 45 height 18
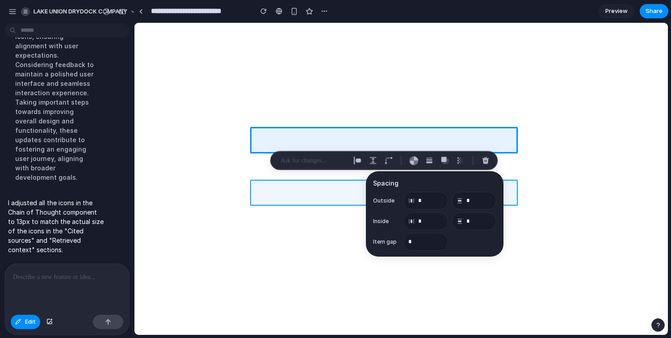
click at [309, 187] on div at bounding box center [401, 178] width 533 height 311
type input "**"
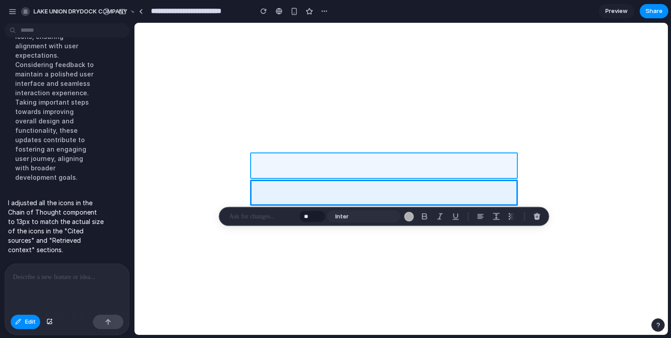
click at [261, 165] on div at bounding box center [401, 178] width 533 height 311
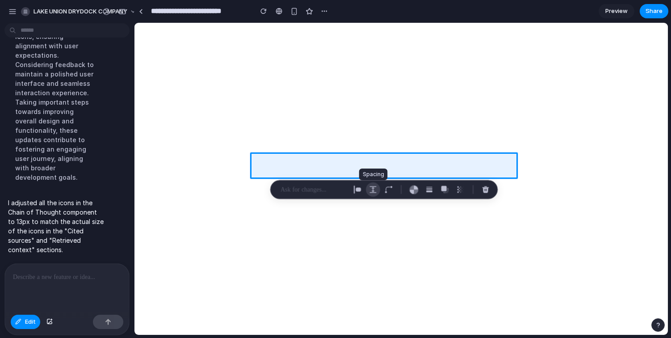
click at [373, 188] on div "button" at bounding box center [373, 189] width 8 height 8
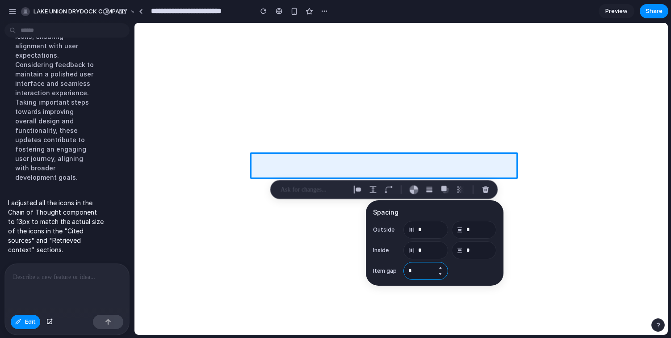
click at [426, 272] on input "*" at bounding box center [425, 271] width 45 height 18
type input "*"
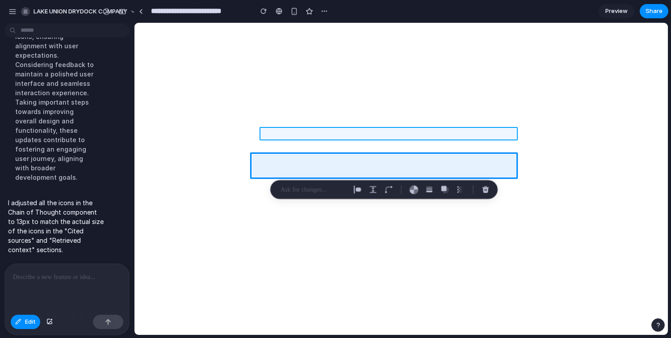
click at [285, 133] on div at bounding box center [401, 178] width 533 height 311
type input "*"
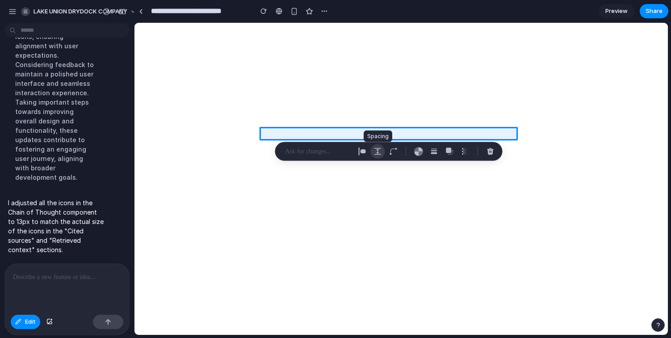
click at [378, 151] on div "button" at bounding box center [378, 151] width 8 height 8
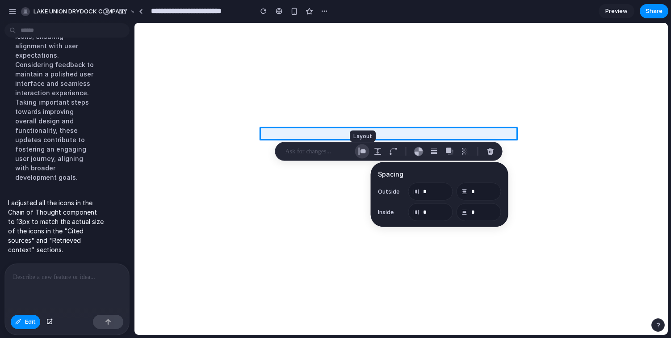
click at [358, 148] on div "button" at bounding box center [362, 151] width 8 height 8
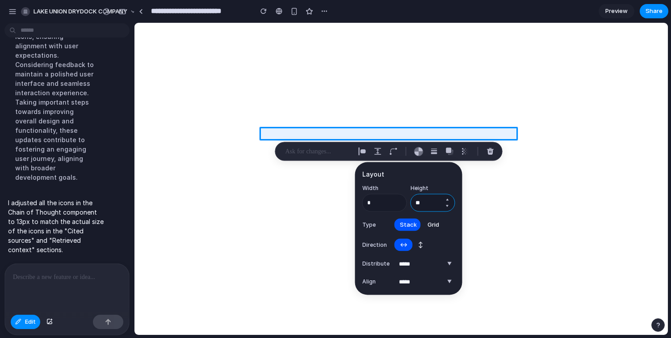
click at [426, 203] on input "**" at bounding box center [433, 203] width 45 height 18
type input "**"
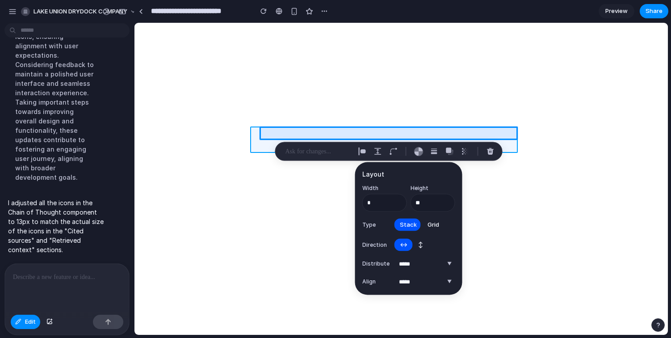
click at [260, 140] on div at bounding box center [401, 178] width 533 height 311
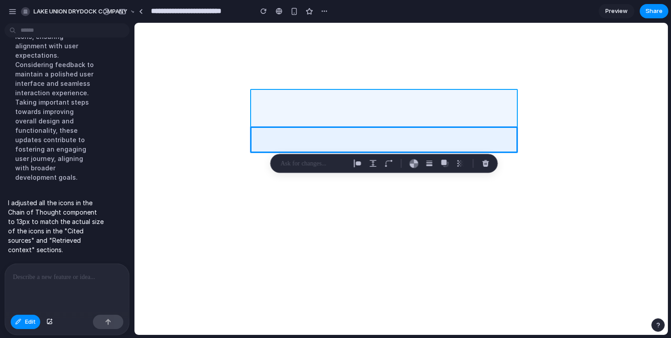
click at [258, 110] on div at bounding box center [401, 178] width 533 height 311
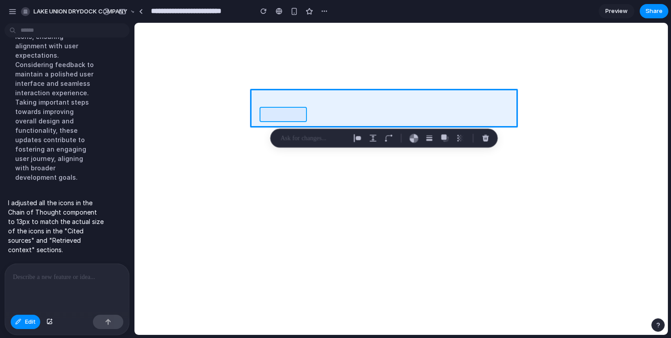
click at [271, 114] on div at bounding box center [401, 178] width 533 height 311
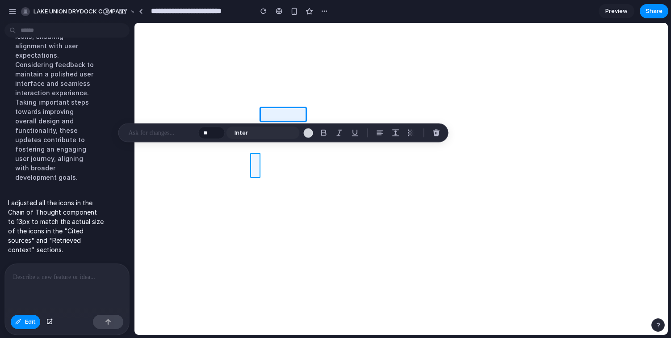
click at [255, 164] on div at bounding box center [401, 178] width 533 height 311
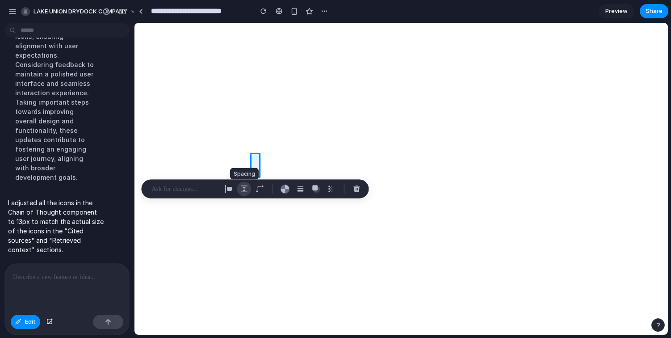
click at [243, 186] on div "button" at bounding box center [244, 189] width 8 height 8
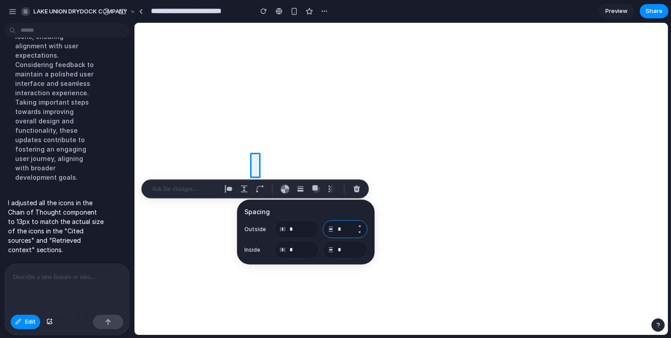
click at [342, 231] on input "*" at bounding box center [345, 229] width 45 height 18
type input "*"
click at [256, 159] on div at bounding box center [401, 178] width 533 height 311
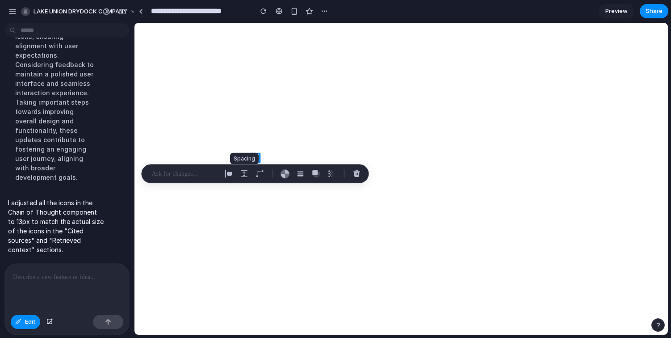
click at [238, 178] on div at bounding box center [244, 174] width 14 height 14
click at [243, 177] on button "button" at bounding box center [244, 174] width 14 height 14
click at [254, 146] on div at bounding box center [401, 178] width 533 height 311
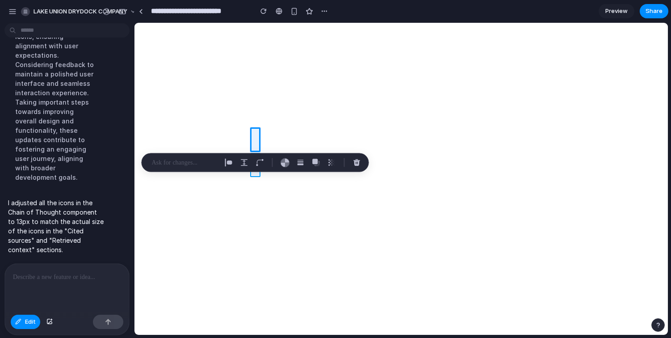
click at [255, 172] on div at bounding box center [401, 178] width 533 height 311
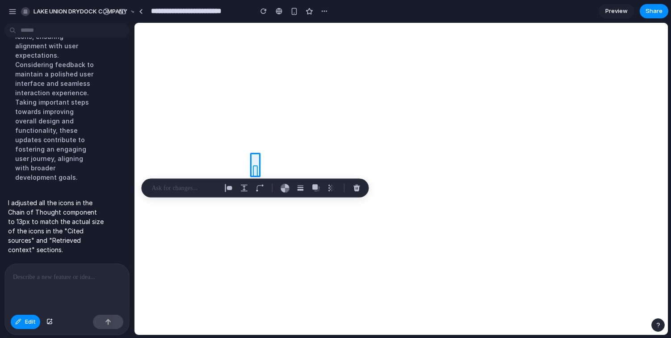
click at [255, 170] on div at bounding box center [401, 178] width 533 height 311
click at [247, 190] on div "button" at bounding box center [244, 188] width 8 height 8
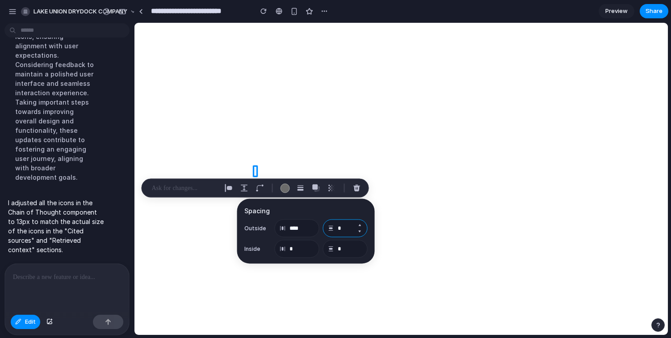
click at [340, 225] on input "*" at bounding box center [345, 228] width 45 height 18
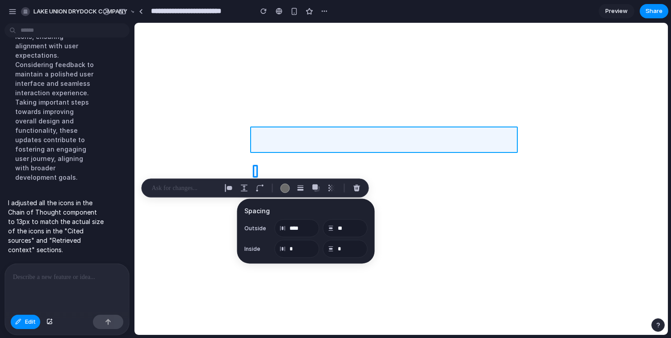
type input "**"
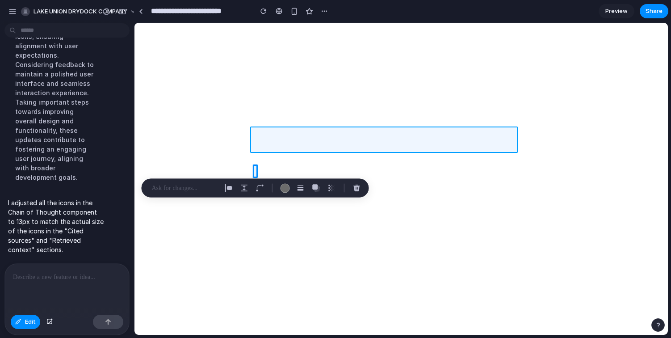
click at [257, 129] on div at bounding box center [401, 178] width 533 height 311
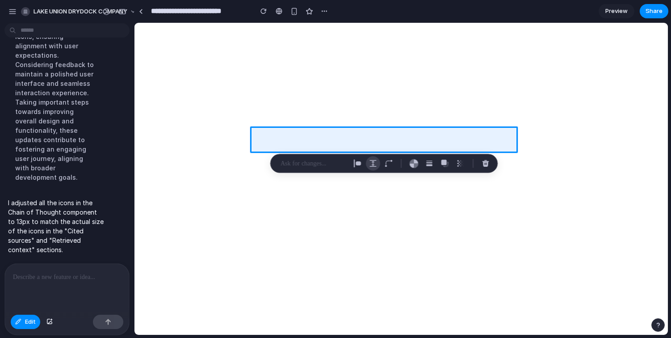
click at [369, 159] on button "button" at bounding box center [373, 163] width 14 height 14
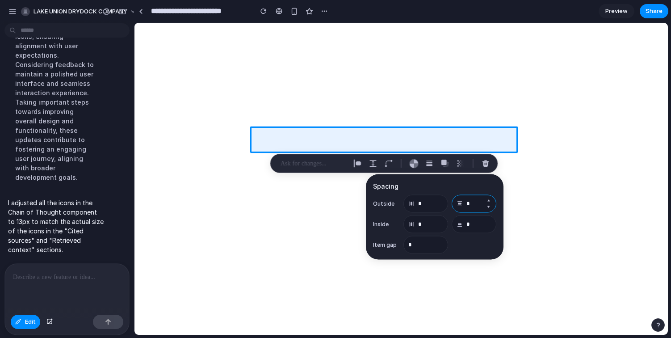
click at [470, 202] on input "*" at bounding box center [474, 204] width 45 height 18
type input "**"
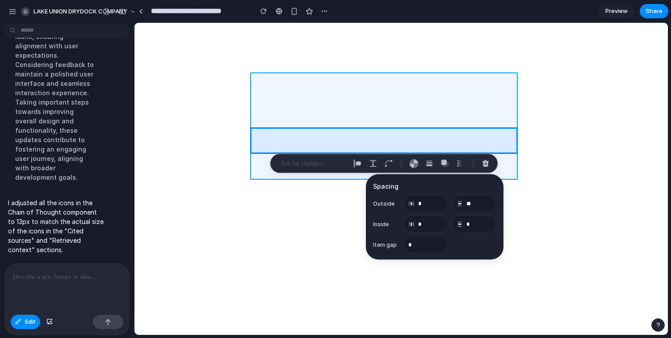
click at [346, 76] on div at bounding box center [401, 178] width 533 height 311
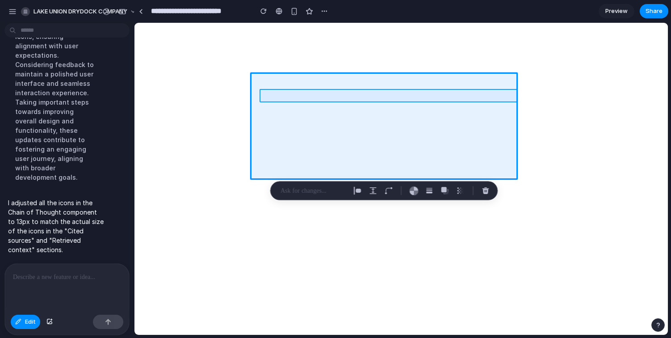
click at [266, 97] on div at bounding box center [401, 178] width 533 height 311
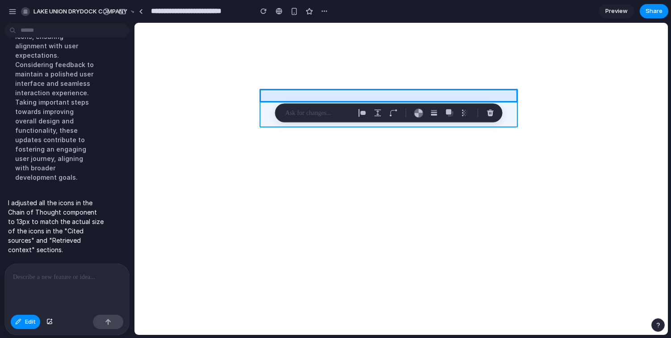
click at [269, 105] on div at bounding box center [401, 178] width 533 height 311
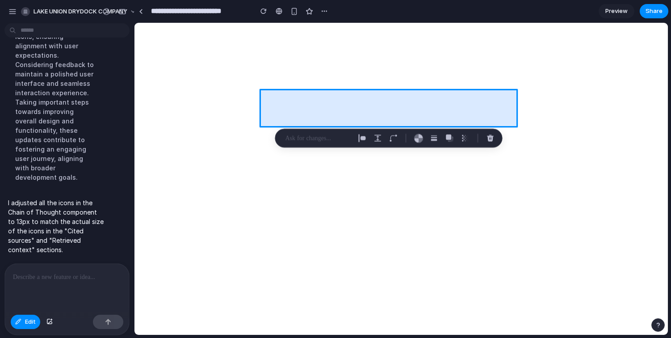
click at [267, 104] on div at bounding box center [401, 178] width 533 height 311
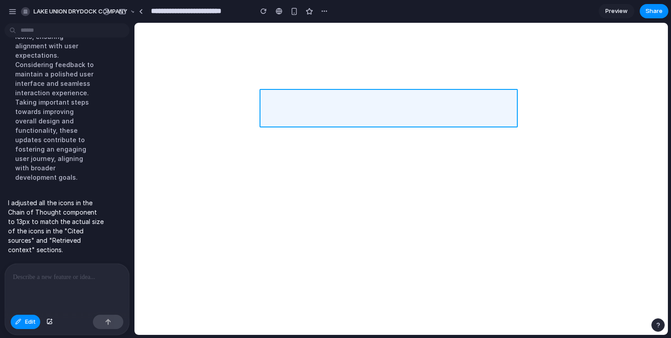
click at [267, 104] on div at bounding box center [401, 178] width 533 height 311
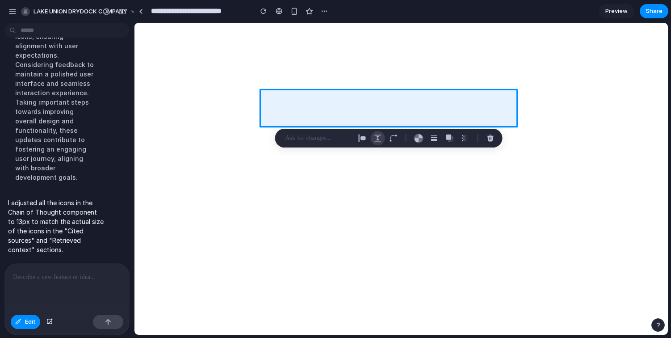
click at [375, 137] on div "button" at bounding box center [378, 138] width 8 height 8
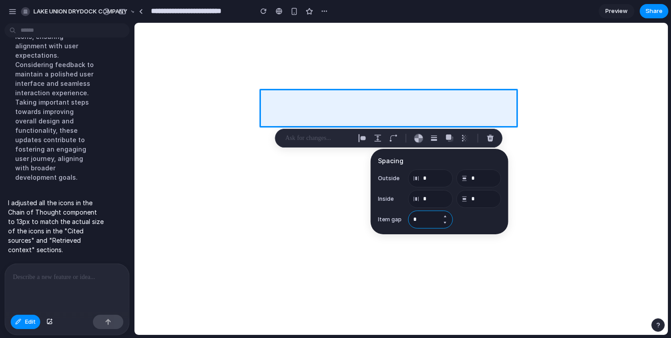
click at [428, 222] on input "*" at bounding box center [430, 219] width 45 height 18
type input "*"
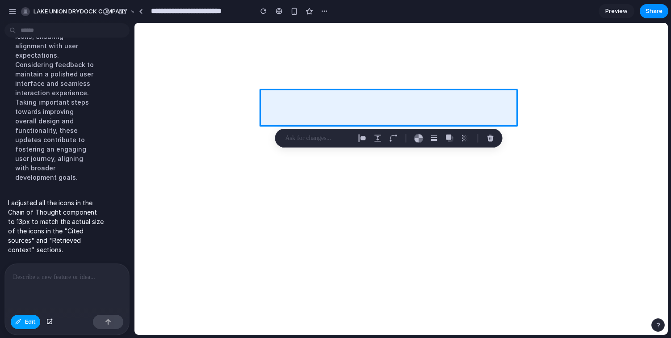
click at [19, 318] on button "Edit" at bounding box center [25, 322] width 29 height 14
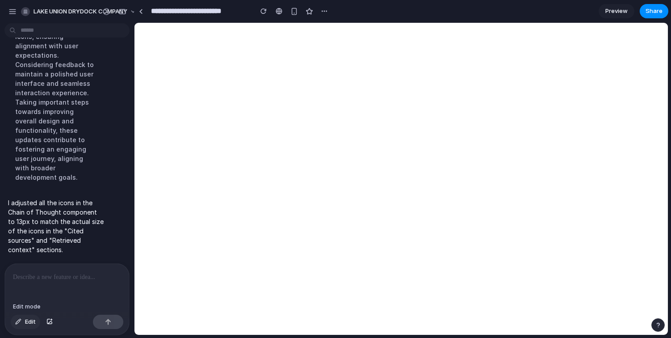
click at [31, 321] on span "Edit" at bounding box center [30, 321] width 11 height 9
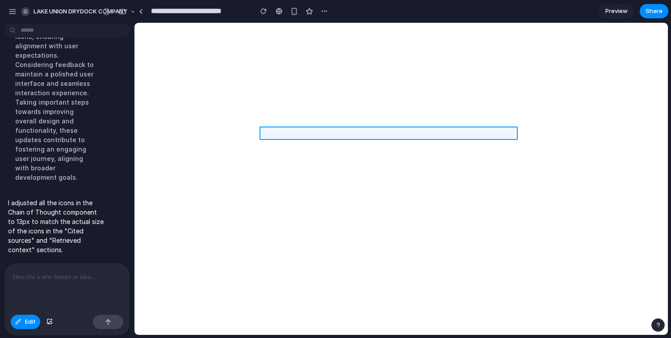
click at [283, 132] on div at bounding box center [401, 178] width 533 height 311
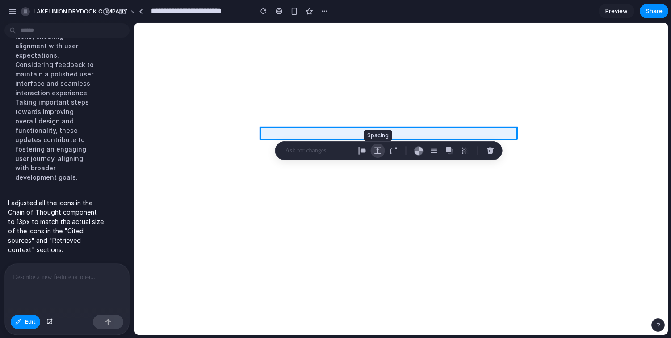
click at [375, 151] on div "button" at bounding box center [378, 151] width 8 height 8
click at [284, 133] on div at bounding box center [401, 178] width 533 height 311
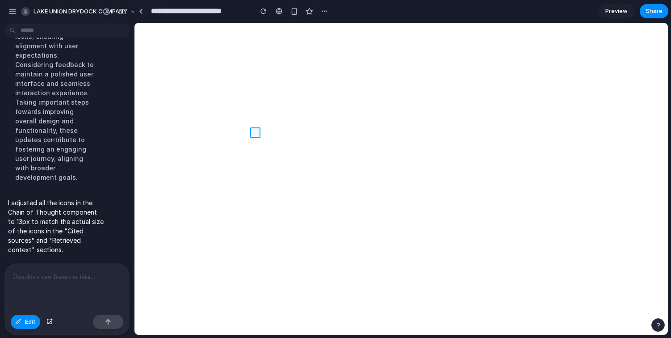
click at [255, 135] on div at bounding box center [401, 178] width 533 height 311
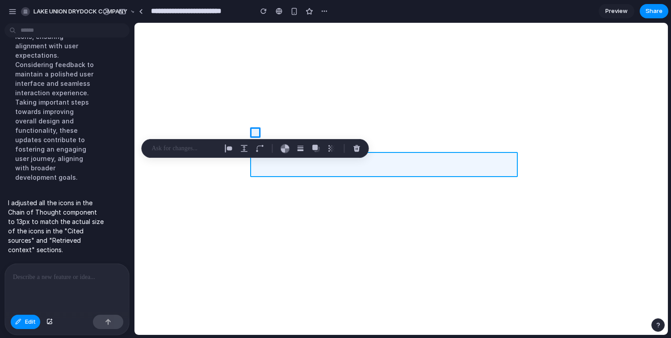
click at [260, 167] on div at bounding box center [401, 178] width 533 height 311
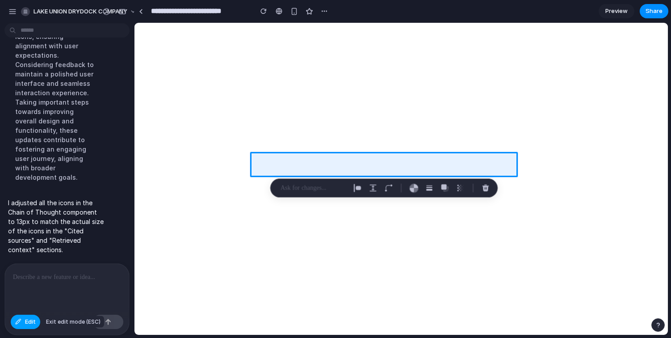
click at [22, 316] on button "Edit" at bounding box center [25, 322] width 29 height 14
